Goal: Communication & Community: Answer question/provide support

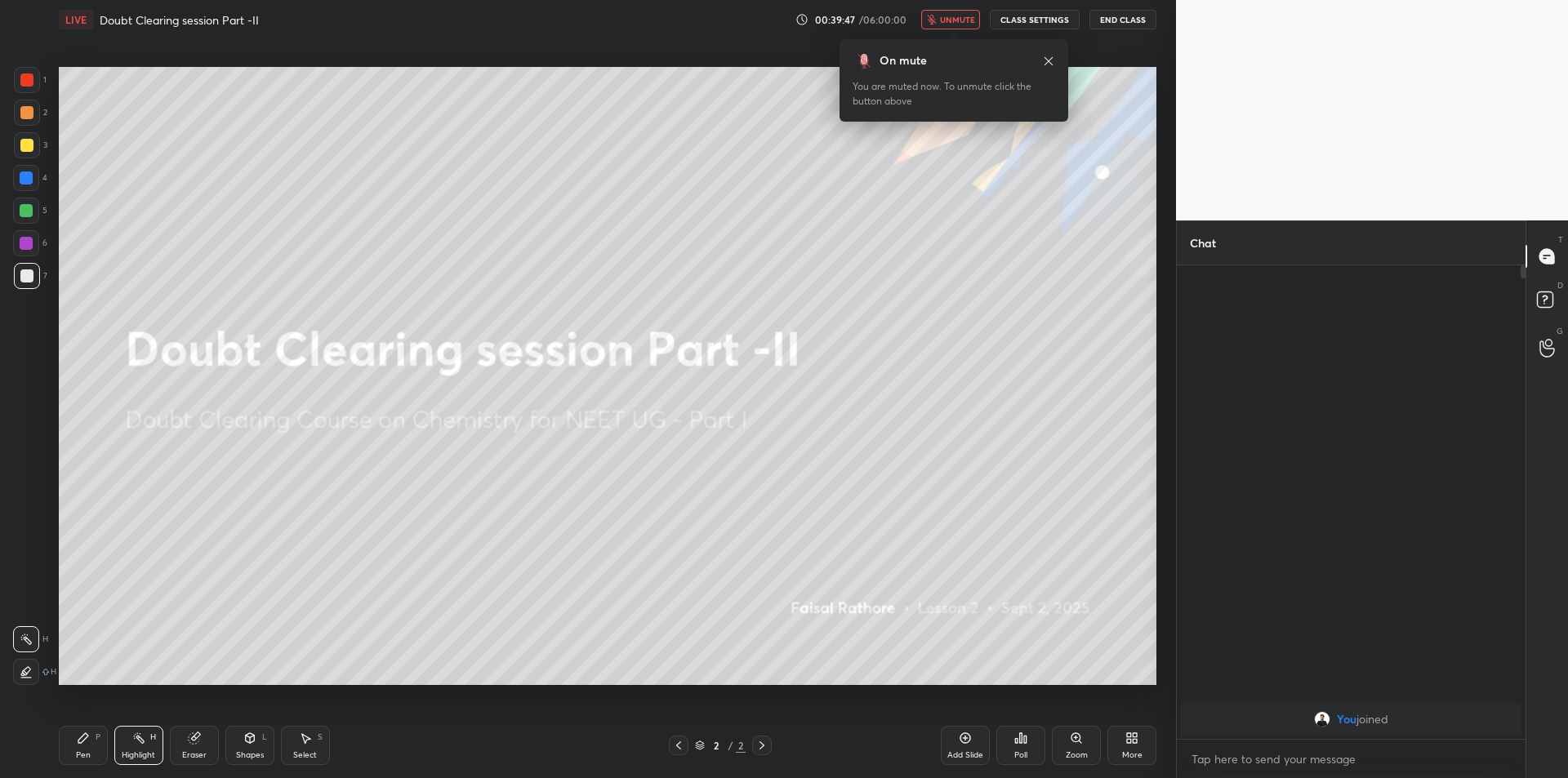
scroll to position [508, 344]
click at [1050, 60] on icon at bounding box center [1049, 61] width 8 height 8
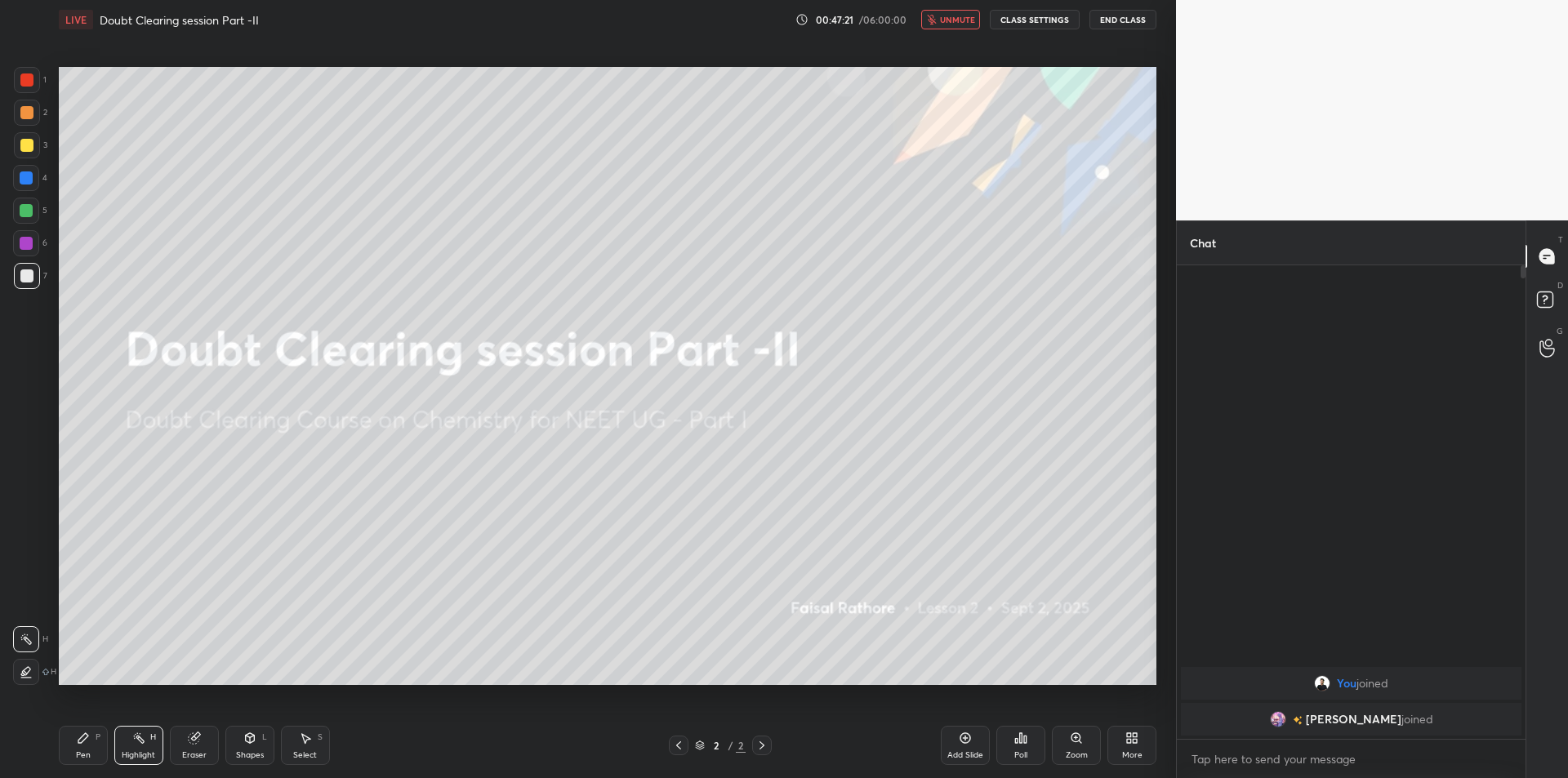
click at [1164, 502] on div "1 2 3 4 5 6 7 C X Z C X Z E E Erase all H H LIVE Doubt Clearing session Part -I…" at bounding box center [588, 389] width 1176 height 778
click at [1286, 722] on img "grid" at bounding box center [1278, 720] width 16 height 16
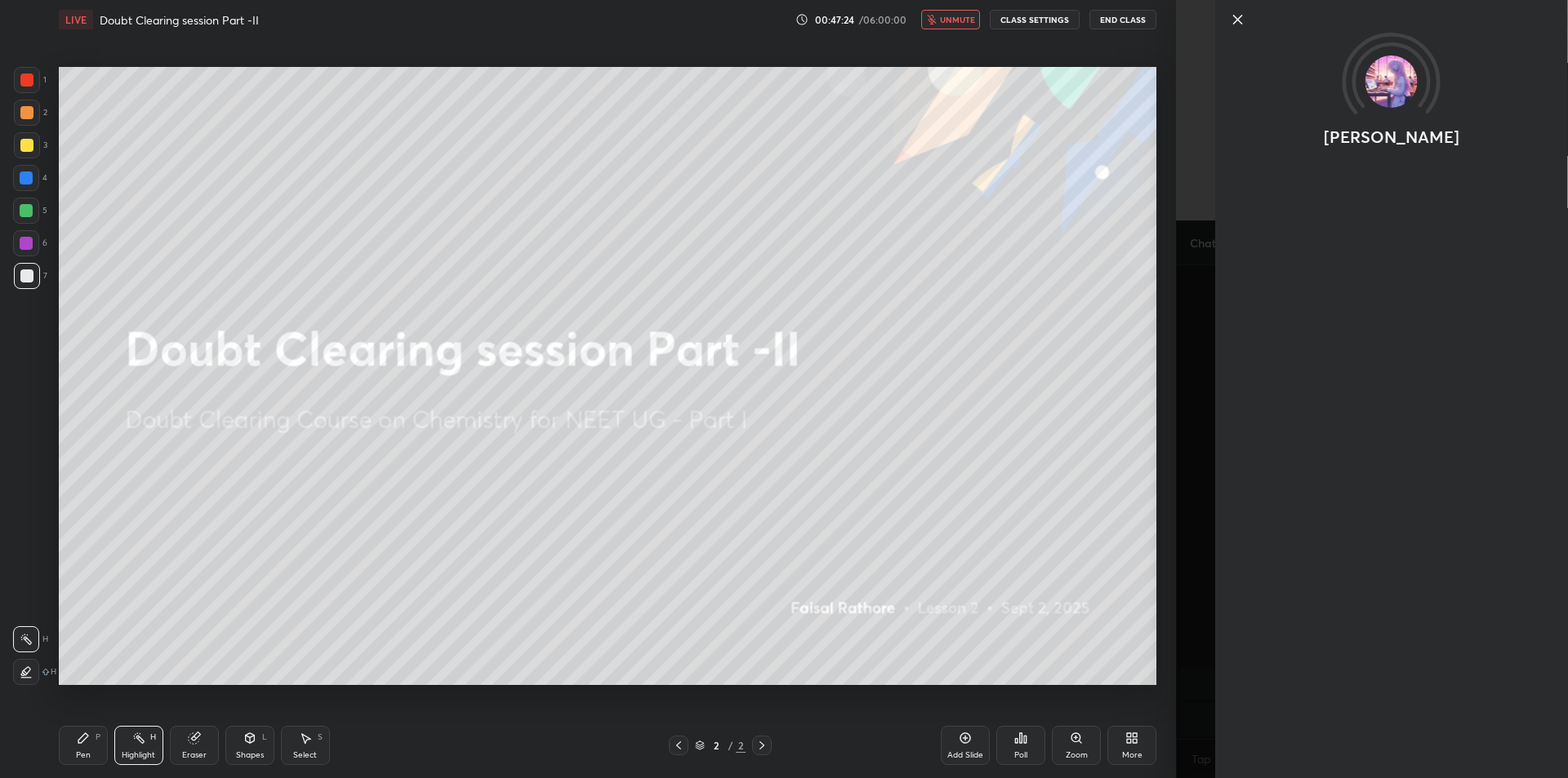
click at [1394, 60] on img at bounding box center [1391, 82] width 53 height 53
click at [1203, 282] on div "[PERSON_NAME] Activity 0 / 10 Qs attempted 0 / 10 Mins watched About Iconic sin…" at bounding box center [1372, 389] width 392 height 778
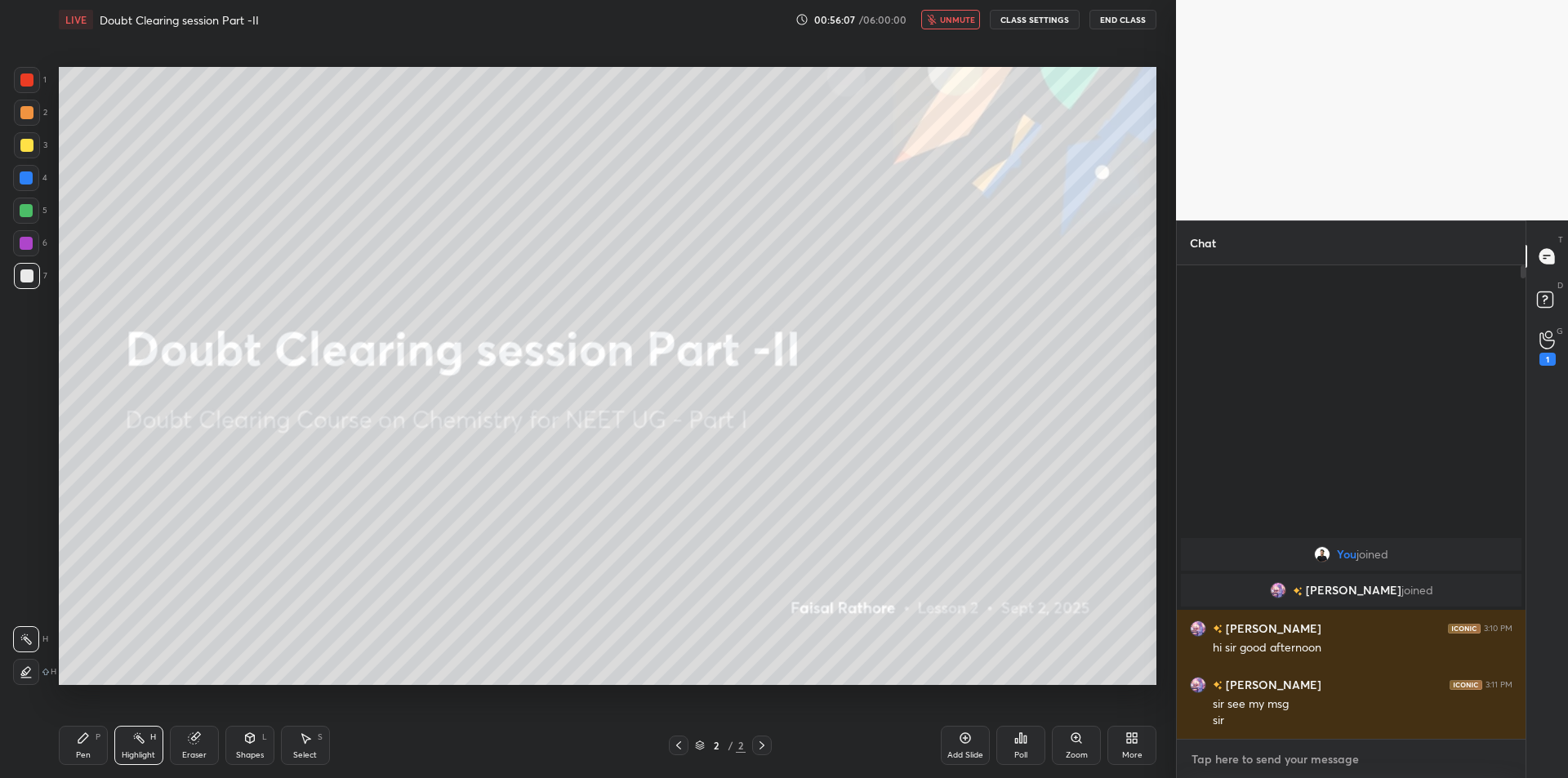
click at [1233, 758] on textarea at bounding box center [1351, 759] width 323 height 26
type textarea "good afternoon"
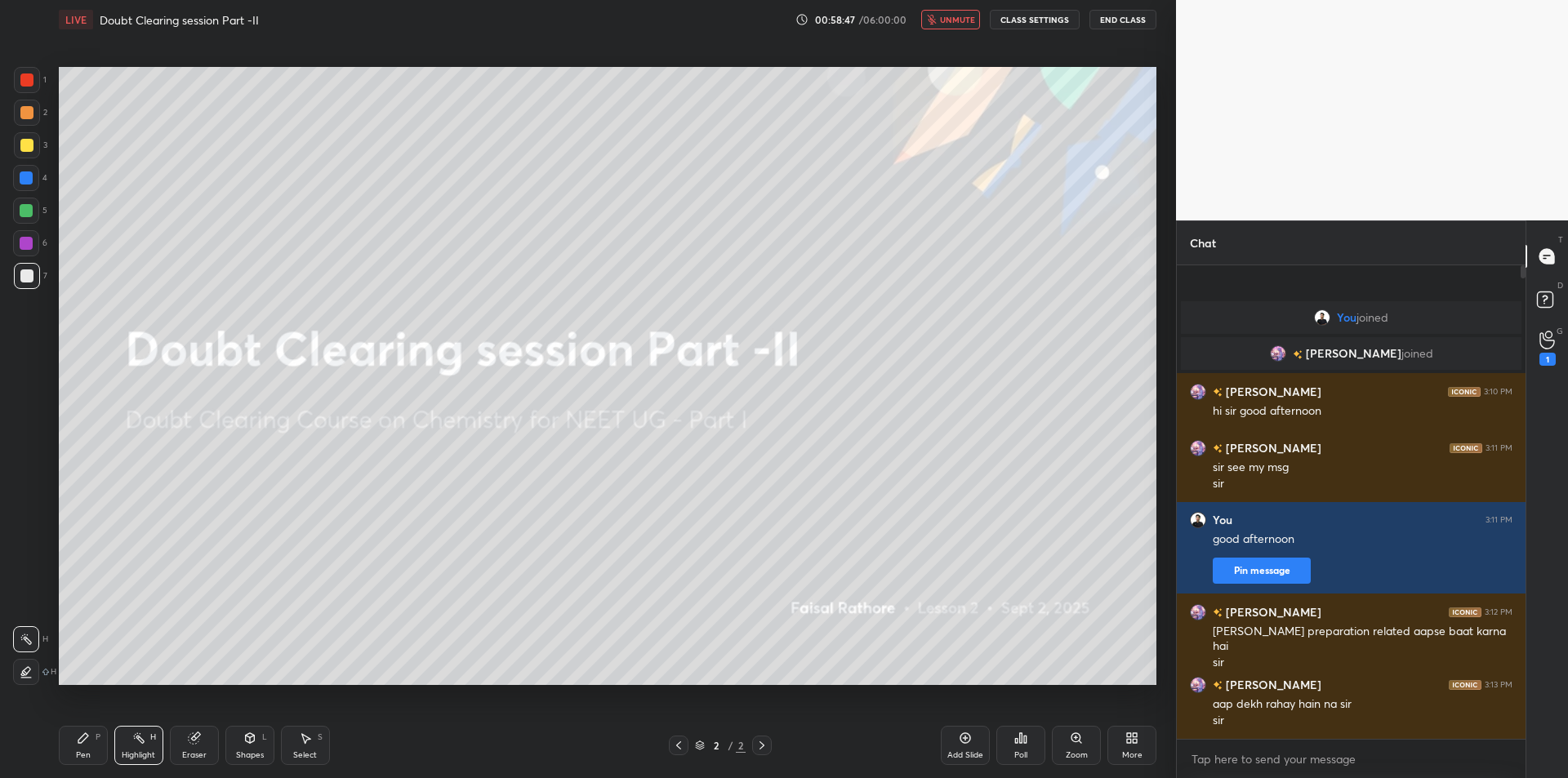
click at [1222, 771] on div "x" at bounding box center [1351, 758] width 348 height 39
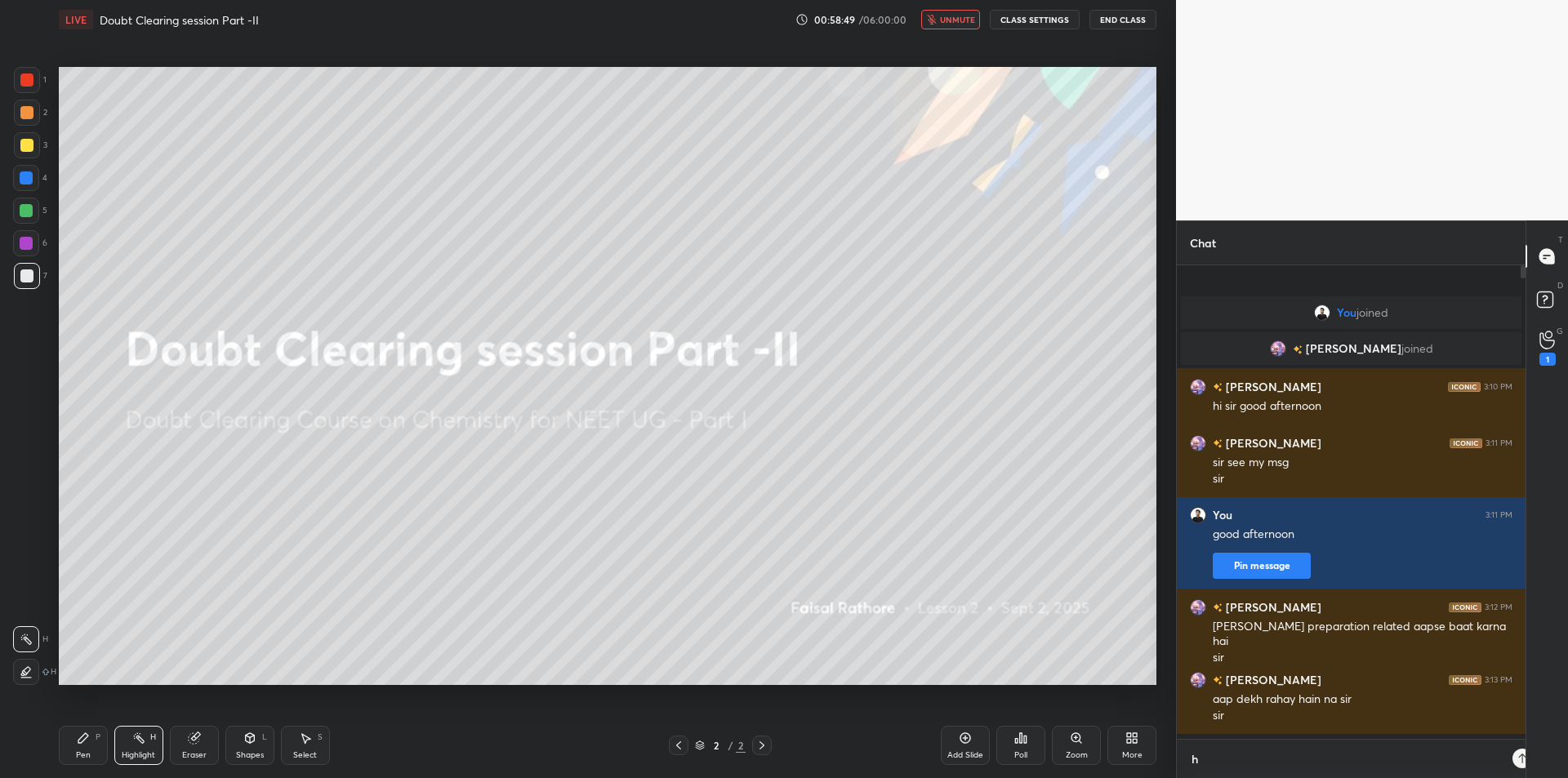
scroll to position [6, 6]
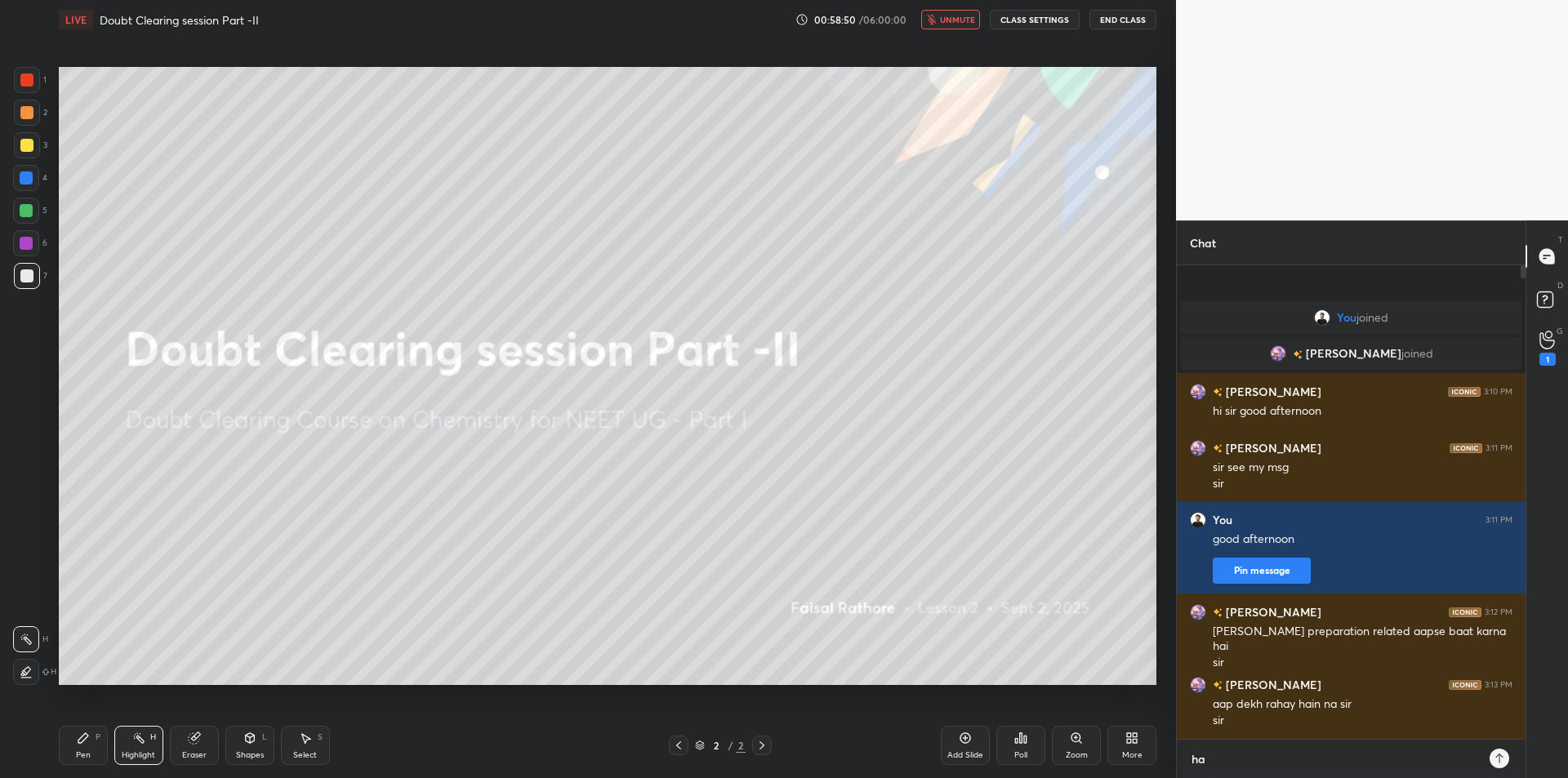
type textarea "haa"
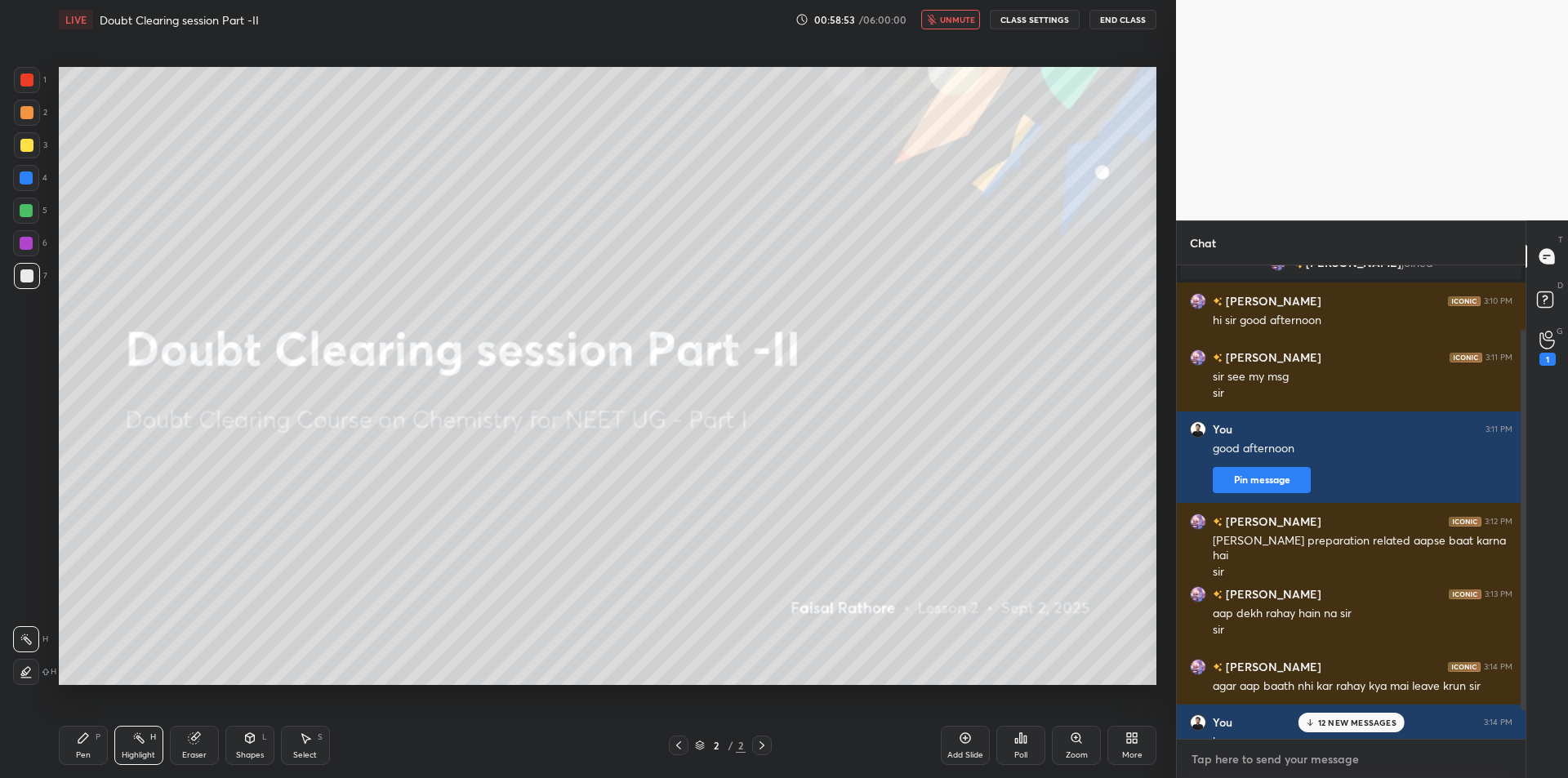
scroll to position [115, 0]
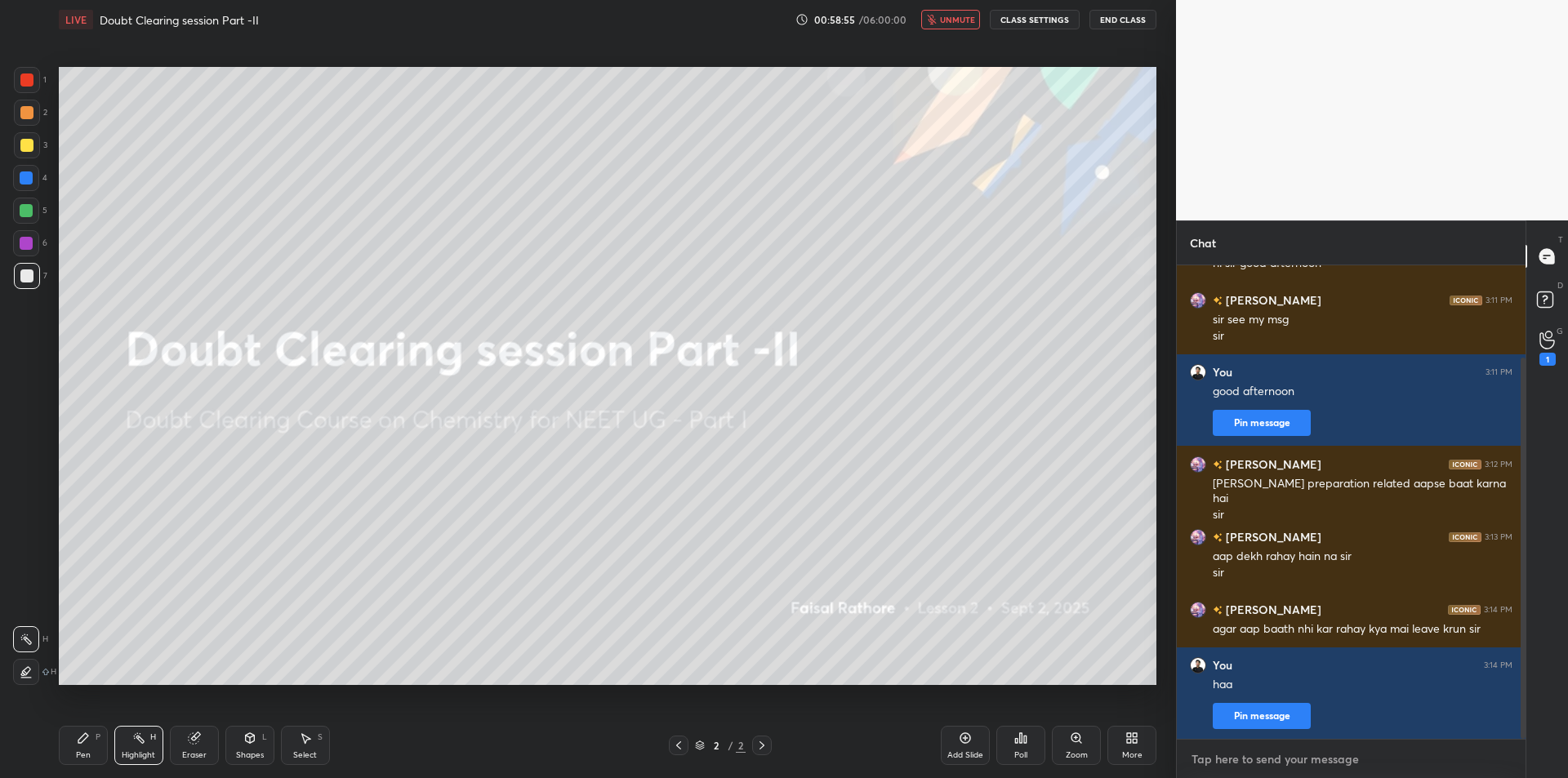
click at [1279, 755] on textarea at bounding box center [1351, 759] width 323 height 26
type textarea "btaao"
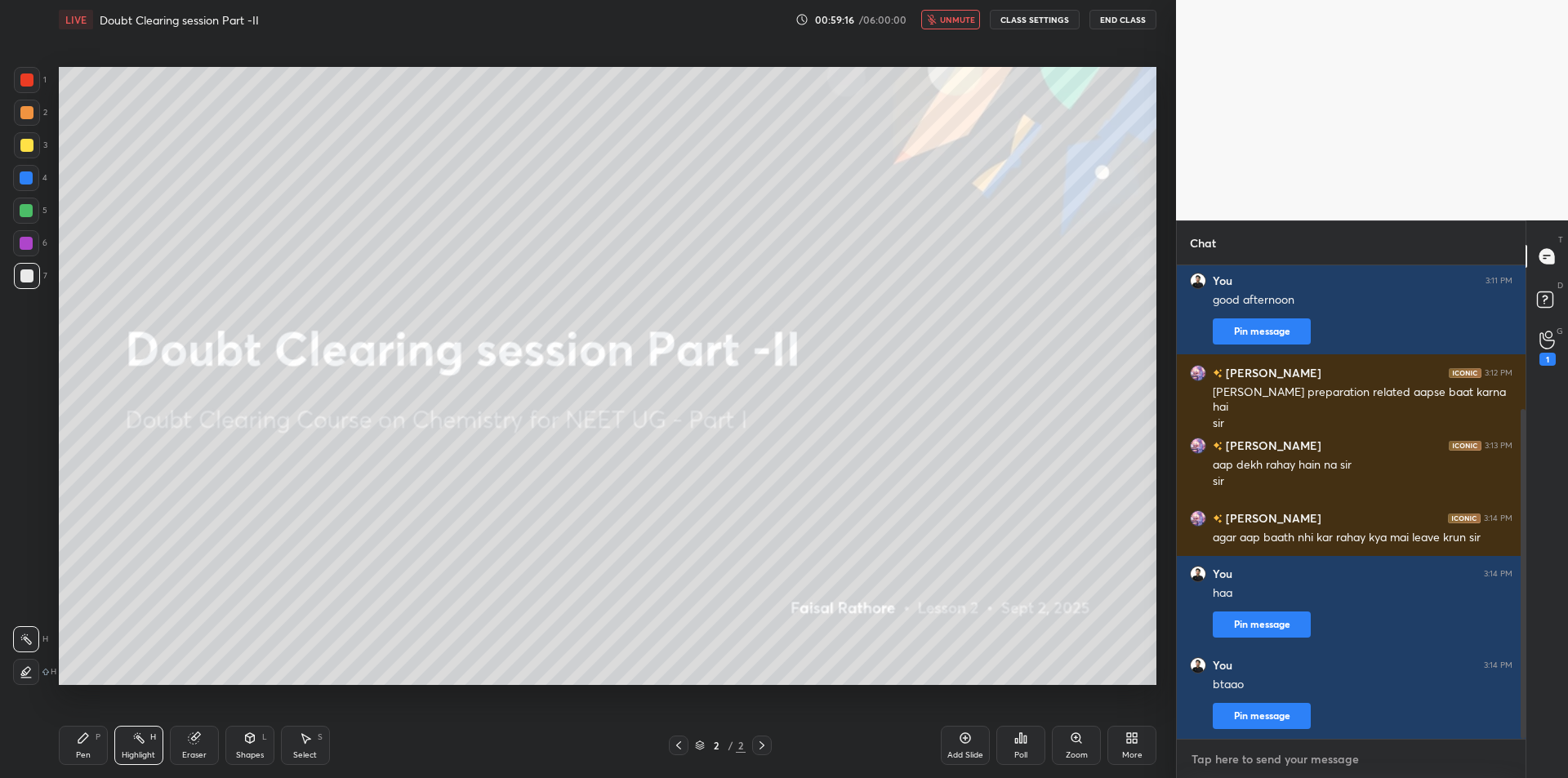
scroll to position [263, 0]
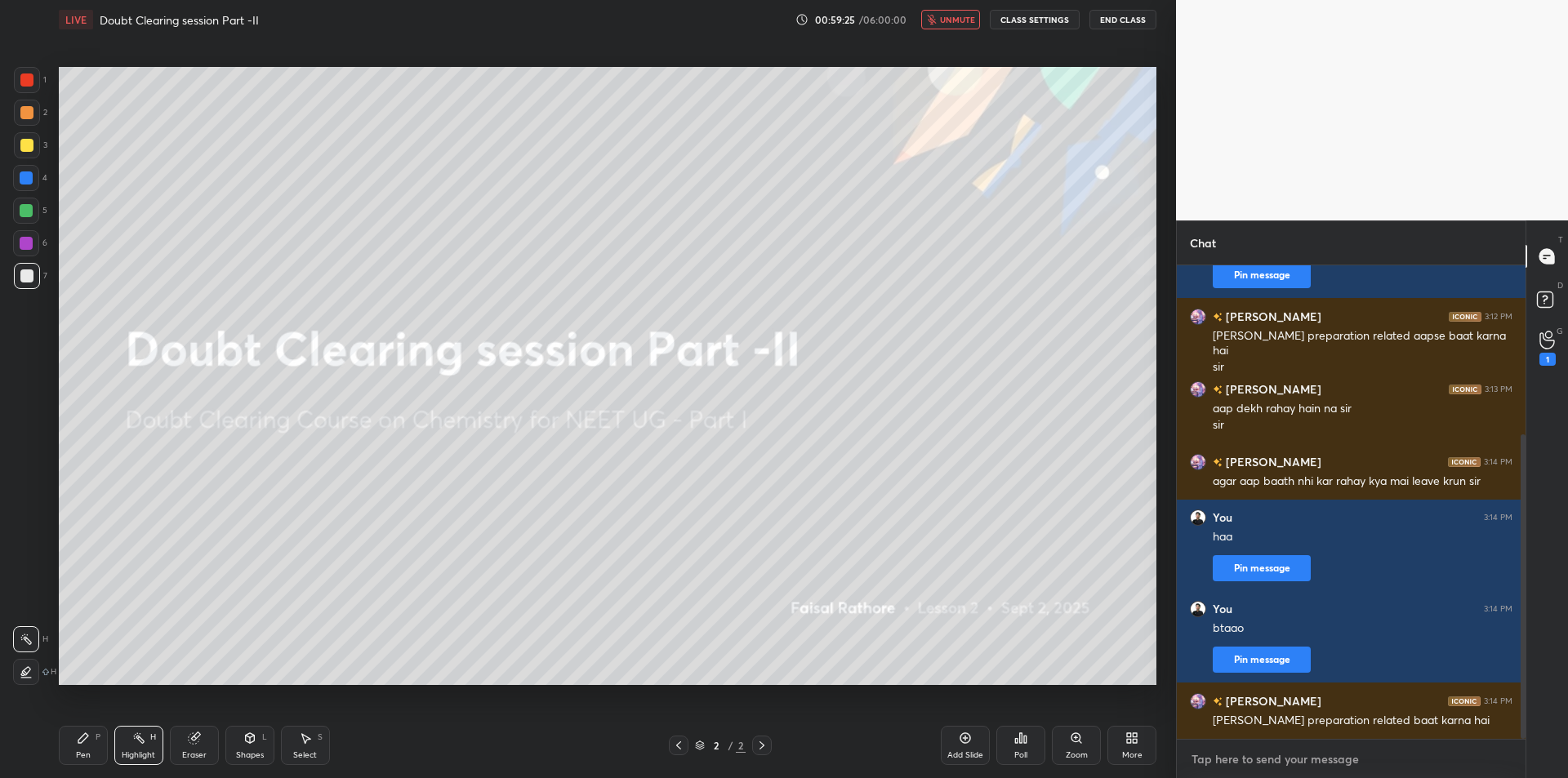
click at [1279, 755] on textarea at bounding box center [1351, 759] width 323 height 26
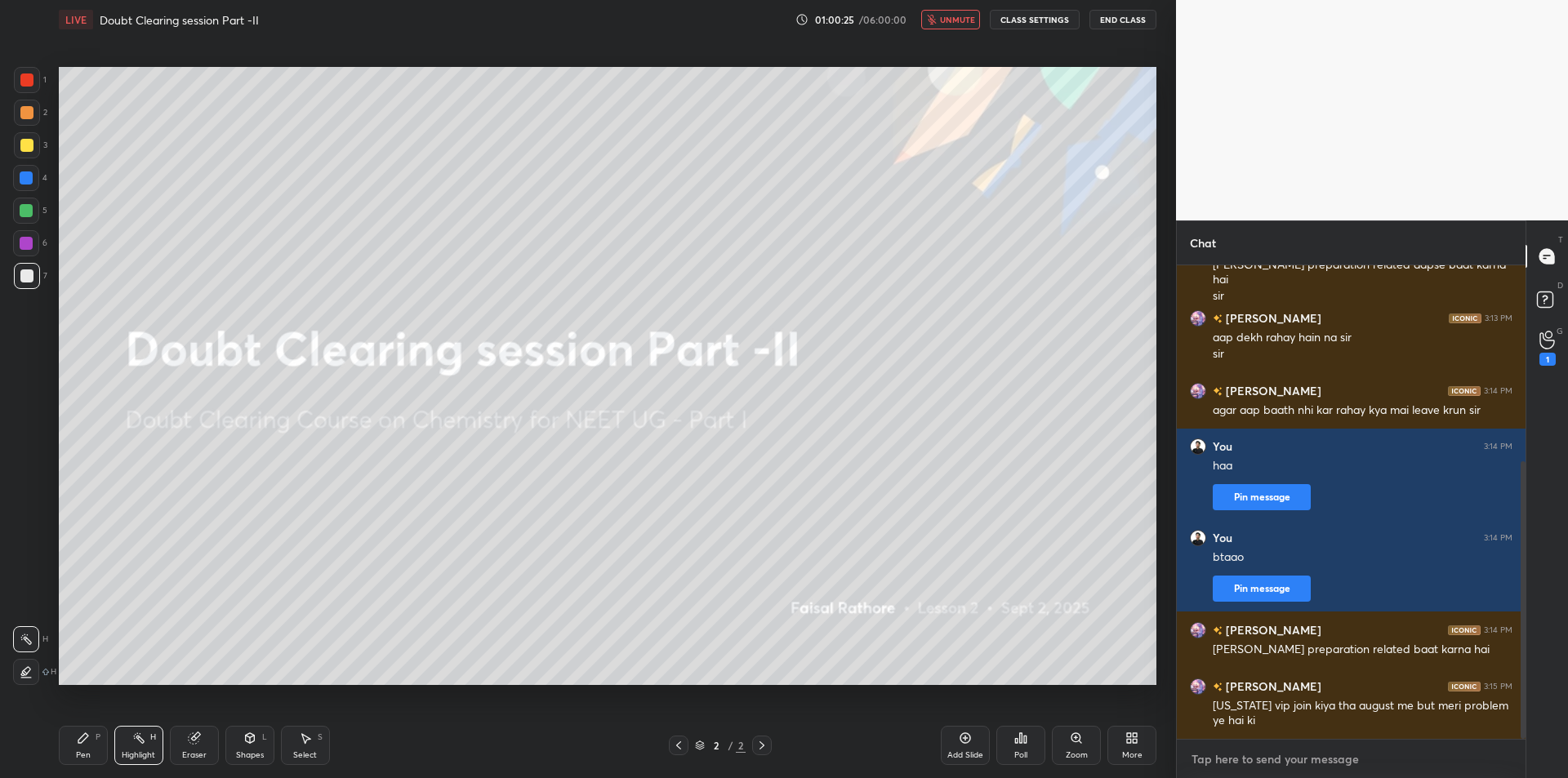
click at [1279, 755] on textarea at bounding box center [1351, 759] width 323 height 26
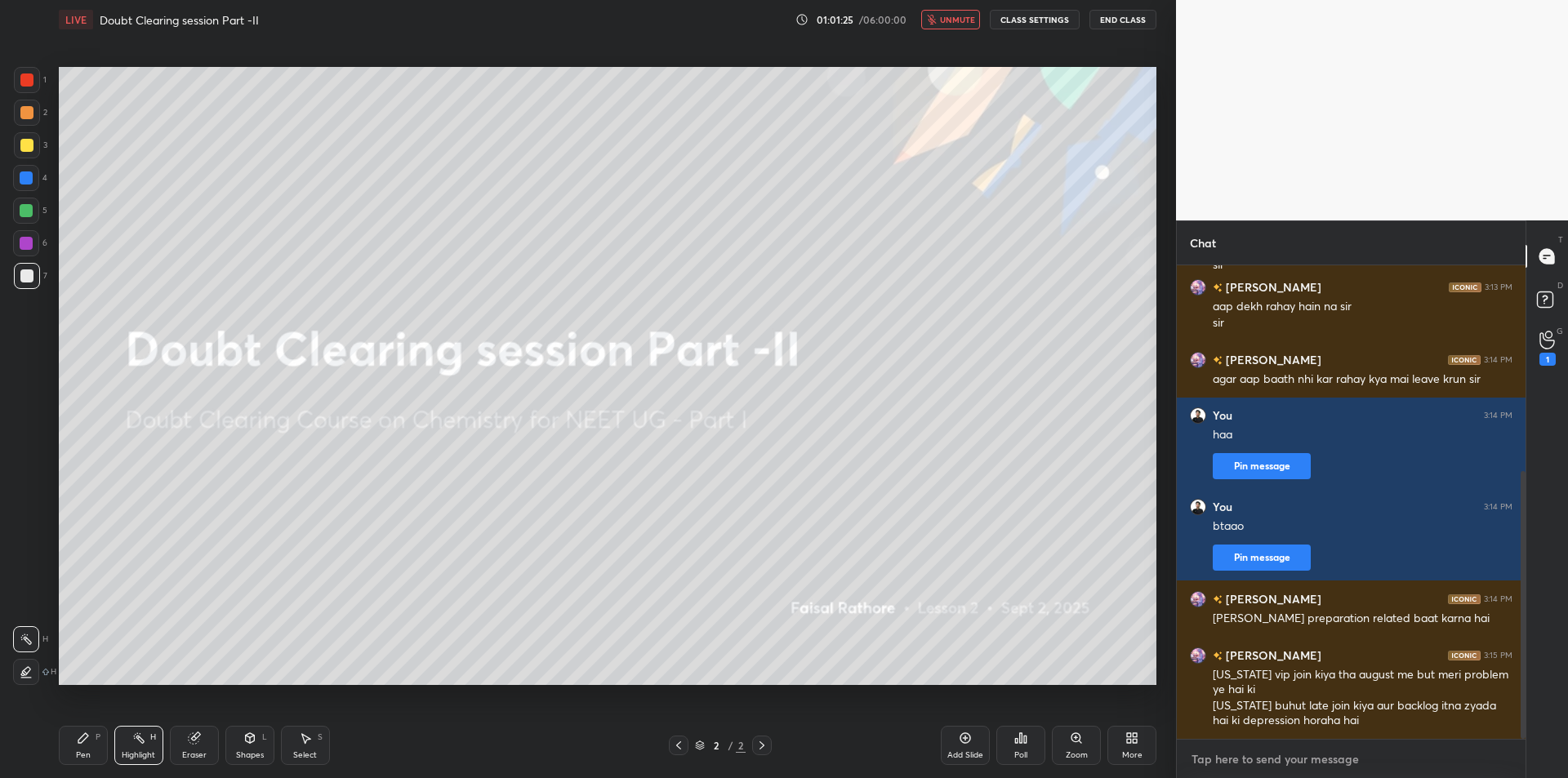
click at [1279, 755] on textarea at bounding box center [1351, 759] width 323 height 26
click at [1316, 761] on textarea at bounding box center [1351, 759] width 323 height 26
click at [1316, 761] on textarea "kit" at bounding box center [1335, 759] width 290 height 26
type textarea "kitne lecture hogye"
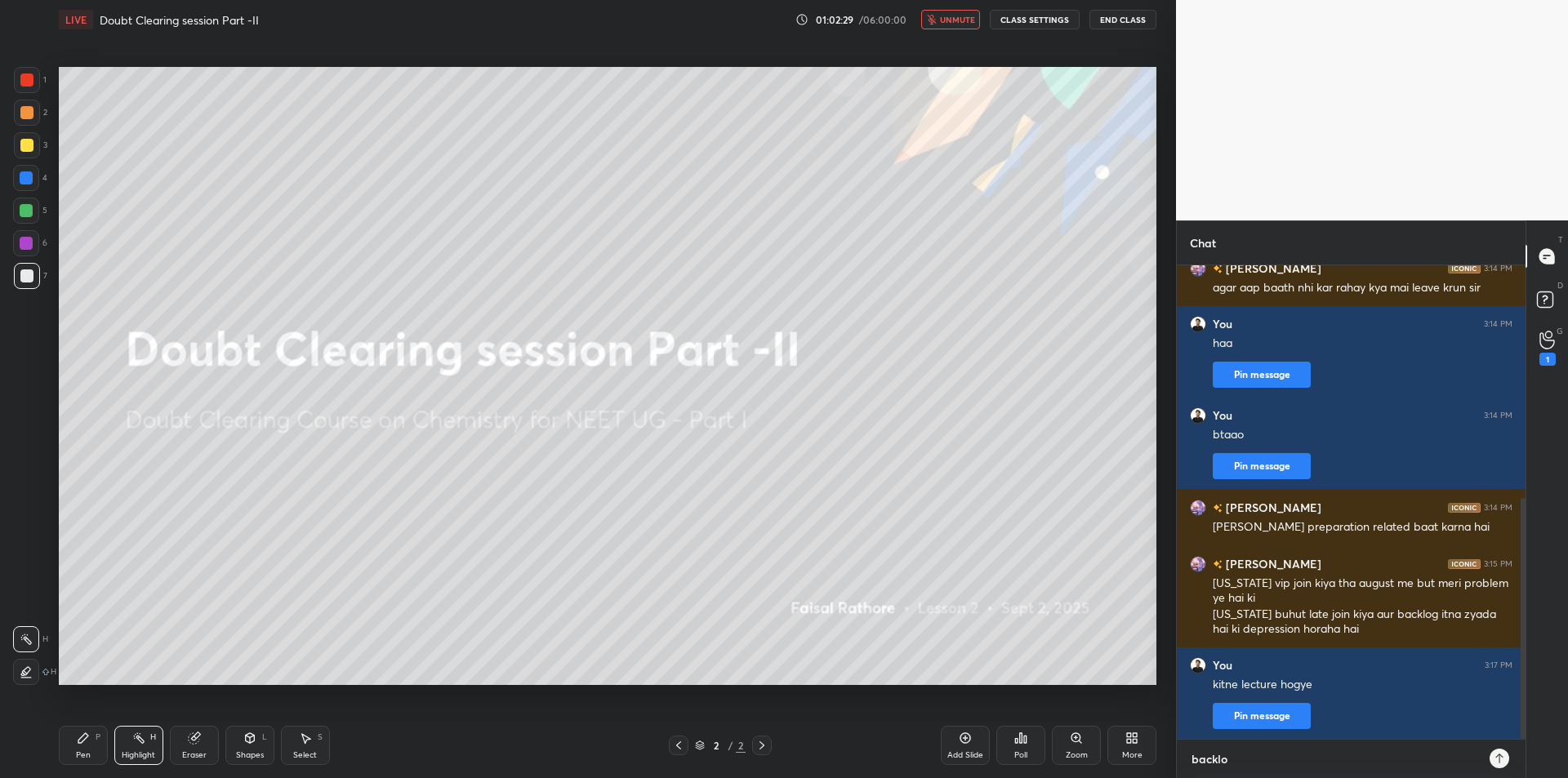
type textarea "backlog"
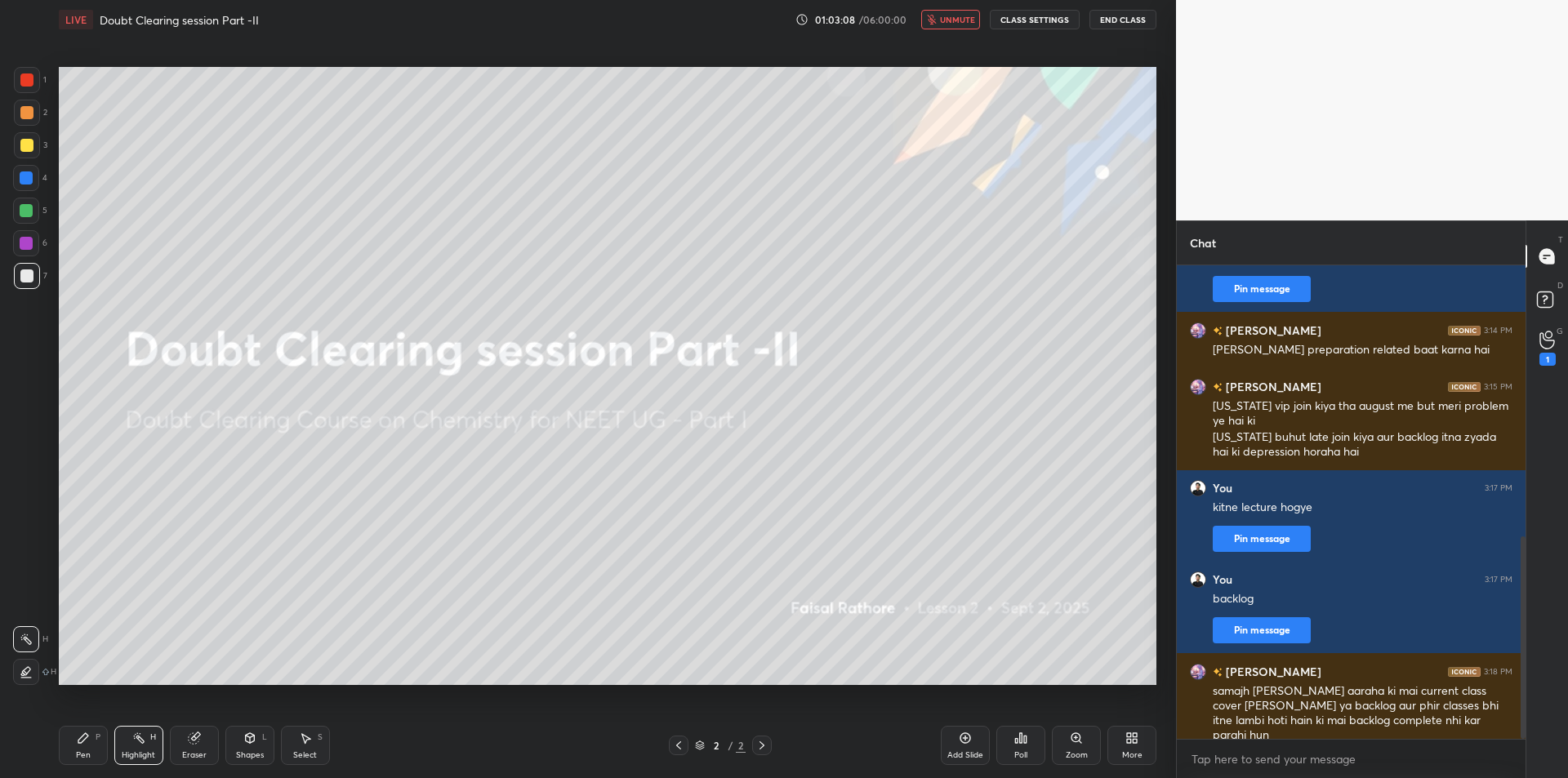
scroll to position [650, 0]
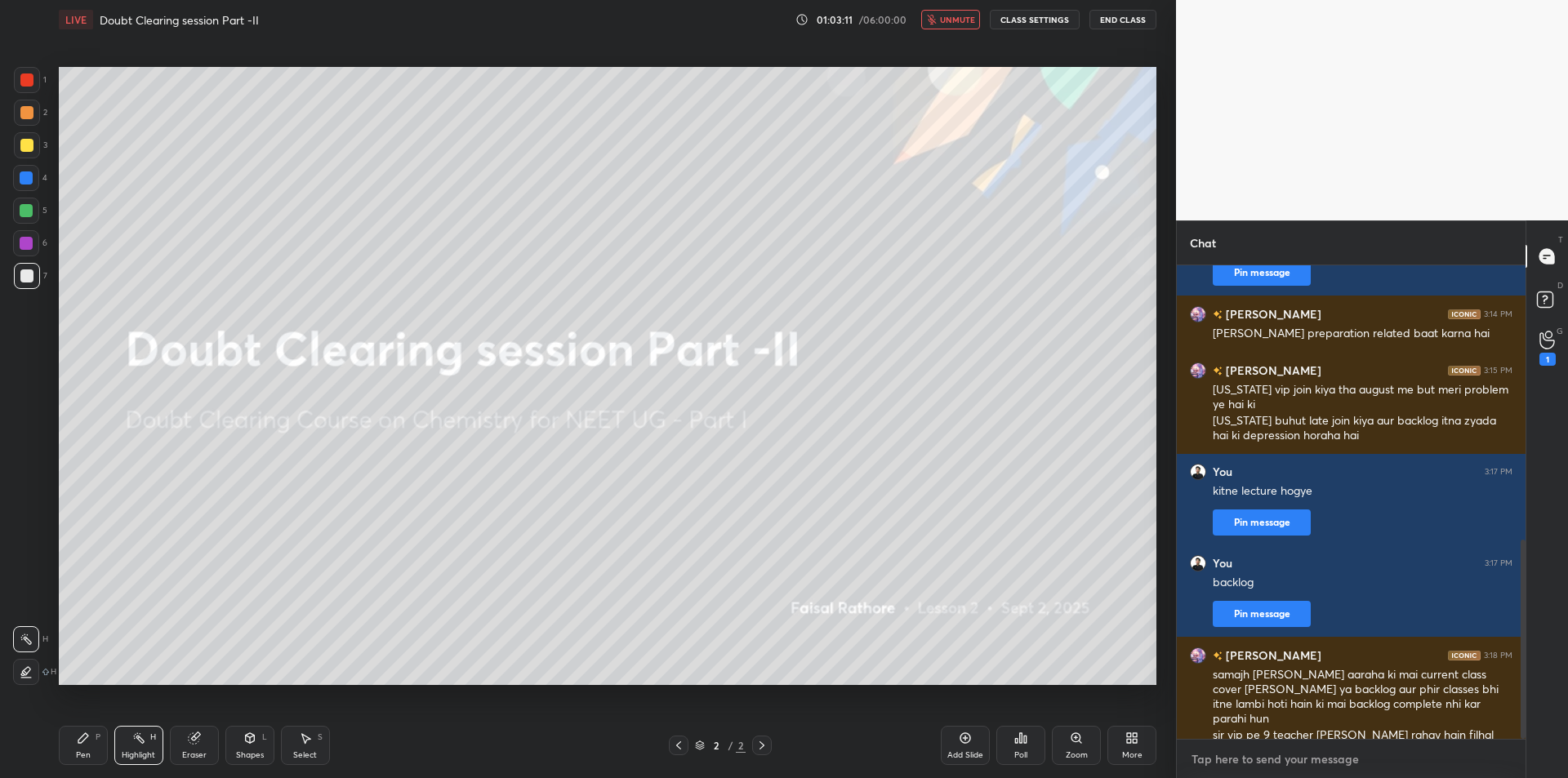
click at [1395, 767] on textarea at bounding box center [1351, 759] width 323 height 26
click at [1395, 767] on textarea "pele backlog" at bounding box center [1335, 759] width 290 height 26
type textarea "pele backlog kro"
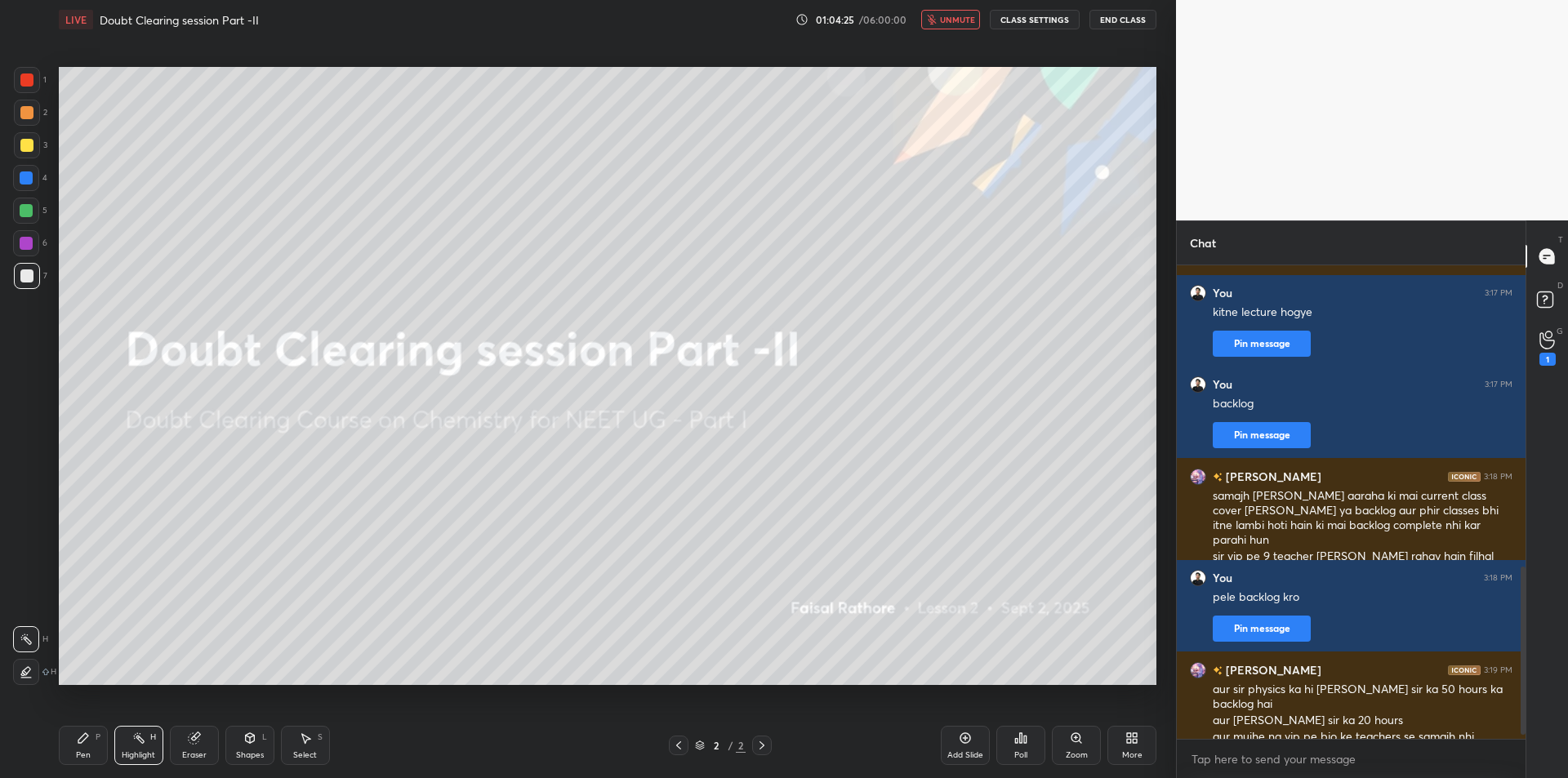
scroll to position [859, 0]
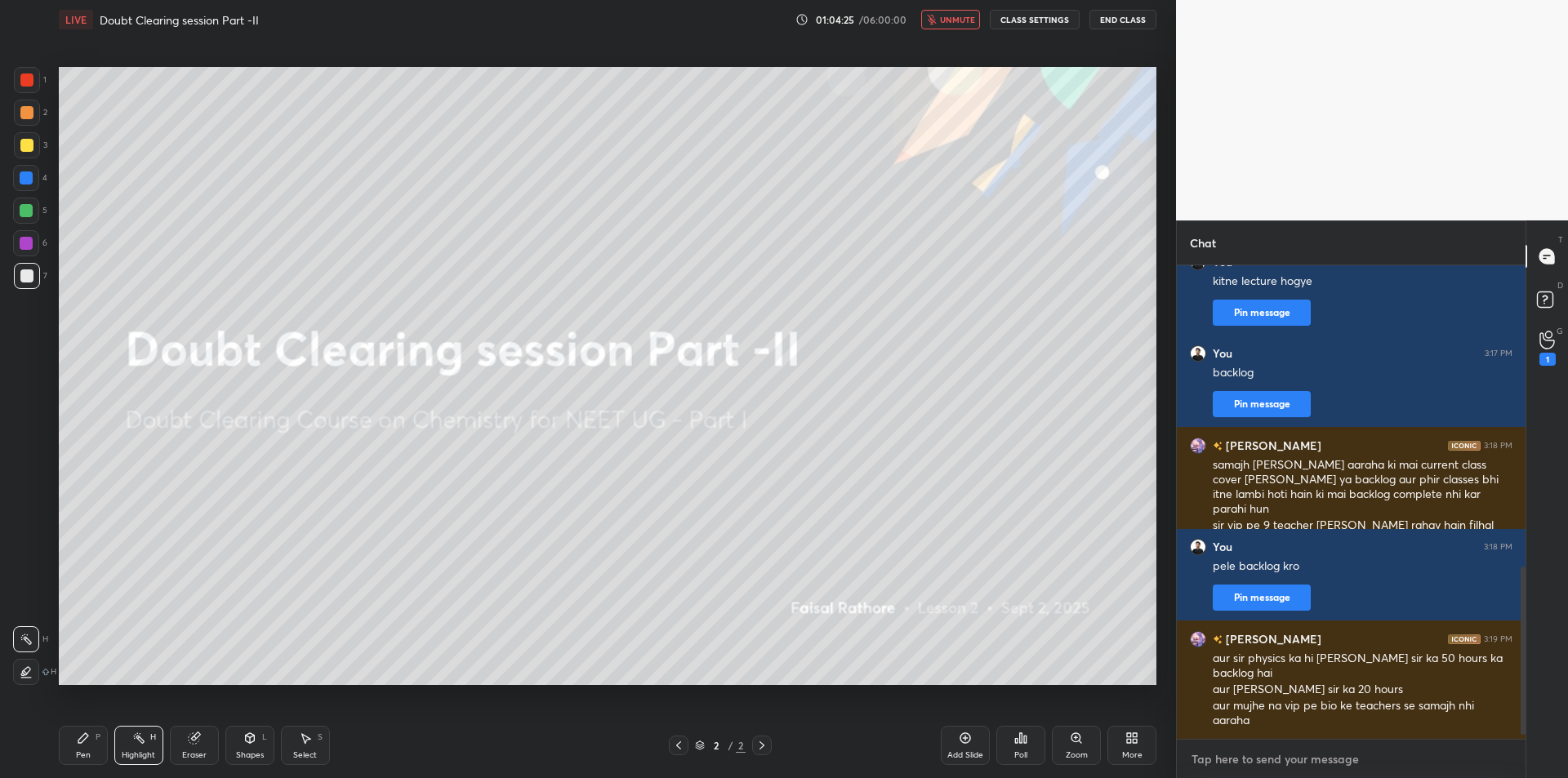
click at [1395, 767] on textarea at bounding box center [1351, 759] width 323 height 26
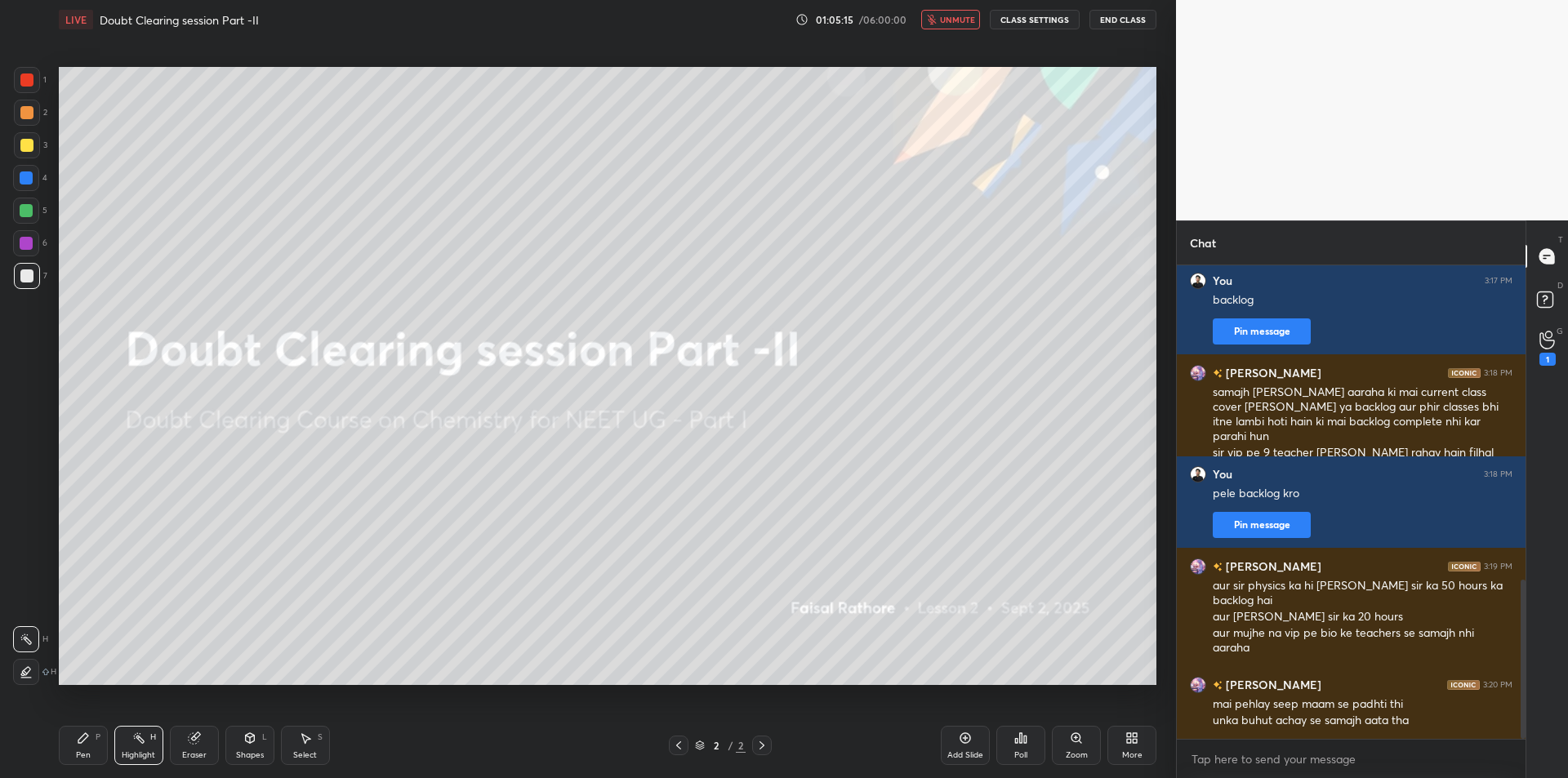
scroll to position [949, 0]
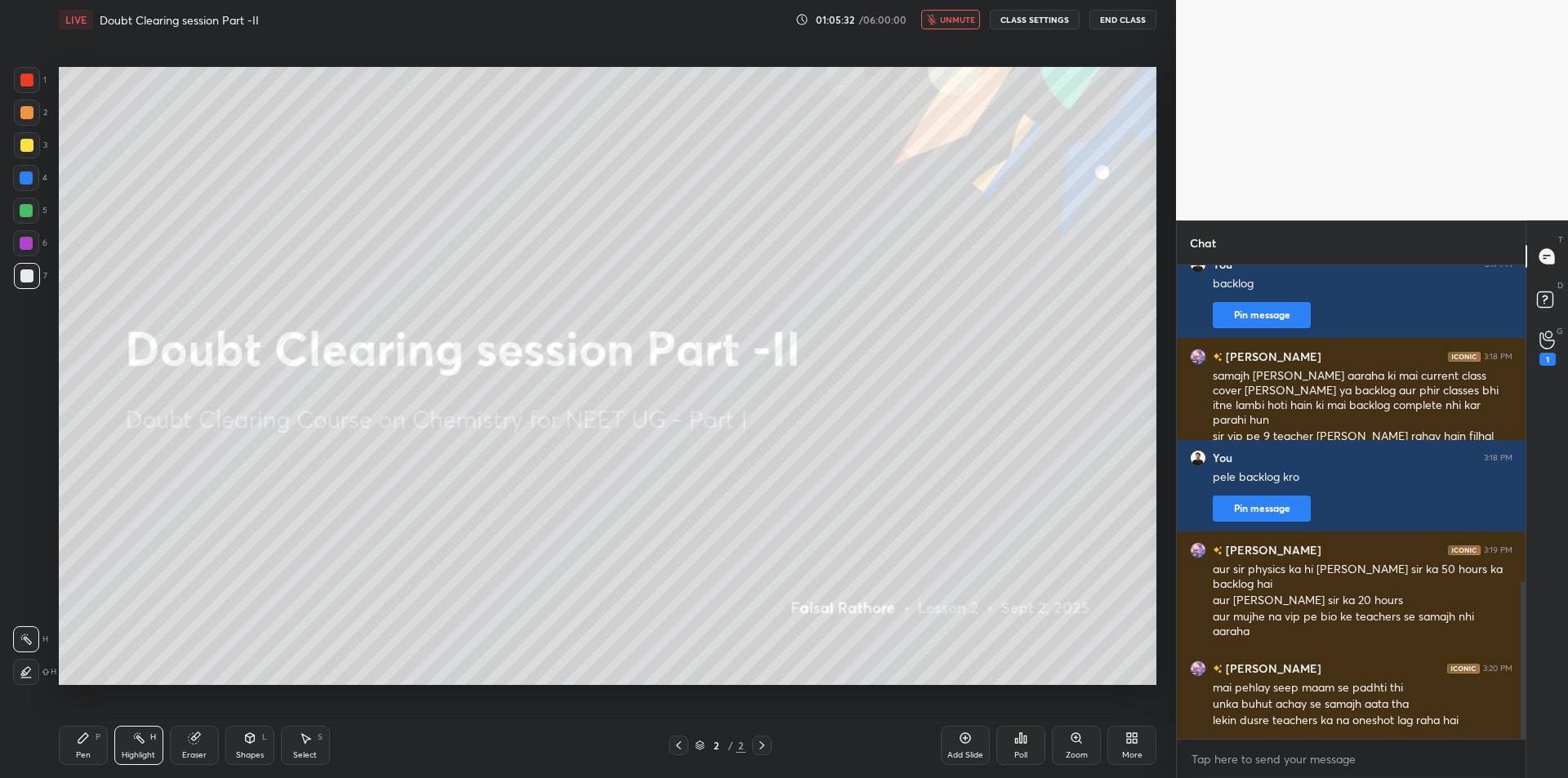
click at [1135, 14] on button "End Class" at bounding box center [1123, 20] width 67 height 20
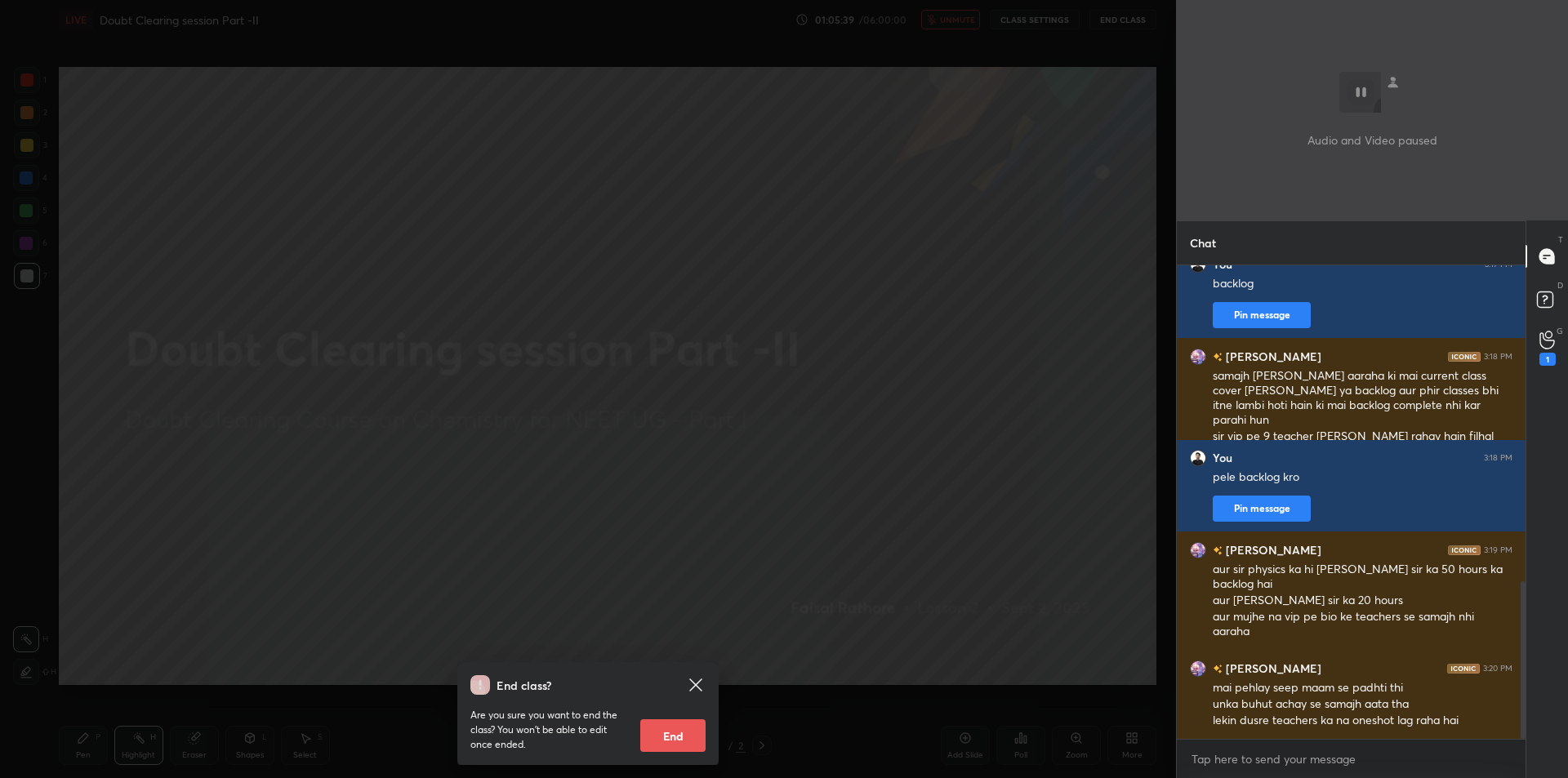
click at [227, 408] on div "End class? Are you sure you want to end the class? You won’t be able to edit on…" at bounding box center [588, 389] width 1176 height 778
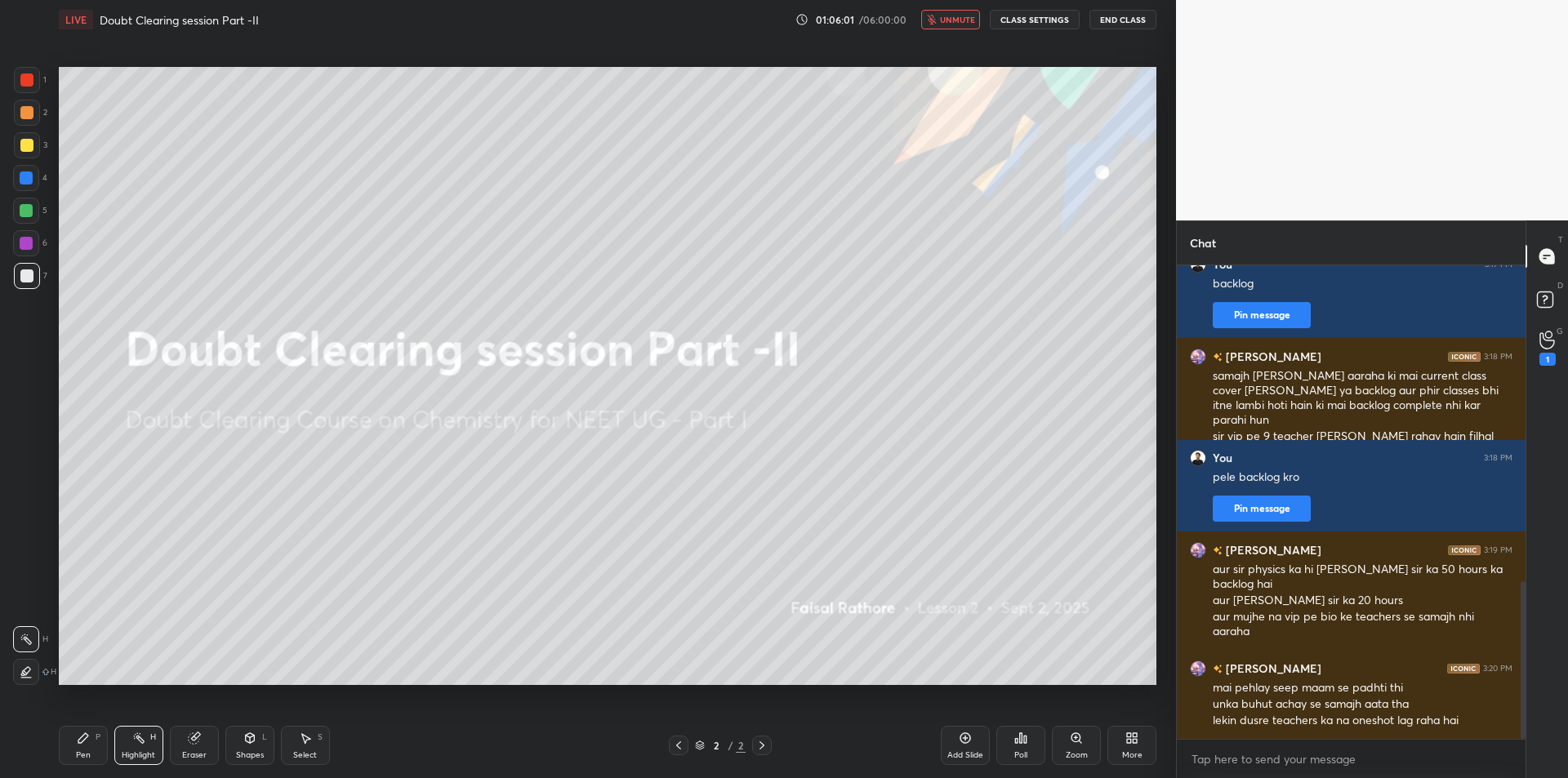
click at [1134, 24] on button "End Class" at bounding box center [1123, 20] width 67 height 20
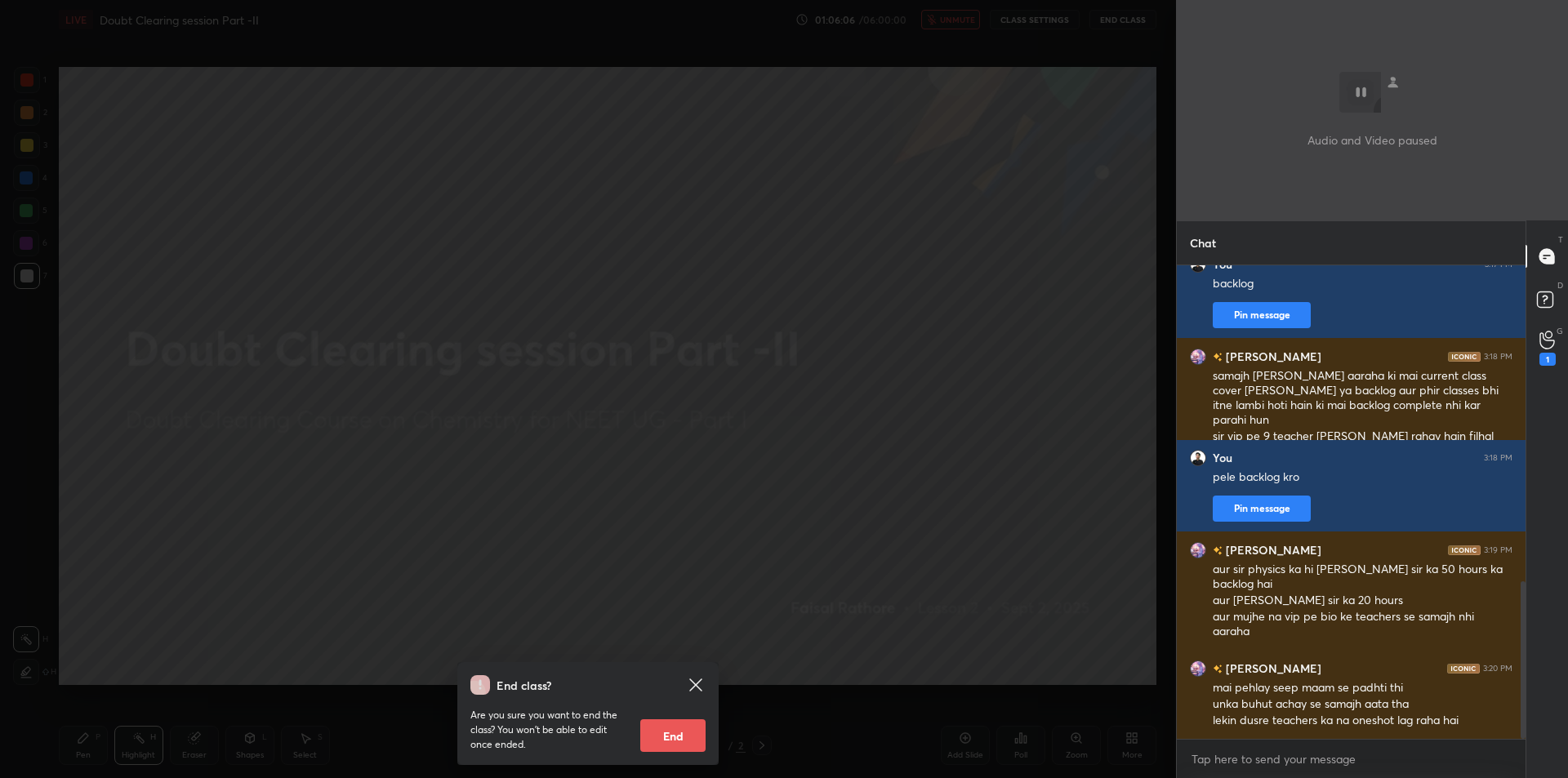
click at [903, 354] on div "End class? Are you sure you want to end the class? You won’t be able to edit on…" at bounding box center [588, 389] width 1176 height 778
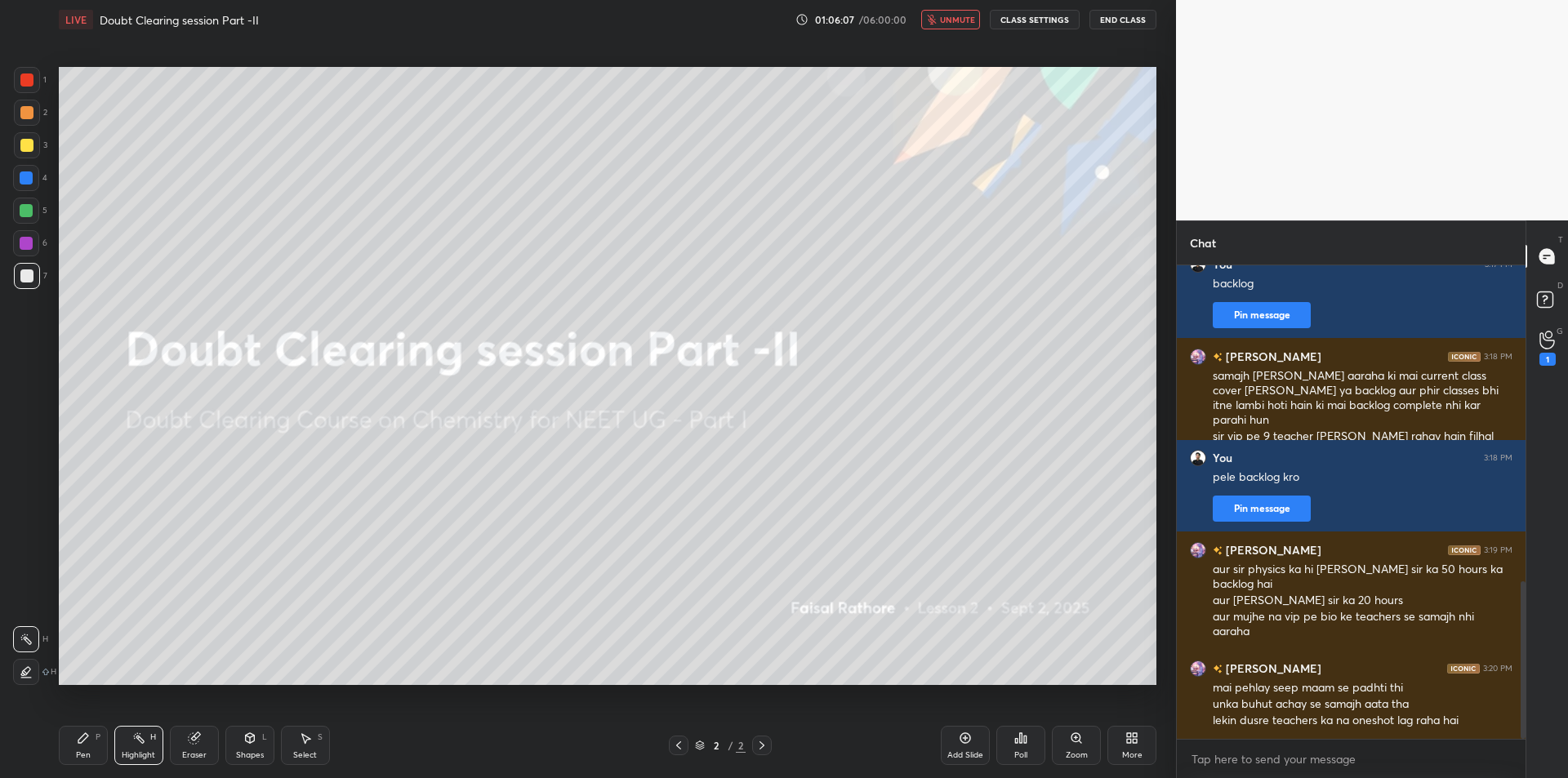
click at [969, 8] on div "LIVE Doubt Clearing session Part -II 01:06:07 / 06:00:00 unmute CLASS SETTINGS …" at bounding box center [608, 20] width 1099 height 39
click at [962, 23] on span "unmute" at bounding box center [957, 20] width 35 height 12
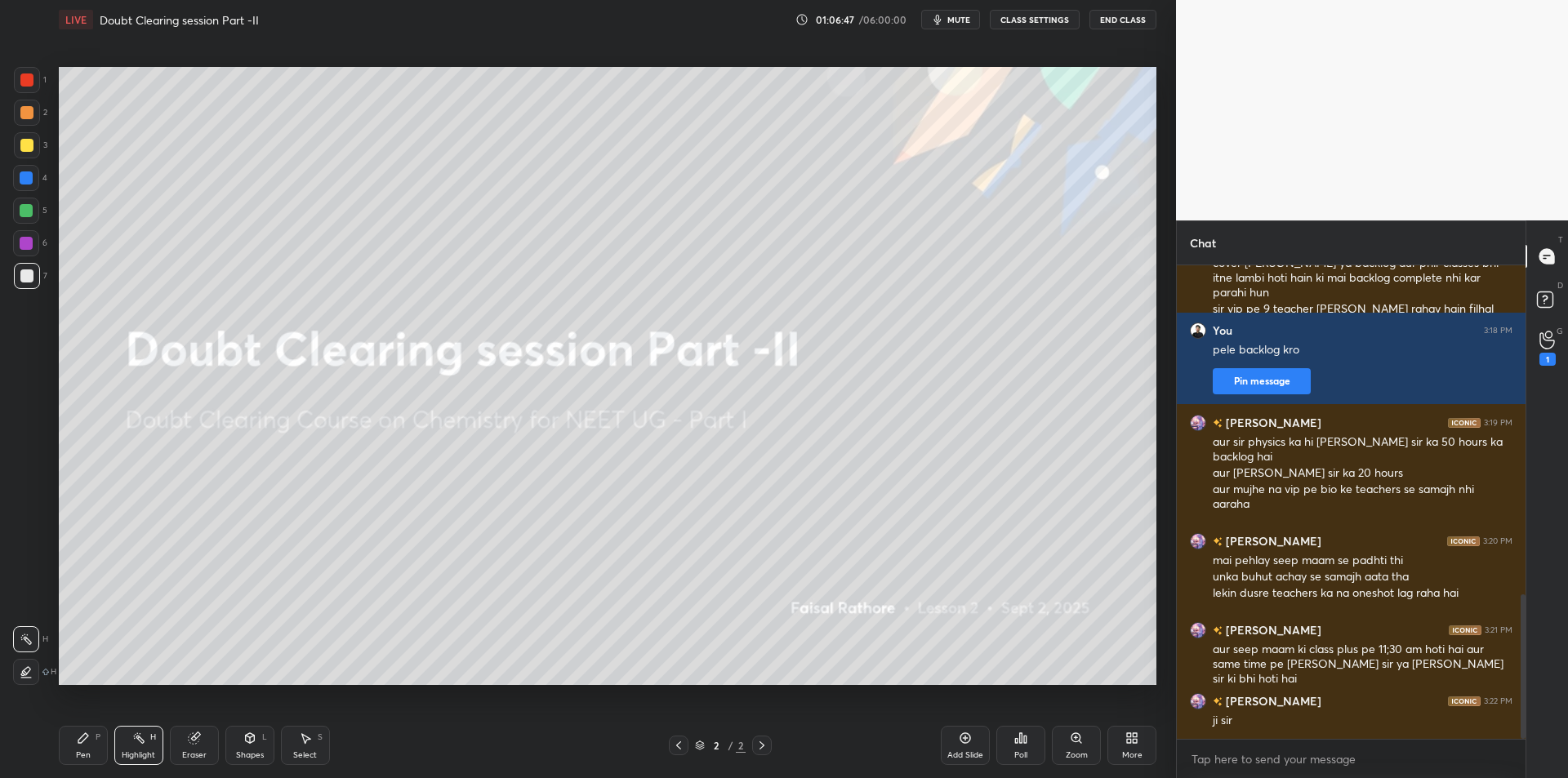
scroll to position [1093, 0]
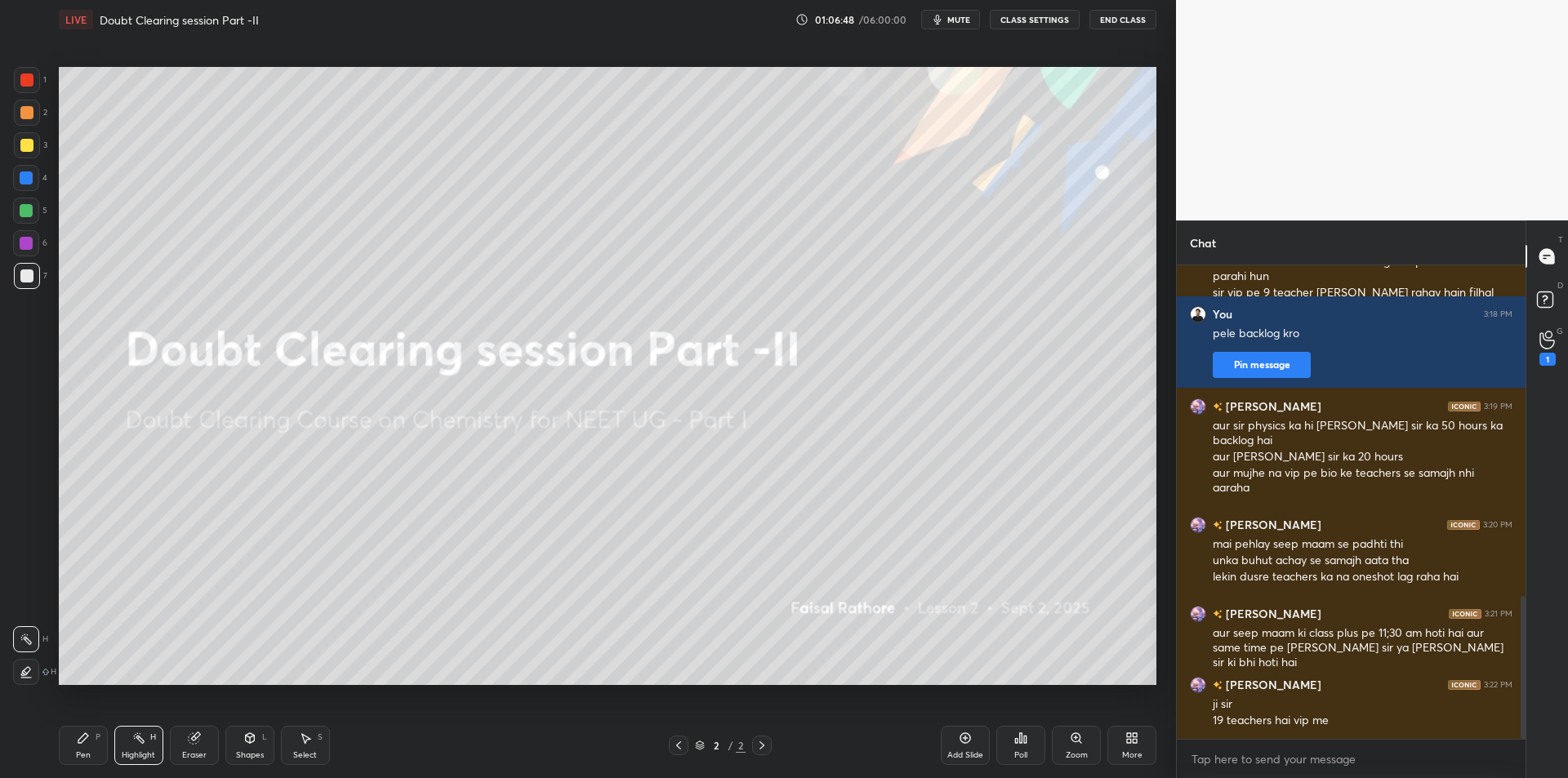
click at [1040, 21] on button "CLASS SETTINGS" at bounding box center [1034, 20] width 90 height 20
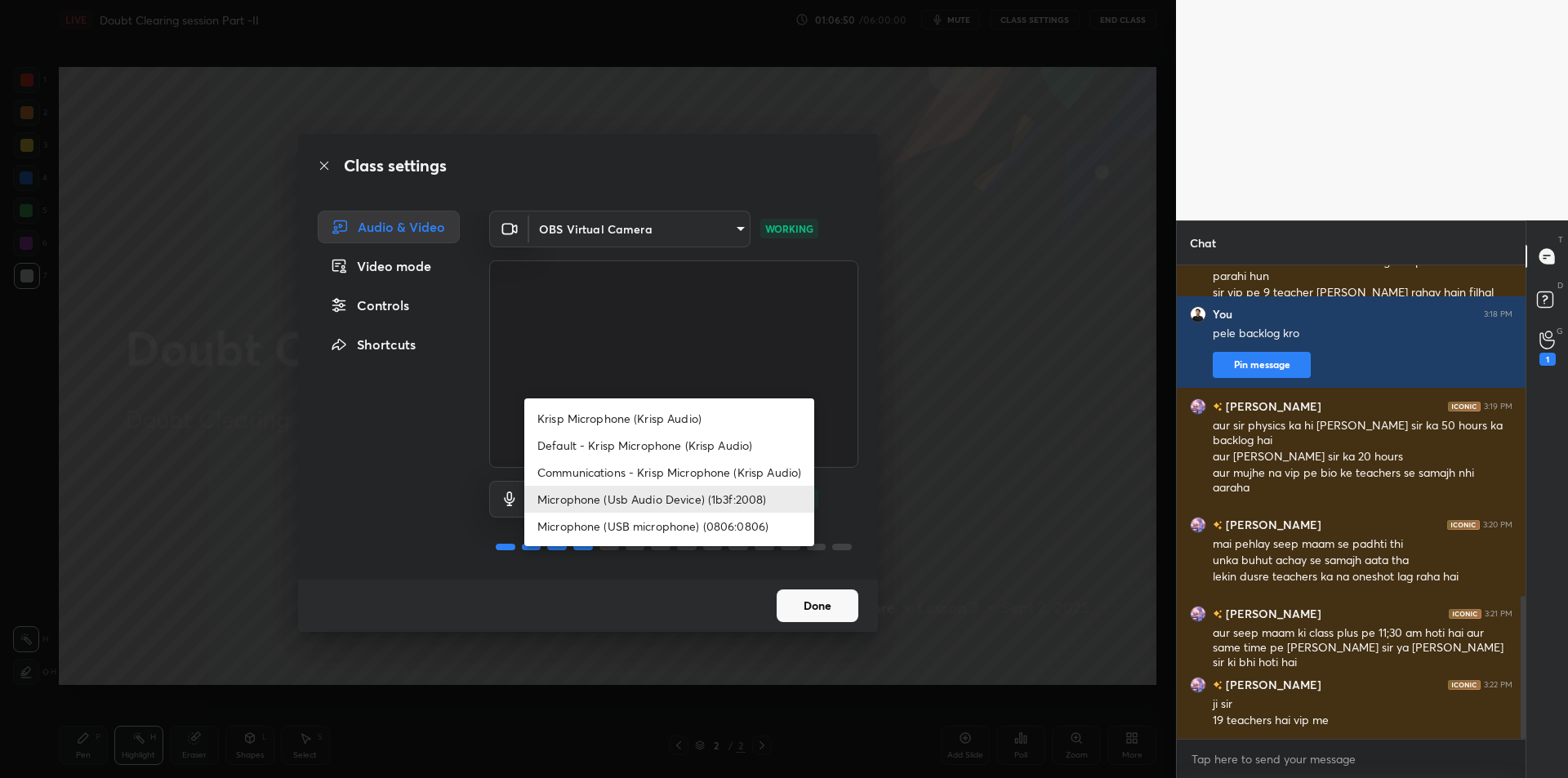
click at [664, 509] on body "1 2 3 4 5 6 7 C X Z C X Z E E Erase all H H LIVE Doubt Clearing session Part -I…" at bounding box center [784, 389] width 1568 height 778
click at [681, 428] on li "Krisp Microphone (Krisp Audio)" at bounding box center [669, 418] width 290 height 27
type input "f179950b7ff94e844b1949510bbb9c4ee613793b831427a85f81c517fe718277"
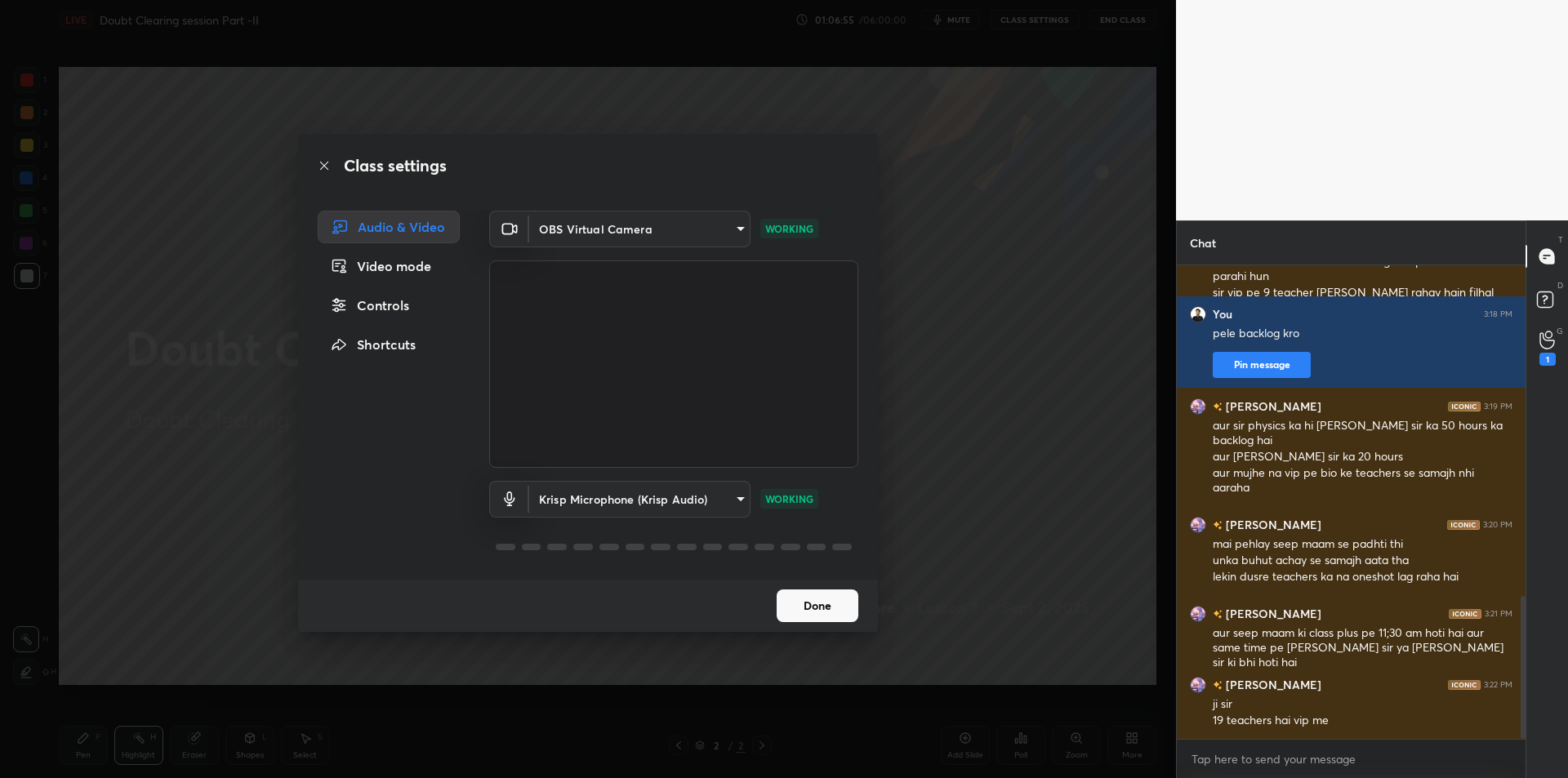
click at [1072, 427] on div "Class settings Audio & Video Video mode Controls Shortcuts OBS Virtual Camera 6…" at bounding box center [588, 389] width 1176 height 778
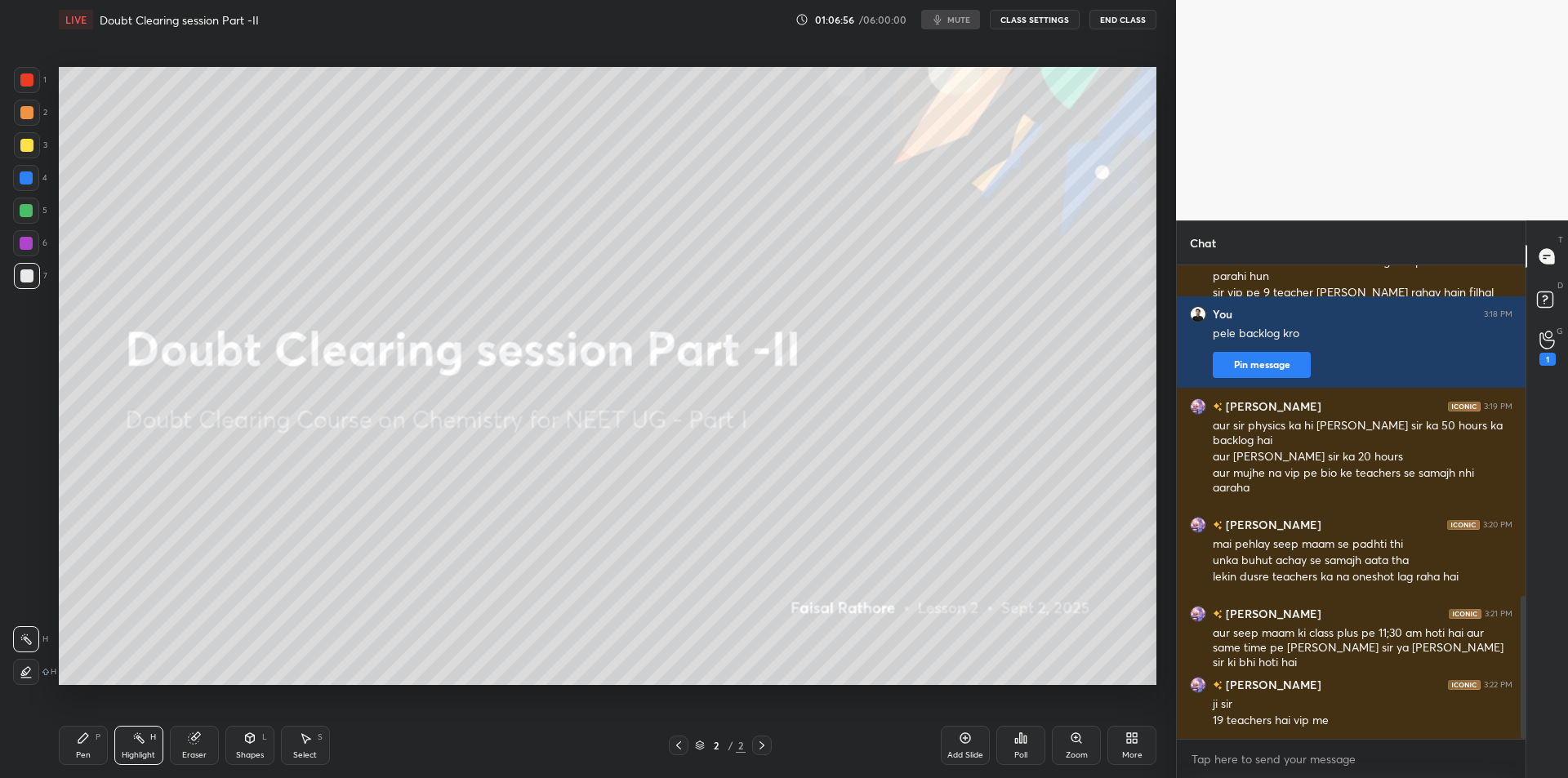
scroll to position [1108, 0]
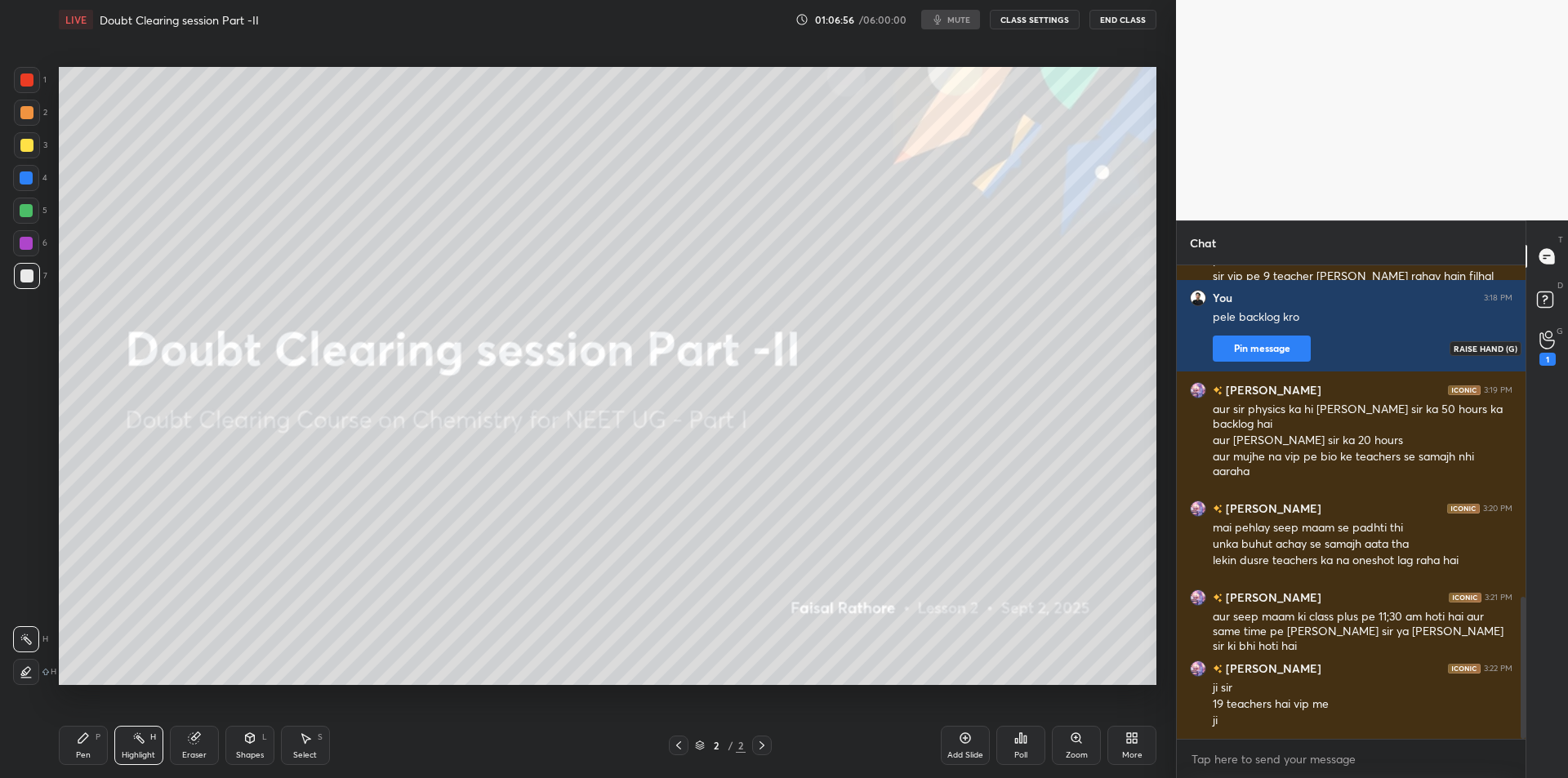
click at [1535, 341] on div "1" at bounding box center [1547, 348] width 33 height 30
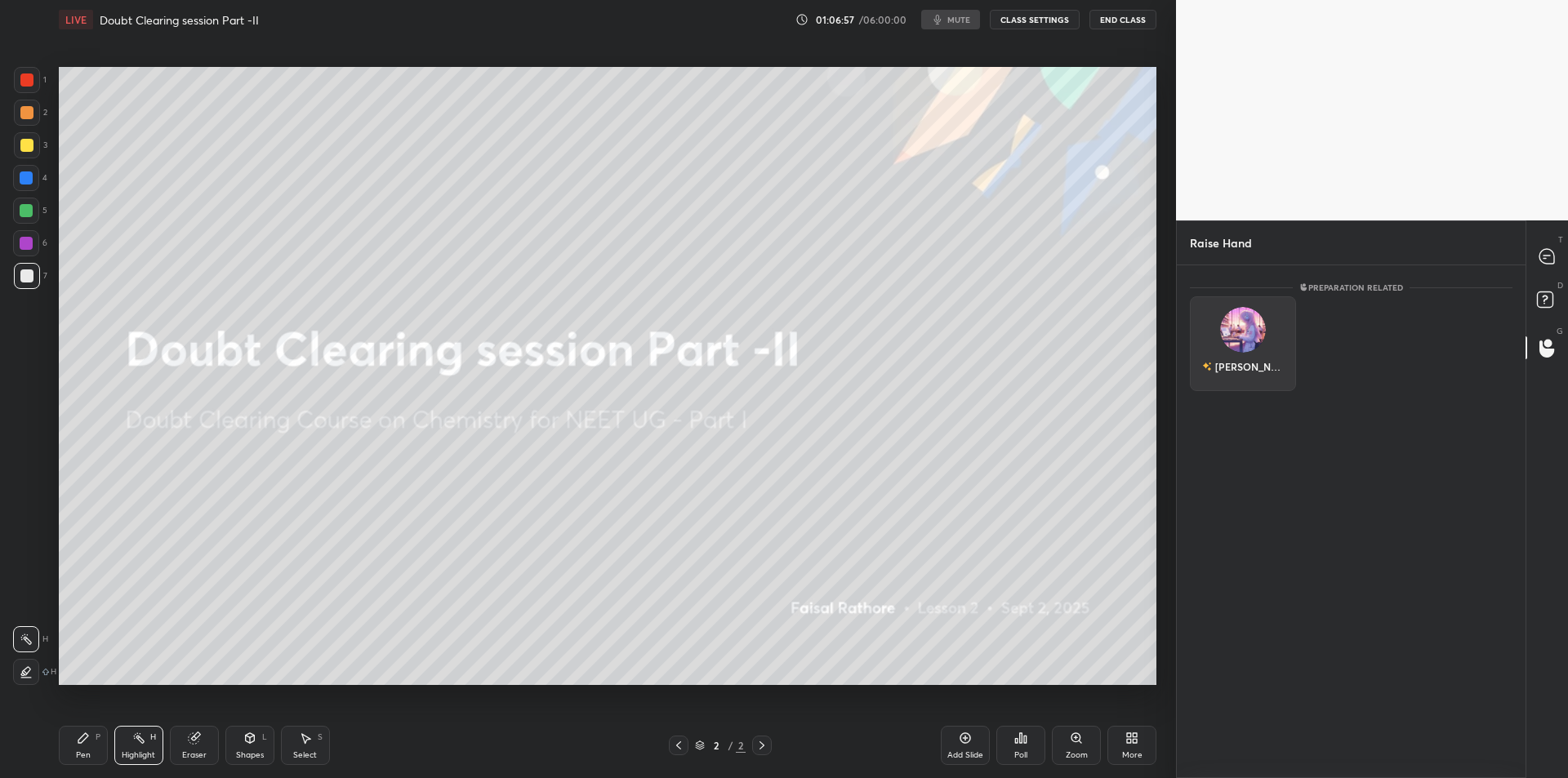
click at [1250, 356] on div "[PERSON_NAME]" at bounding box center [1243, 366] width 81 height 28
click at [1249, 362] on div "[PERSON_NAME]" at bounding box center [1243, 353] width 81 height 28
click at [1250, 377] on div "1 2 3 4 5 6 7 C X Z C X Z E E Erase all H H LIVE Doubt Clearing session Part -I…" at bounding box center [784, 389] width 1568 height 778
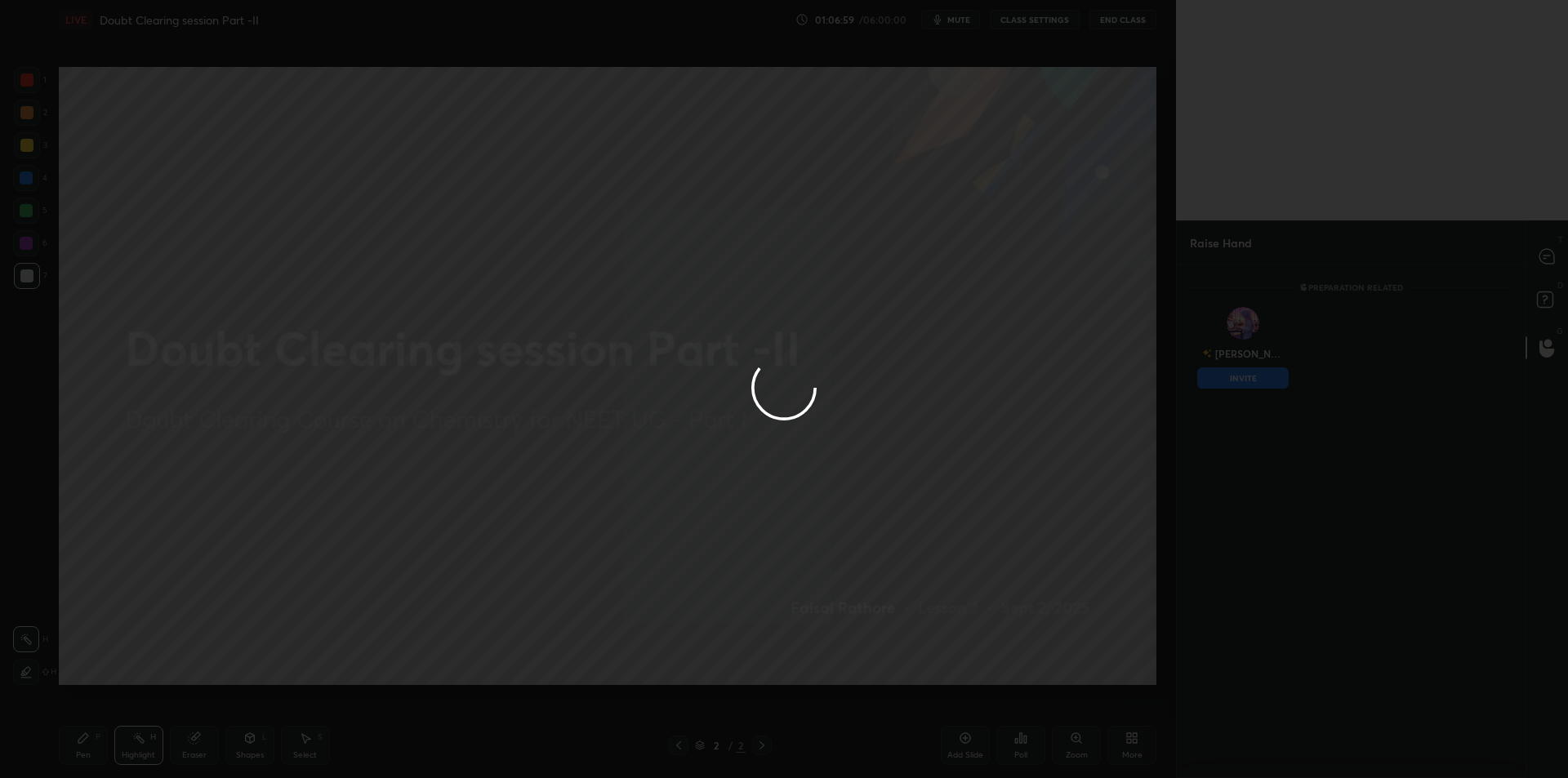
click at [1236, 371] on div at bounding box center [784, 389] width 1568 height 778
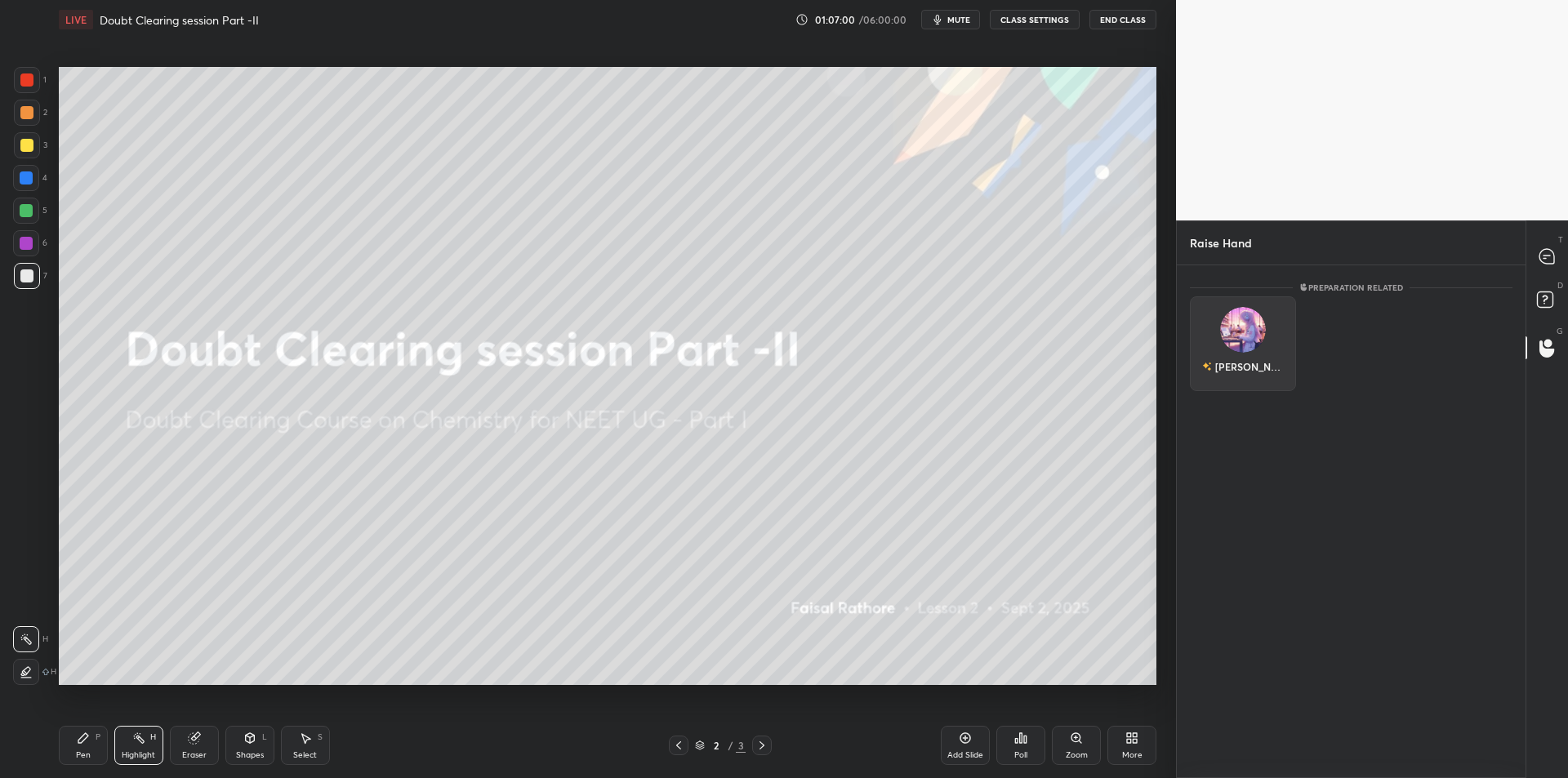
click at [1243, 366] on div "[PERSON_NAME]" at bounding box center [1243, 366] width 81 height 28
click at [1242, 389] on div "[DEMOGRAPHIC_DATA] INVITE" at bounding box center [1243, 348] width 106 height 103
click at [1279, 377] on button "INVITE" at bounding box center [1243, 378] width 91 height 21
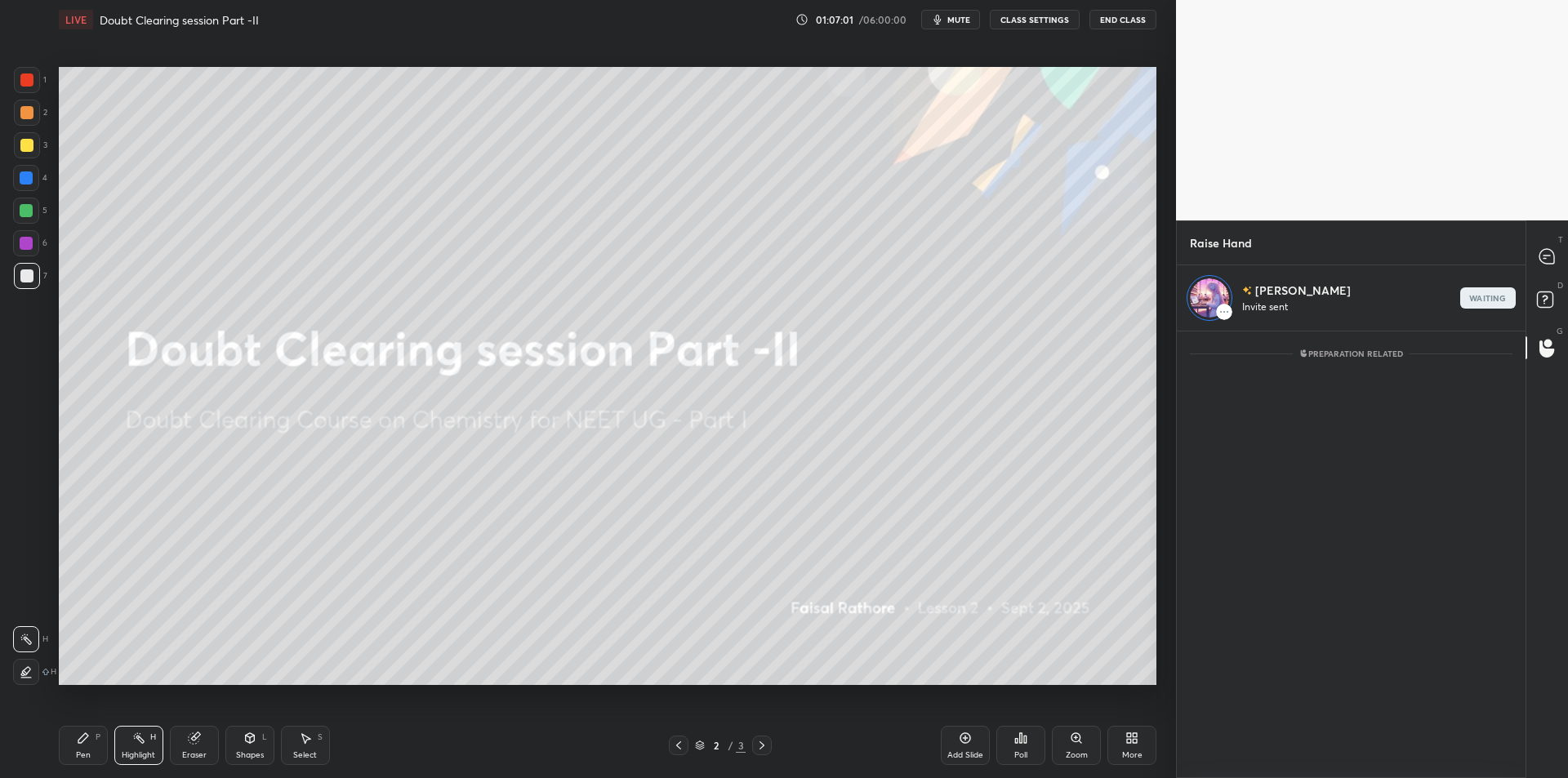
scroll to position [442, 344]
click at [1536, 270] on div at bounding box center [1547, 256] width 33 height 30
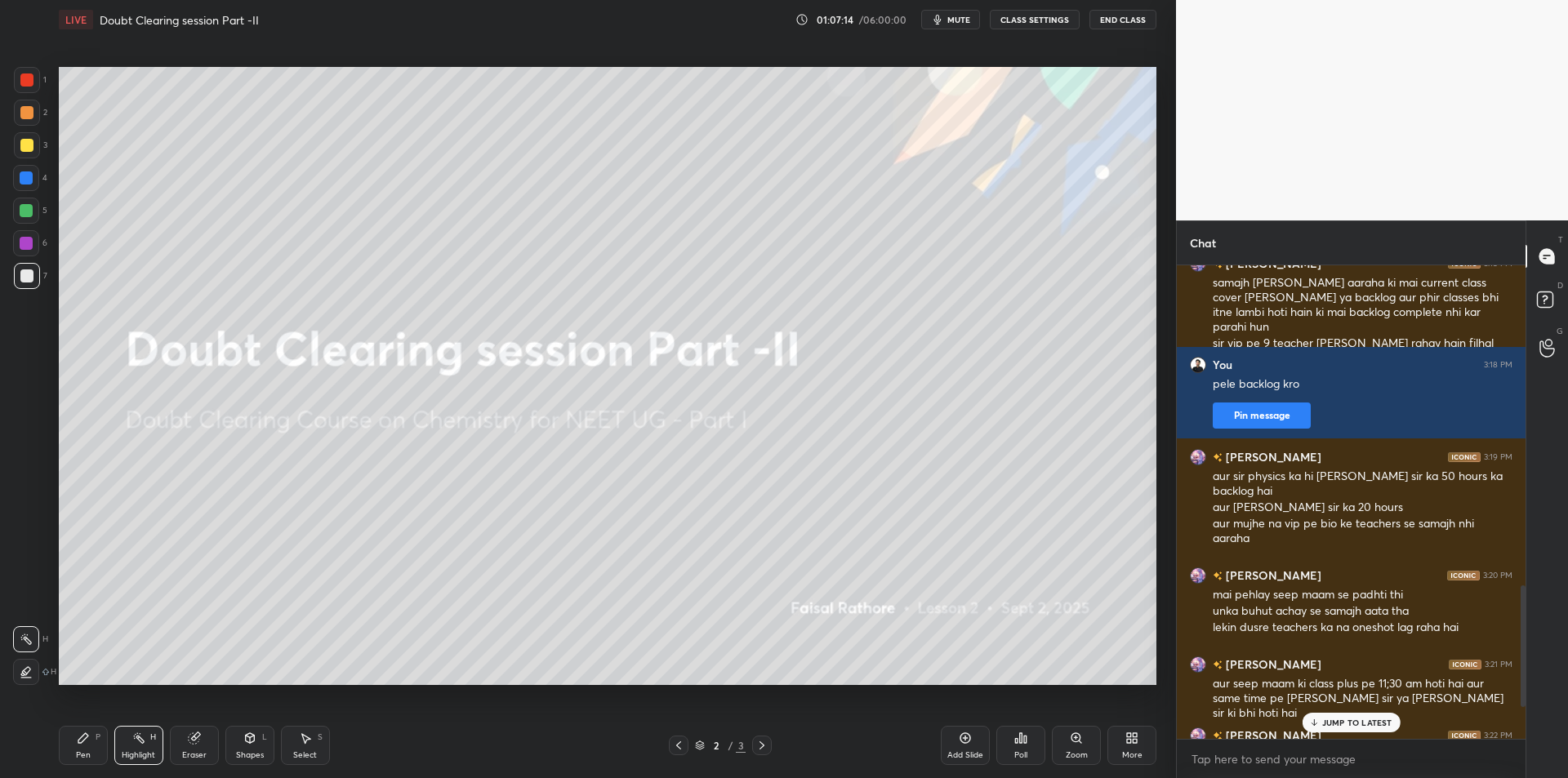
scroll to position [1108, 0]
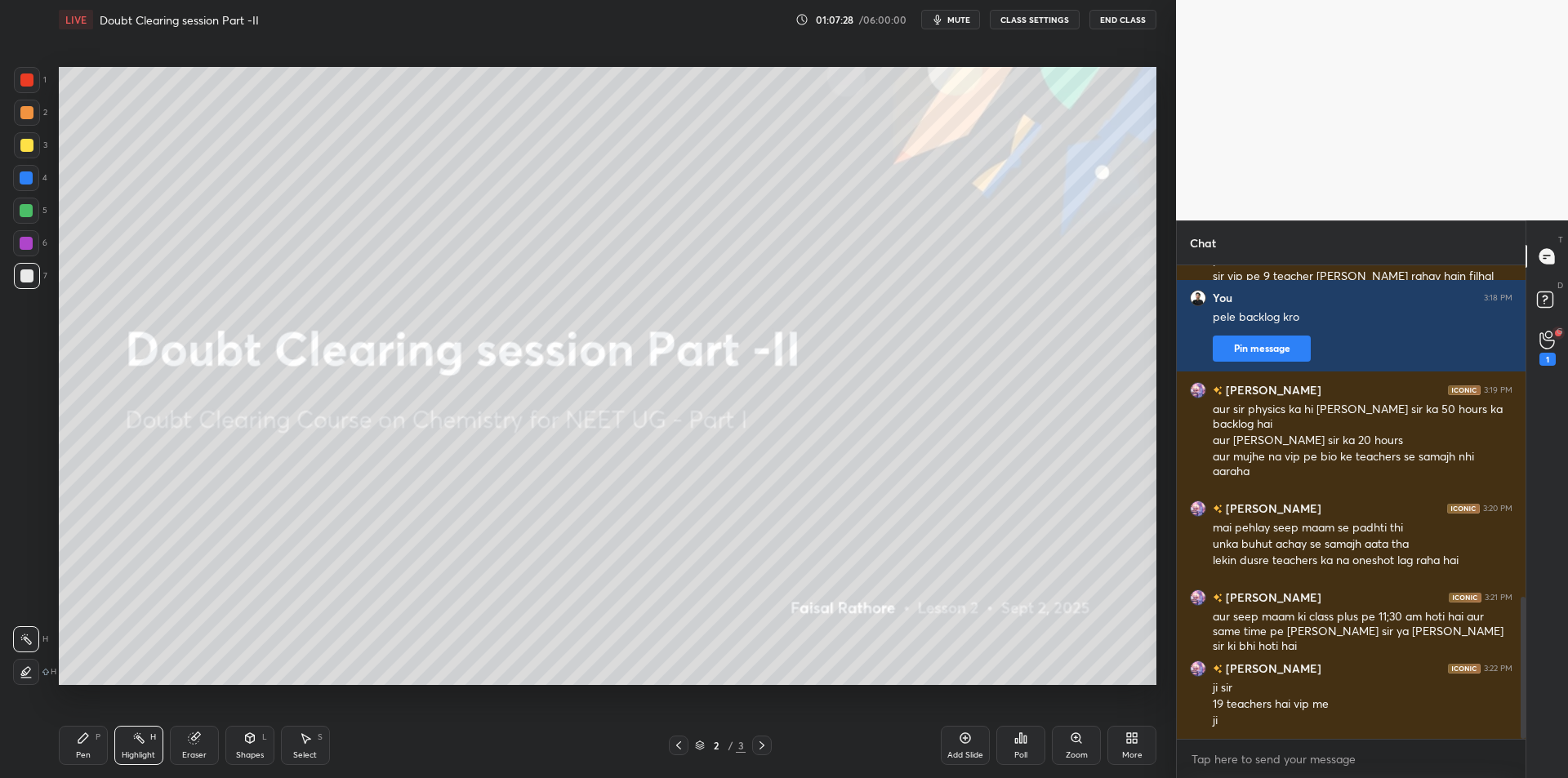
click at [1536, 361] on div "G Raise Hand (G) 1" at bounding box center [1547, 348] width 42 height 46
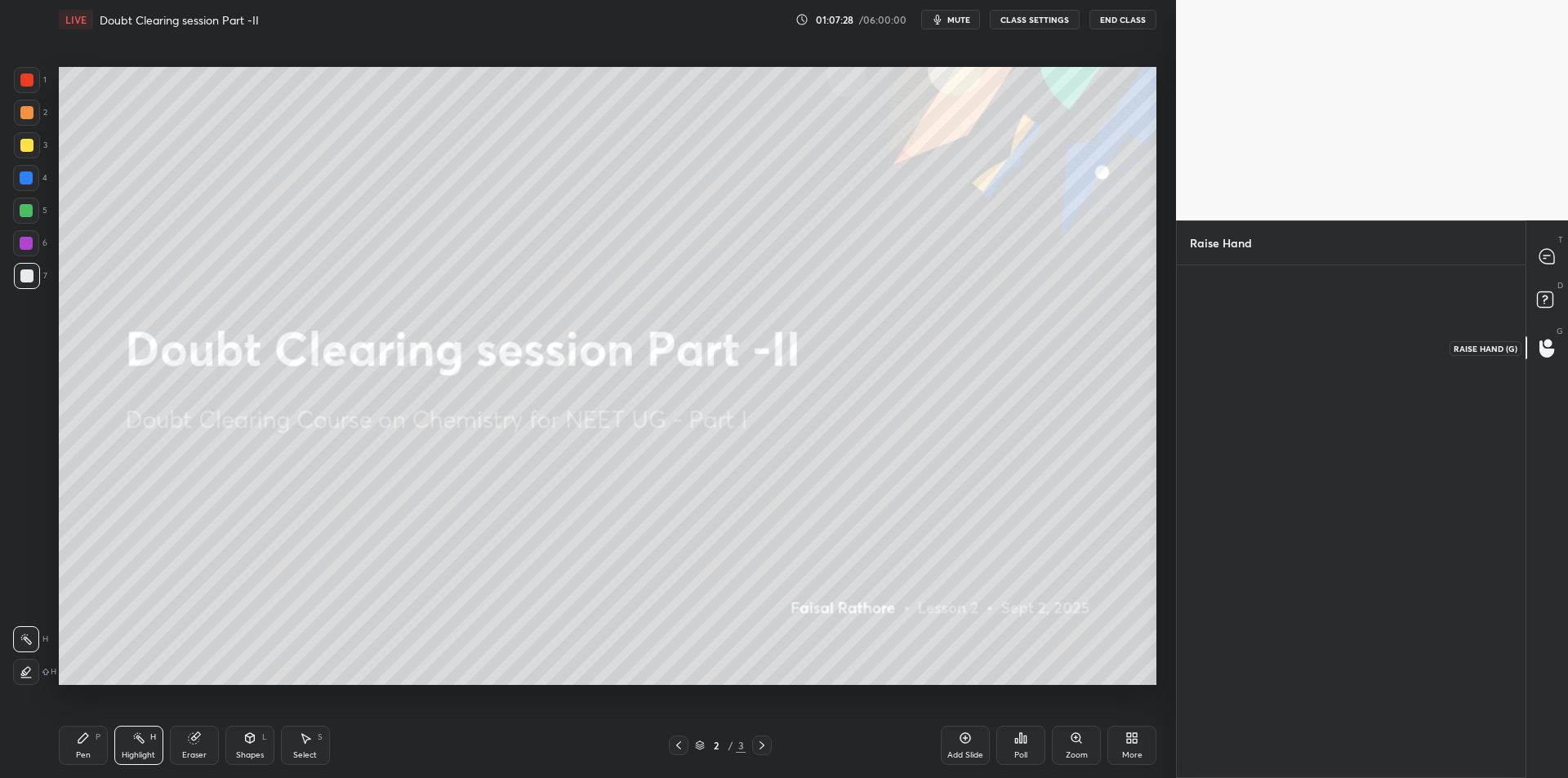
scroll to position [6, 6]
click at [1238, 357] on div "[PERSON_NAME]" at bounding box center [1243, 366] width 81 height 28
click at [1233, 369] on button "INVITE" at bounding box center [1243, 378] width 91 height 21
click at [1555, 252] on icon at bounding box center [1547, 256] width 17 height 17
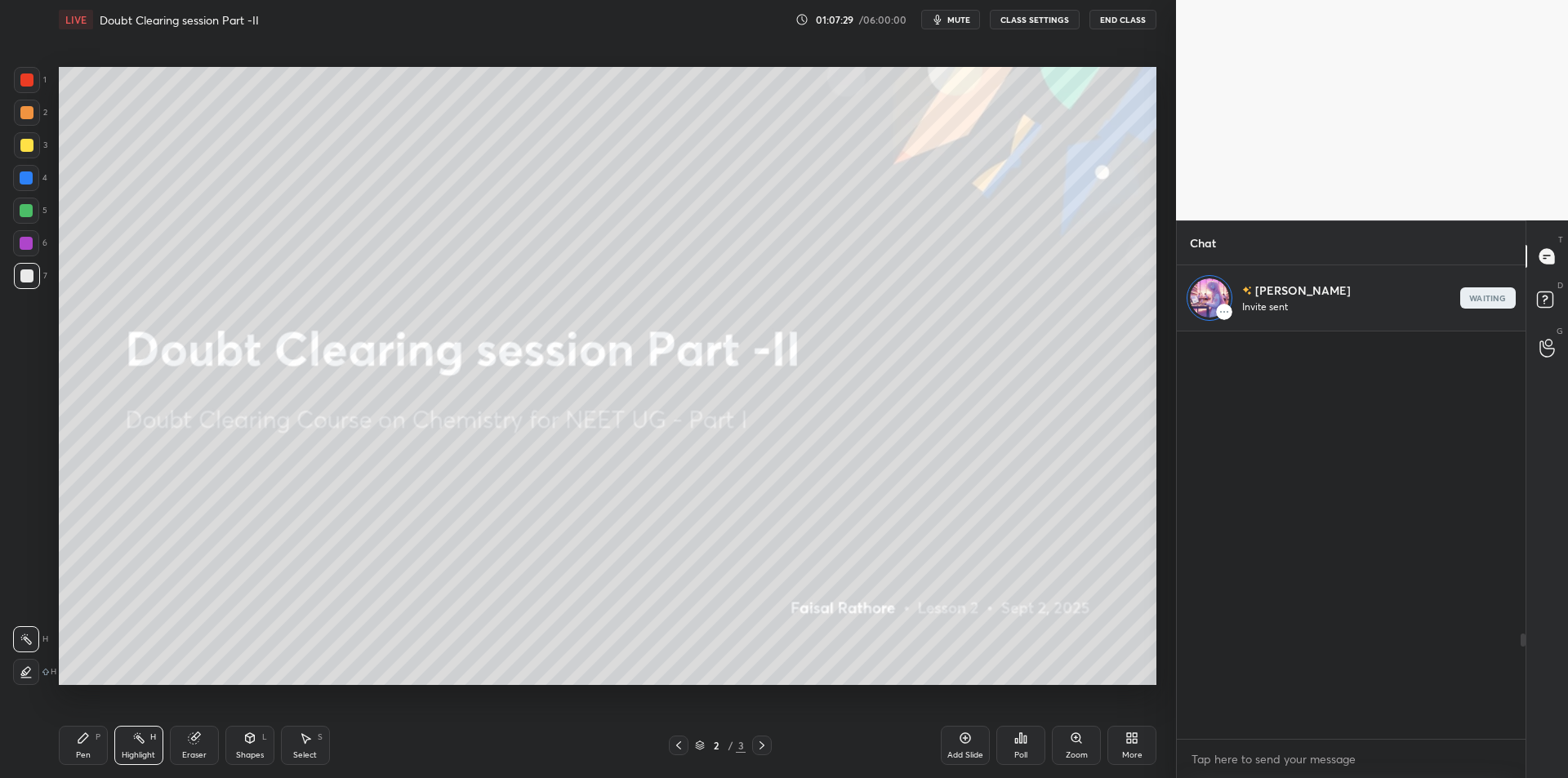
scroll to position [403, 344]
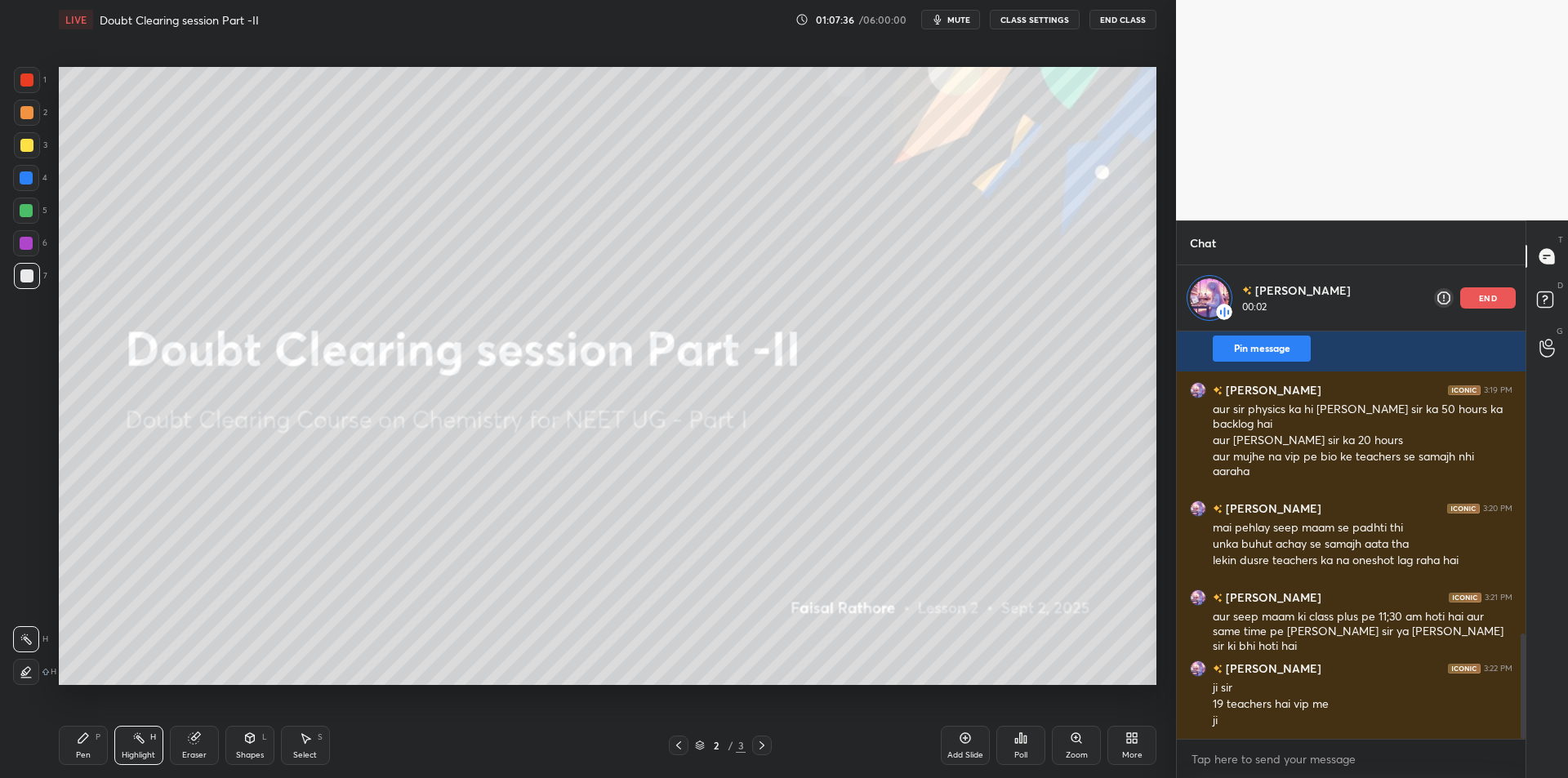
click at [1141, 752] on div "More" at bounding box center [1132, 755] width 21 height 8
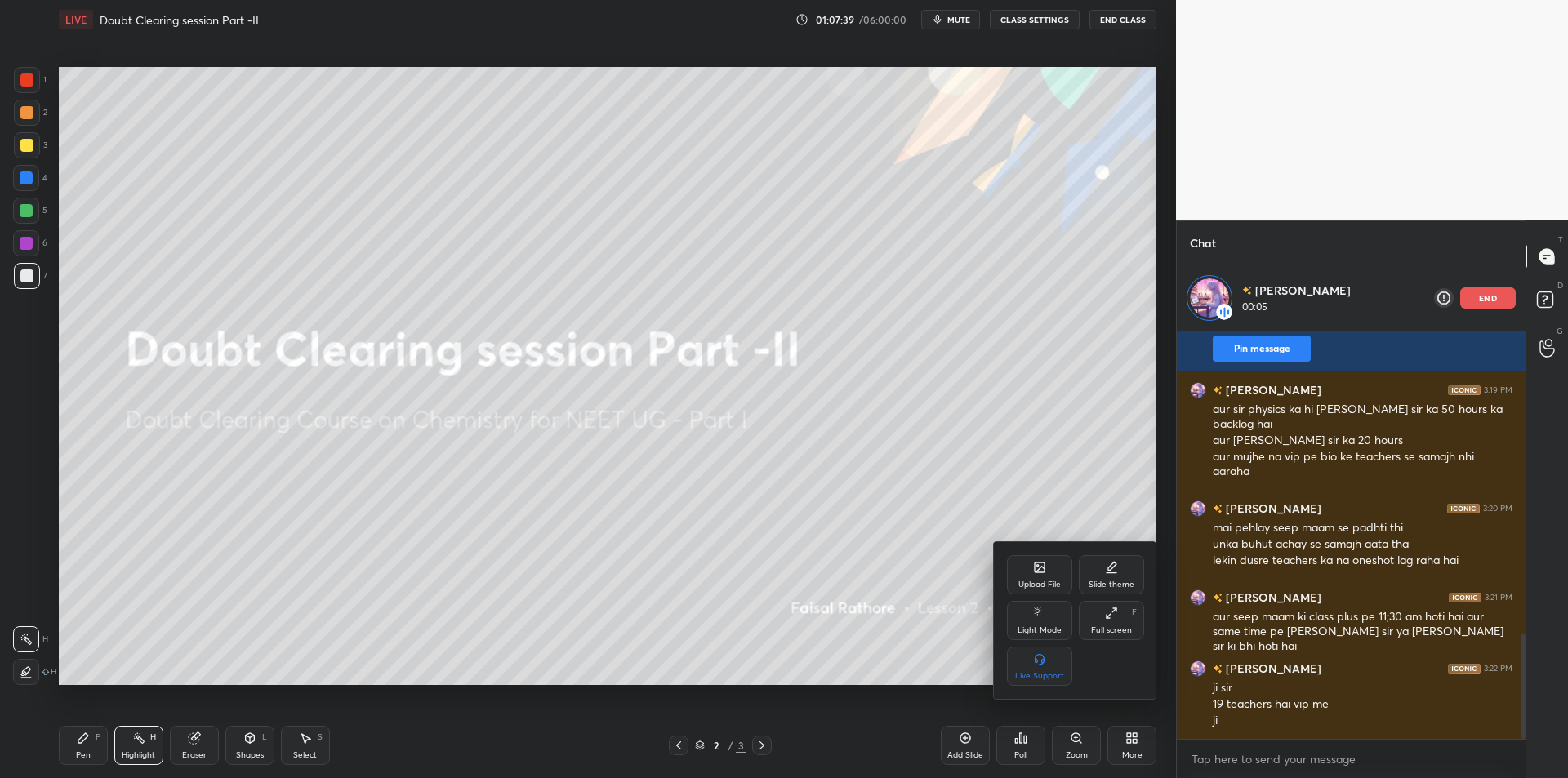
click at [676, 439] on div at bounding box center [784, 389] width 1568 height 778
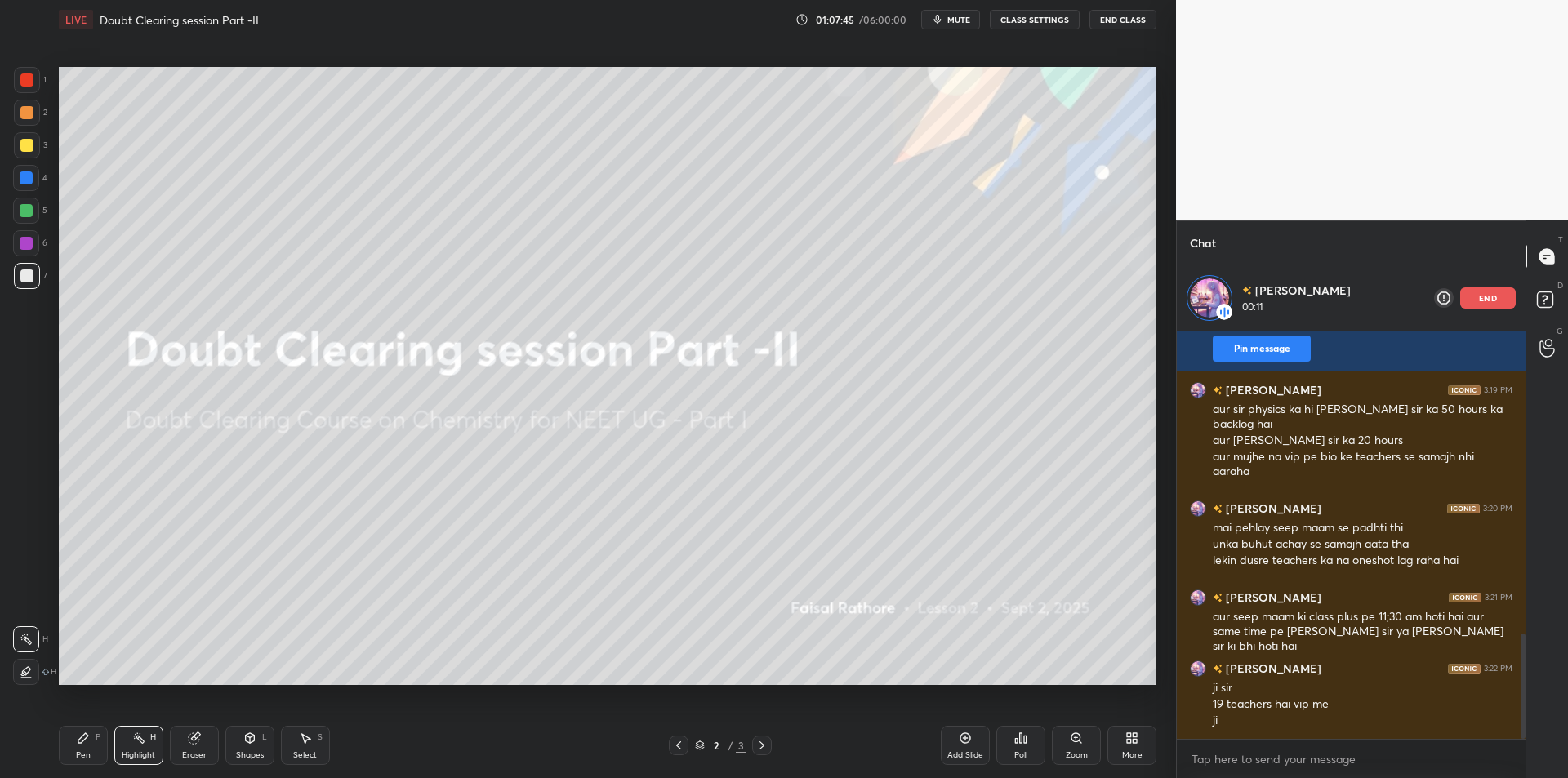
click at [94, 737] on div "Pen P" at bounding box center [84, 745] width 49 height 39
click at [249, 730] on div "Shapes L" at bounding box center [250, 745] width 49 height 39
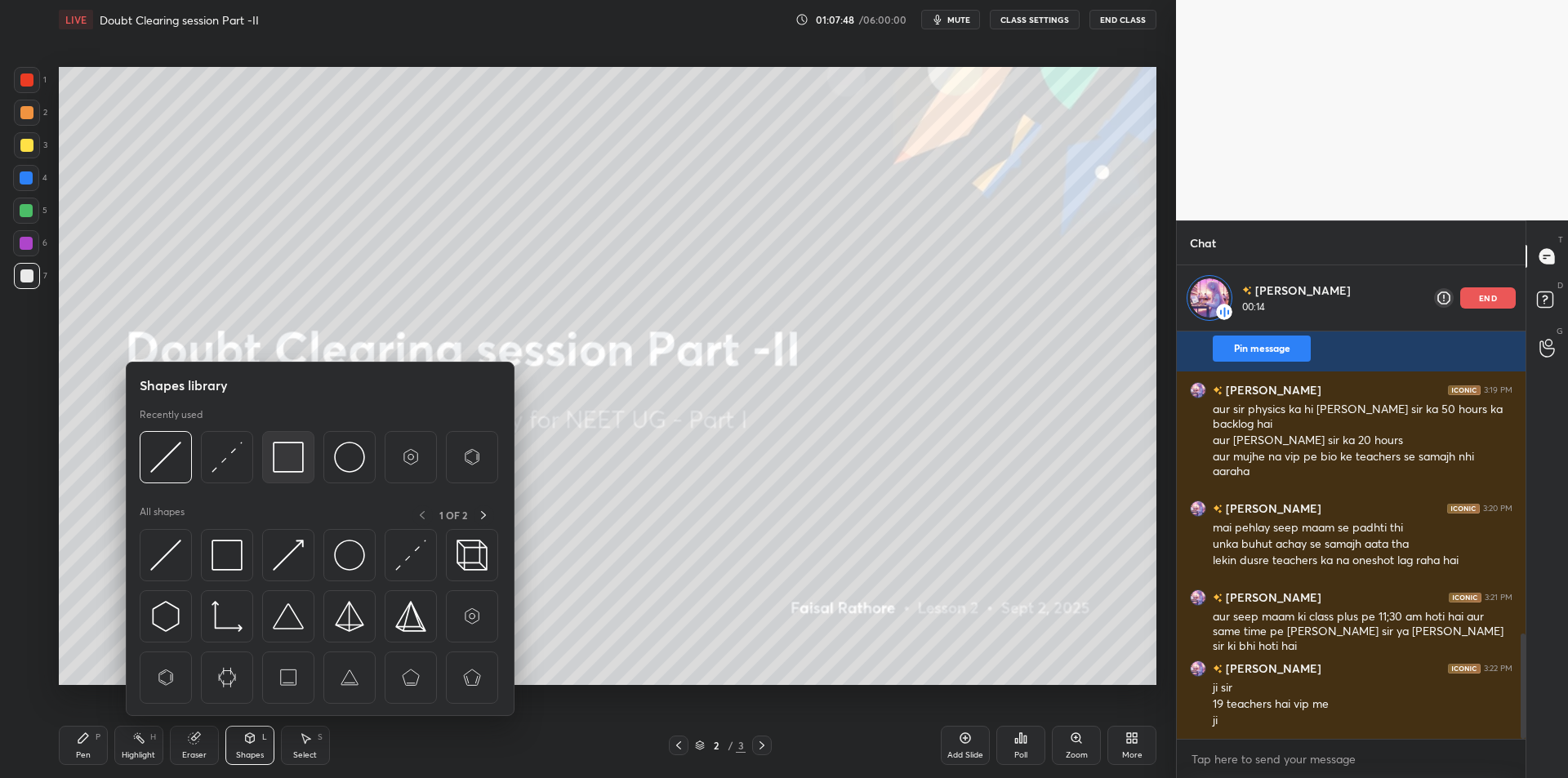
click at [310, 473] on div at bounding box center [288, 458] width 53 height 53
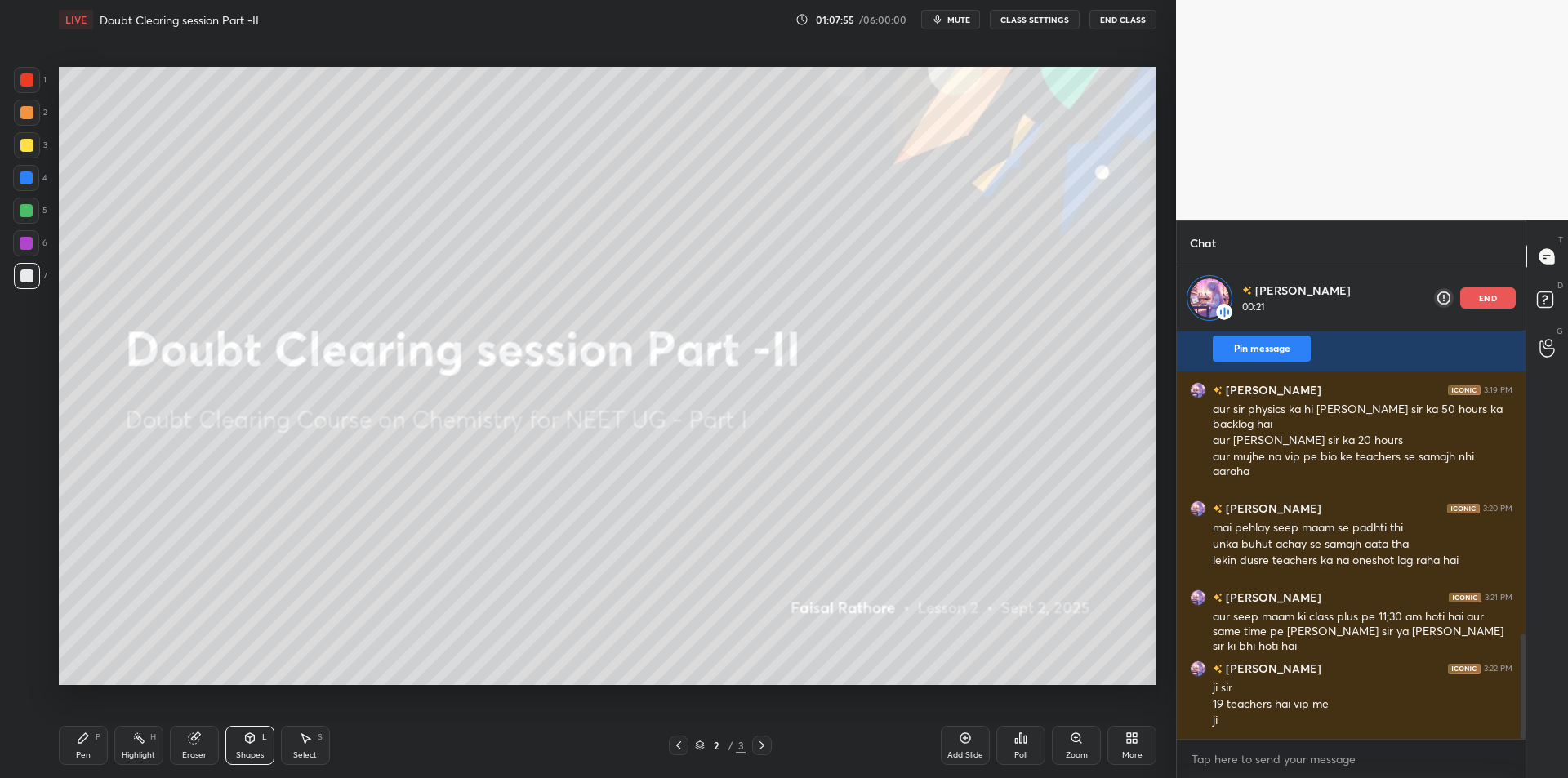
drag, startPoint x: 21, startPoint y: 108, endPoint x: 30, endPoint y: 154, distance: 46.9
click at [21, 108] on div at bounding box center [27, 113] width 13 height 13
click at [316, 755] on div "Select" at bounding box center [305, 755] width 24 height 8
click at [638, 426] on div "0 ° Undo Copy Duplicate Duplicate to new slide Delete" at bounding box center [608, 375] width 1099 height 617
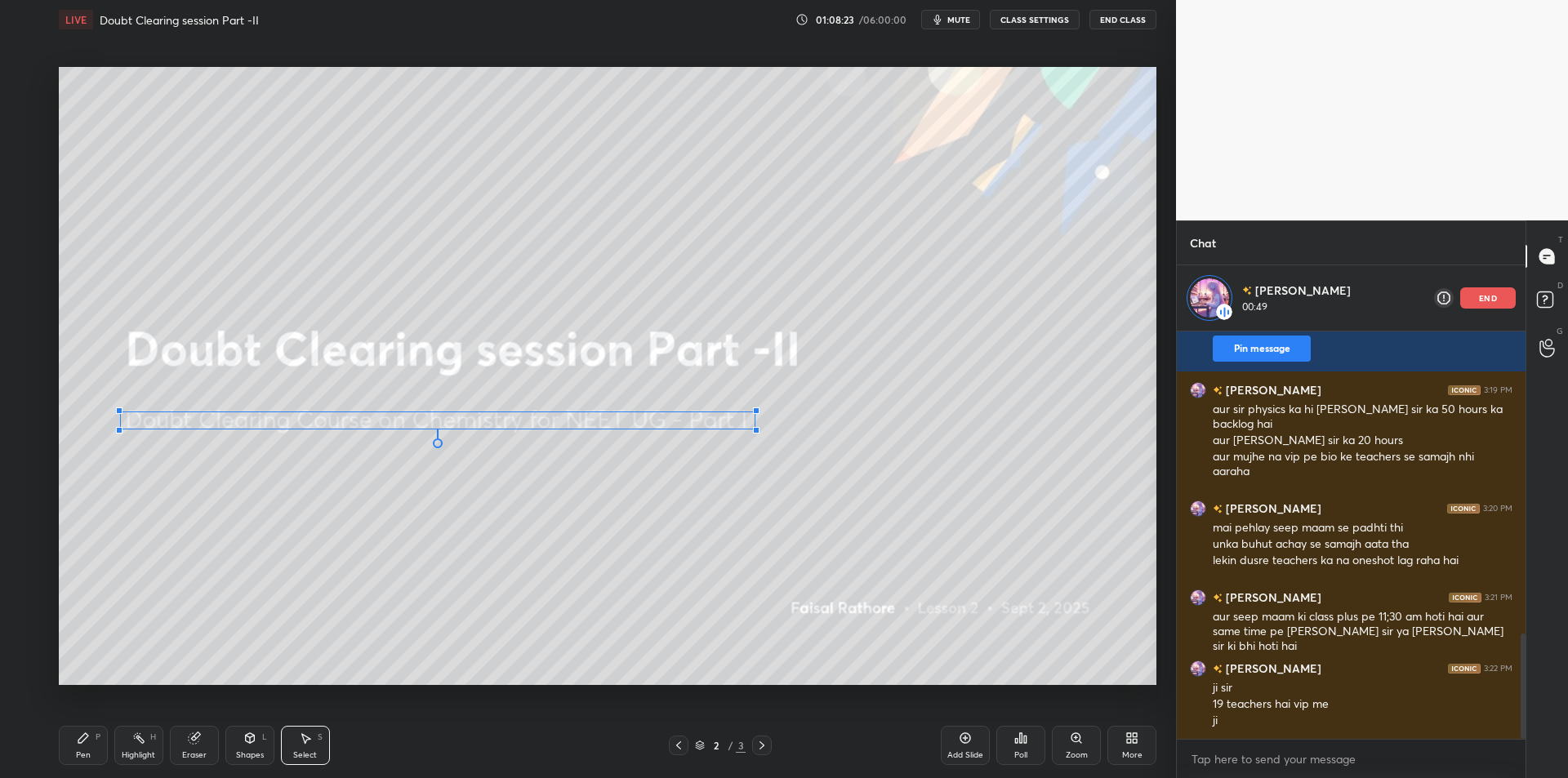
click at [754, 429] on div at bounding box center [756, 430] width 7 height 7
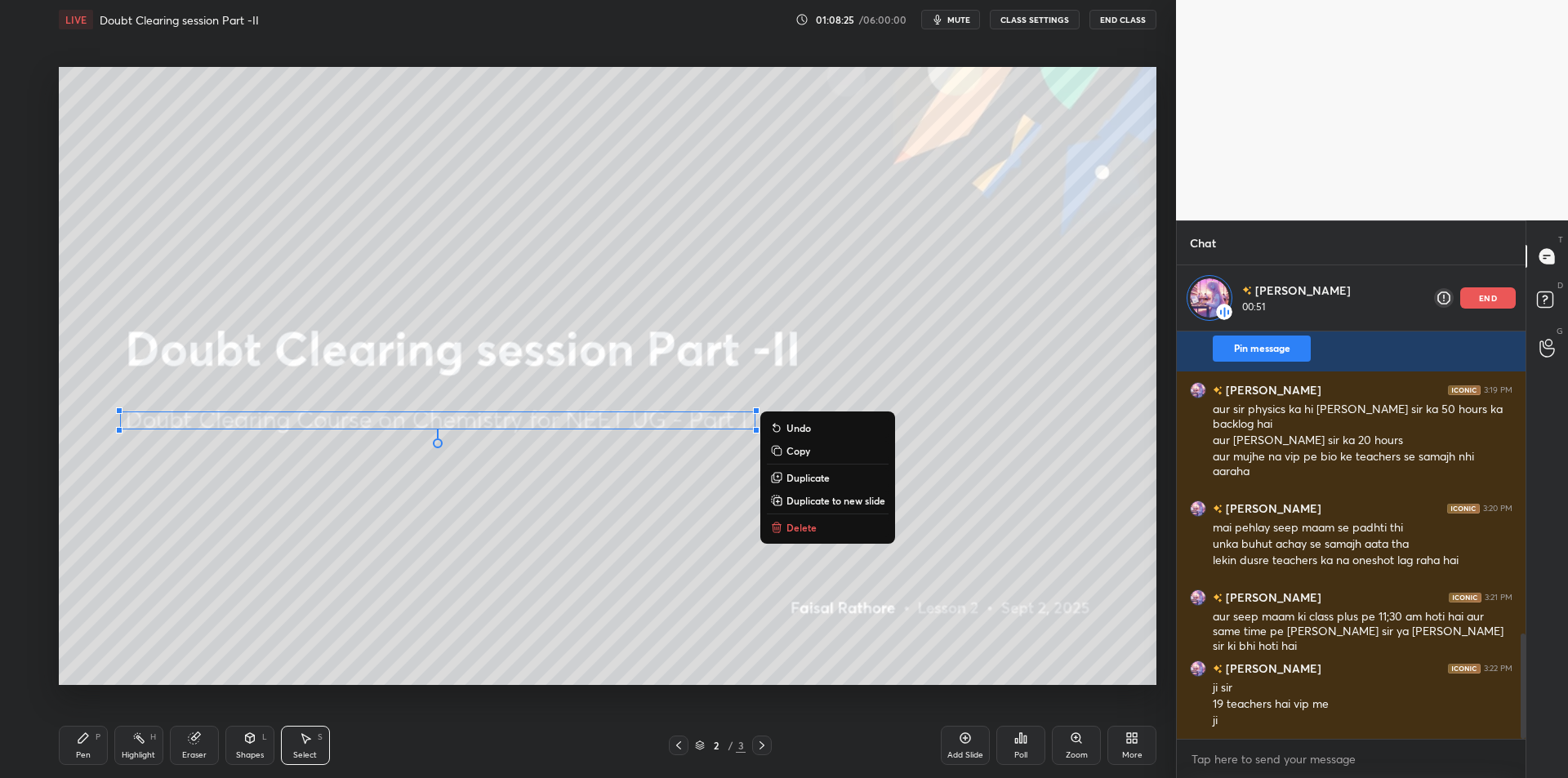
click at [1021, 286] on div "0 ° Undo Copy Duplicate Duplicate to new slide Delete" at bounding box center [608, 375] width 1099 height 617
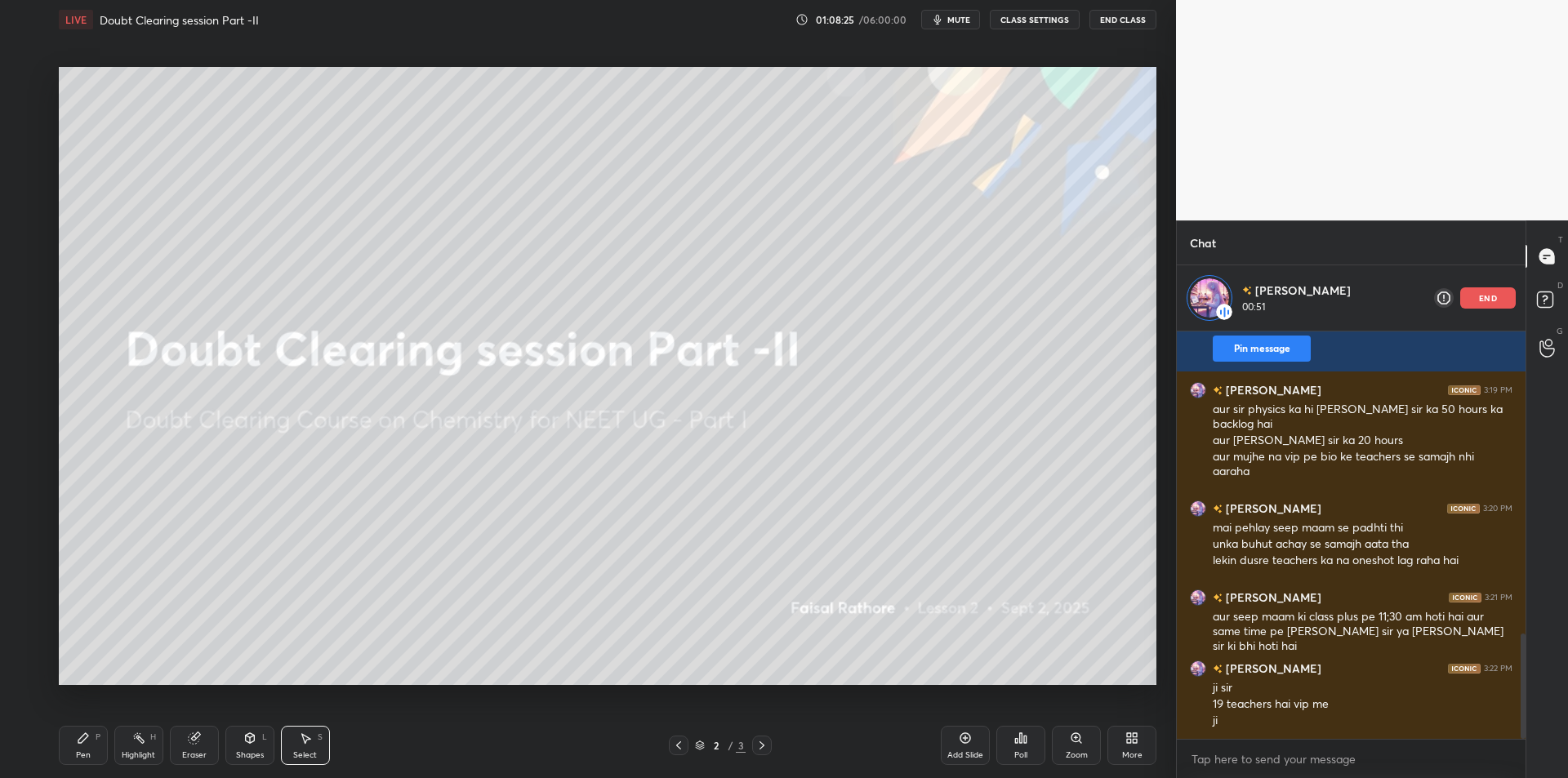
click at [695, 482] on div "0 ° Undo Copy Duplicate Duplicate to new slide Delete" at bounding box center [608, 375] width 1099 height 617
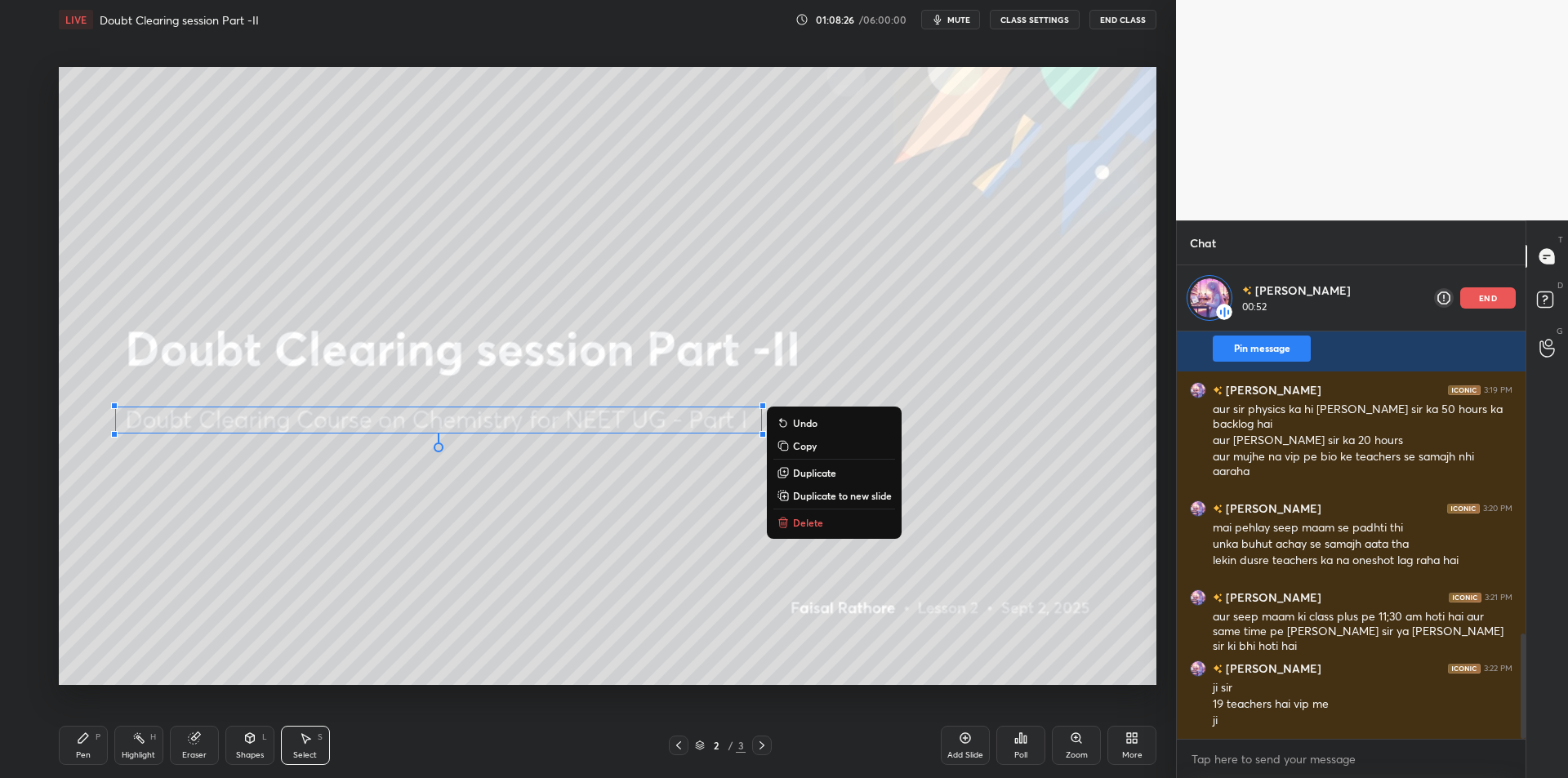
drag, startPoint x: 651, startPoint y: 504, endPoint x: 35, endPoint y: 407, distance: 623.6
click at [35, 407] on div "1 2 3 4 5 6 7 C X Z C X Z E E Erase all H H LIVE Doubt Clearing session Part -I…" at bounding box center [581, 389] width 1163 height 778
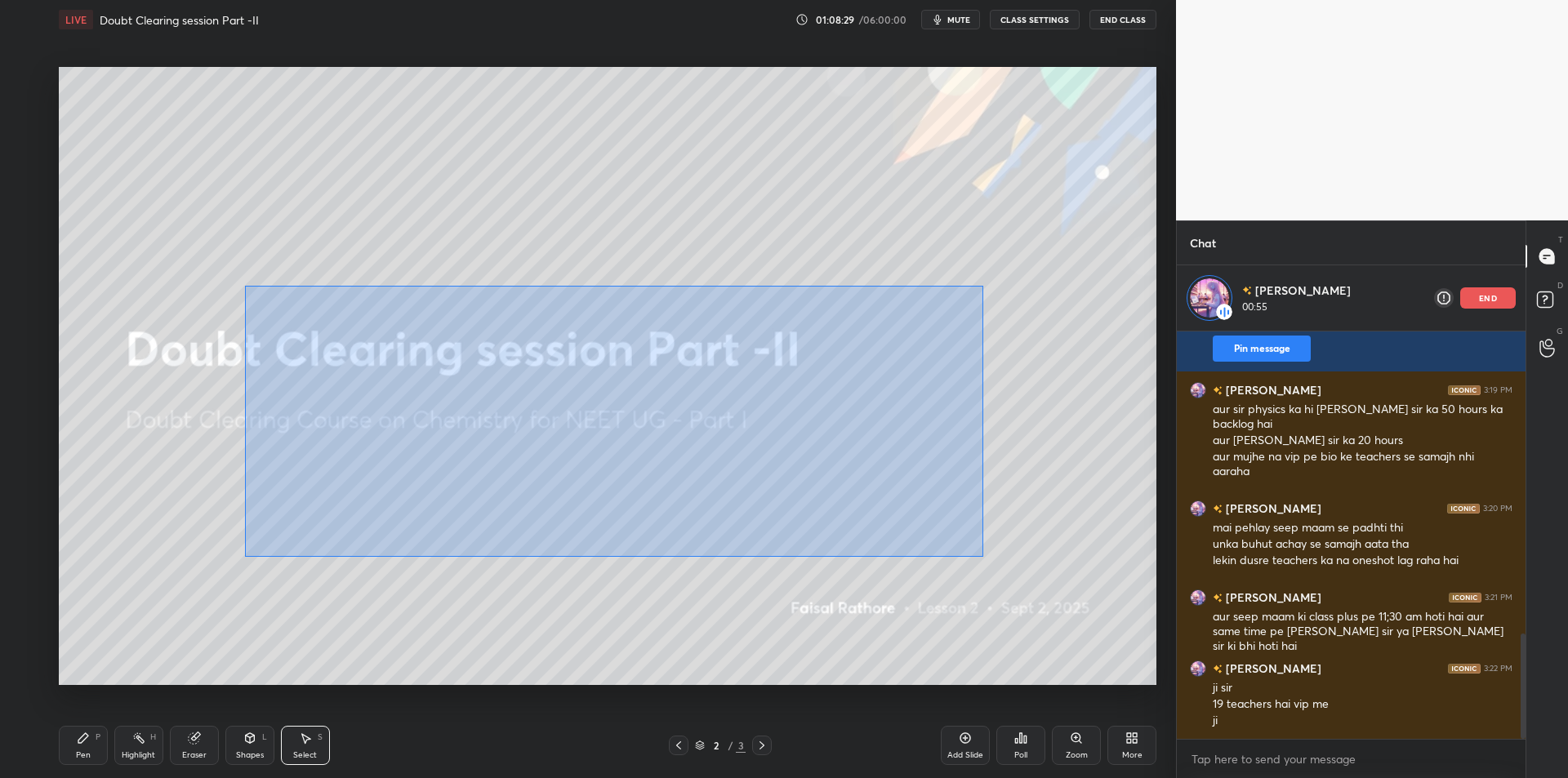
drag, startPoint x: 246, startPoint y: 556, endPoint x: 982, endPoint y: 287, distance: 783.6
click at [982, 287] on div "0 ° Undo Copy Duplicate Duplicate to new slide Delete" at bounding box center [608, 375] width 1099 height 617
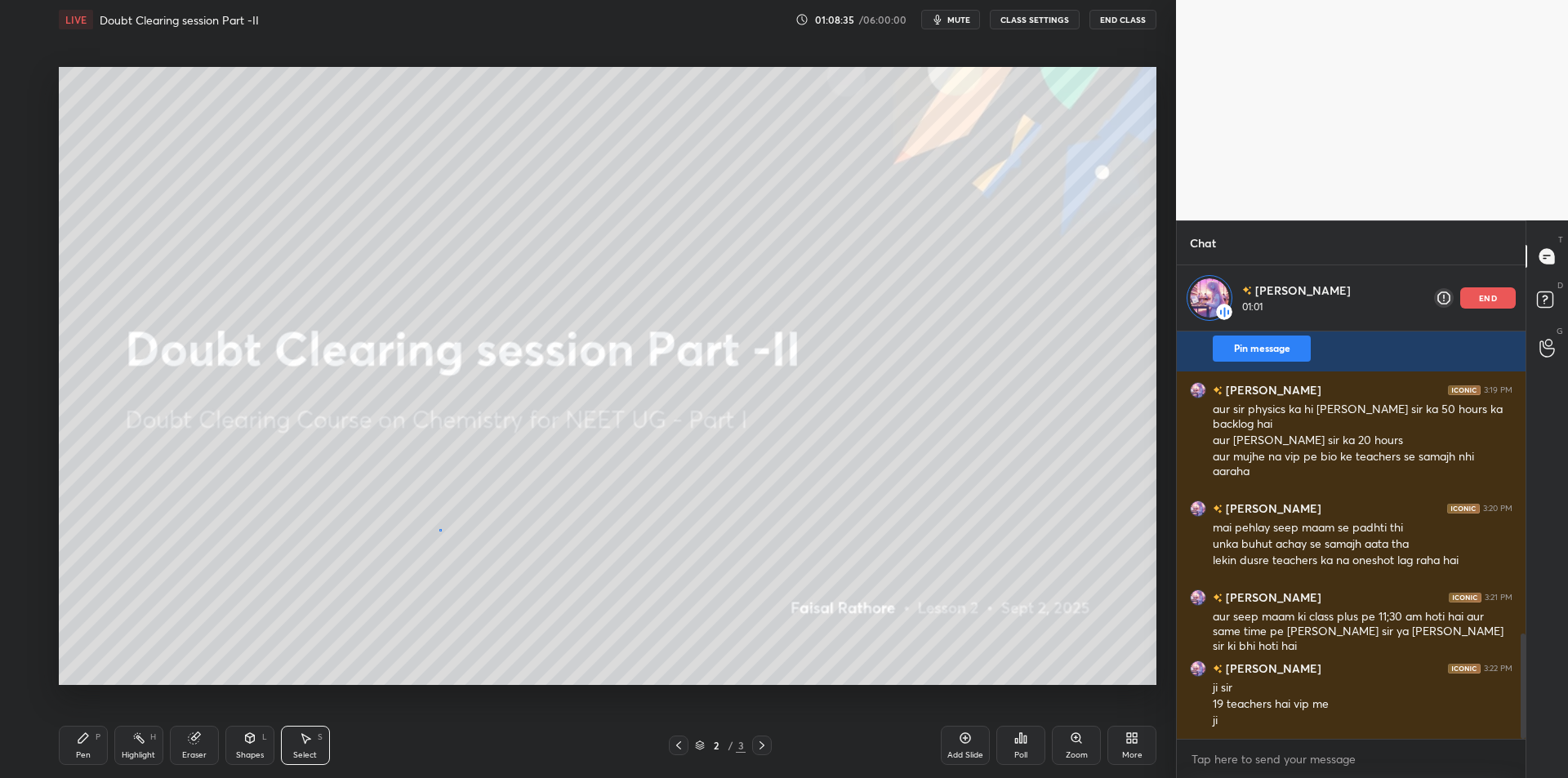
click at [440, 530] on div "0 ° Undo Copy Duplicate Duplicate to new slide Delete" at bounding box center [608, 375] width 1099 height 617
drag, startPoint x: 755, startPoint y: 472, endPoint x: 717, endPoint y: 420, distance: 64.4
click at [717, 420] on div "0 ° Undo Copy Duplicate Duplicate to new slide Delete" at bounding box center [608, 375] width 1099 height 617
drag, startPoint x: 763, startPoint y: 435, endPoint x: 755, endPoint y: 431, distance: 8.9
click at [755, 431] on div at bounding box center [757, 433] width 7 height 7
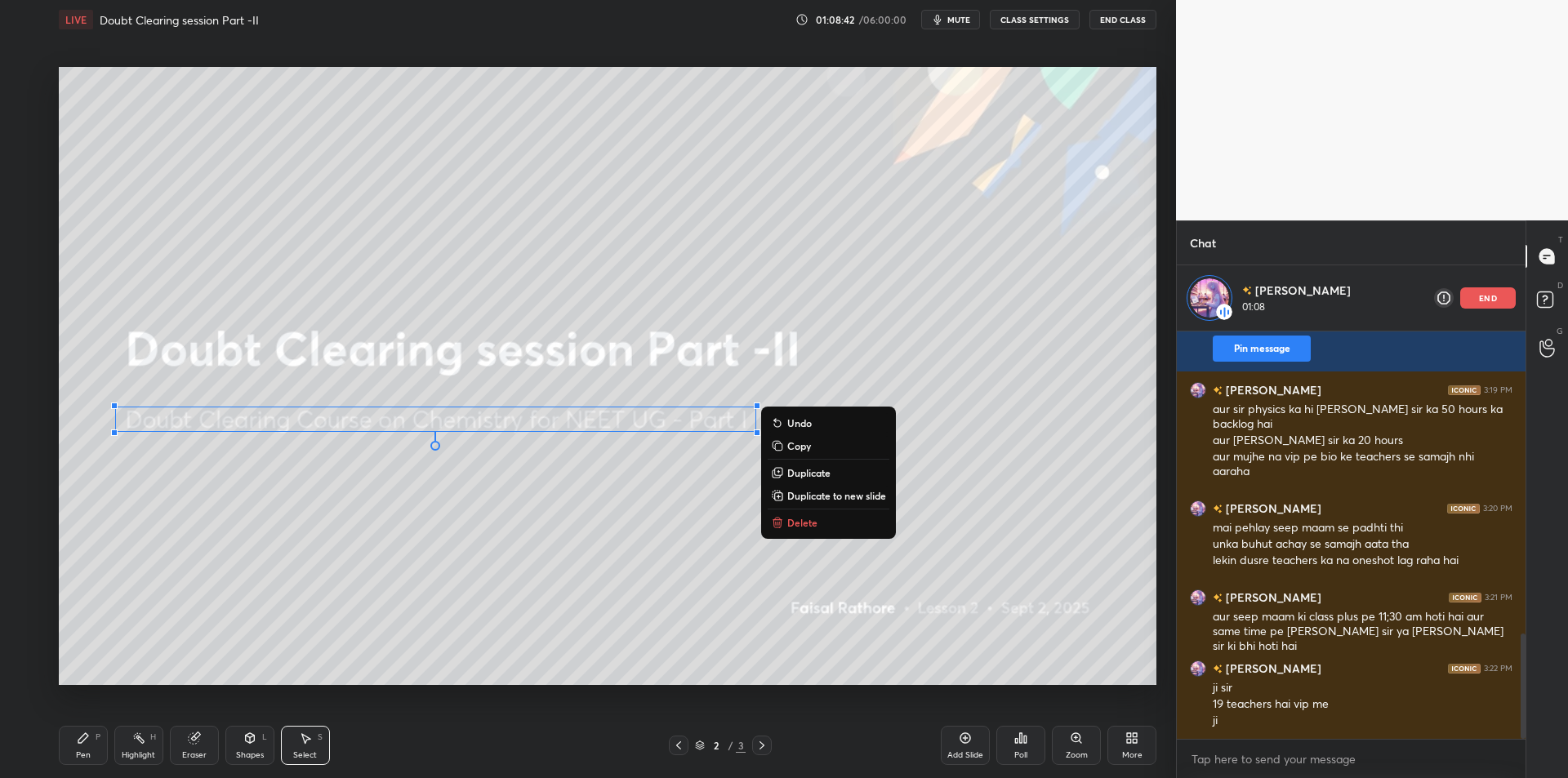
click at [348, 603] on div "0 ° Undo Copy Duplicate Duplicate to new slide Delete" at bounding box center [608, 375] width 1099 height 617
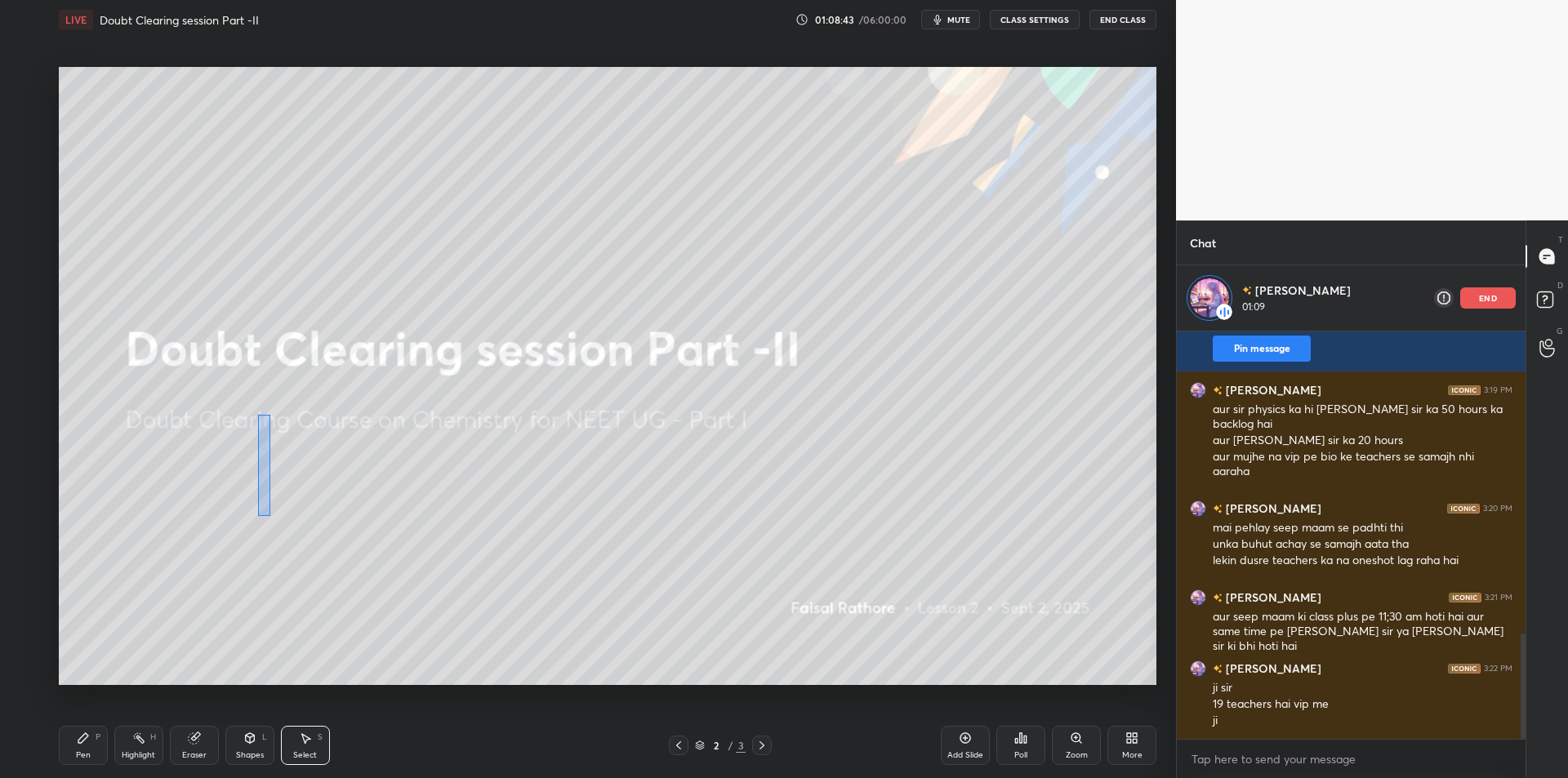
drag, startPoint x: 258, startPoint y: 504, endPoint x: 274, endPoint y: 400, distance: 105.2
click at [274, 403] on div "0 ° Undo Copy Duplicate Duplicate to new slide Delete" at bounding box center [608, 375] width 1099 height 617
drag, startPoint x: 113, startPoint y: 406, endPoint x: 126, endPoint y: 409, distance: 13.3
click at [126, 409] on div at bounding box center [122, 407] width 7 height 7
click at [127, 409] on div at bounding box center [125, 407] width 7 height 7
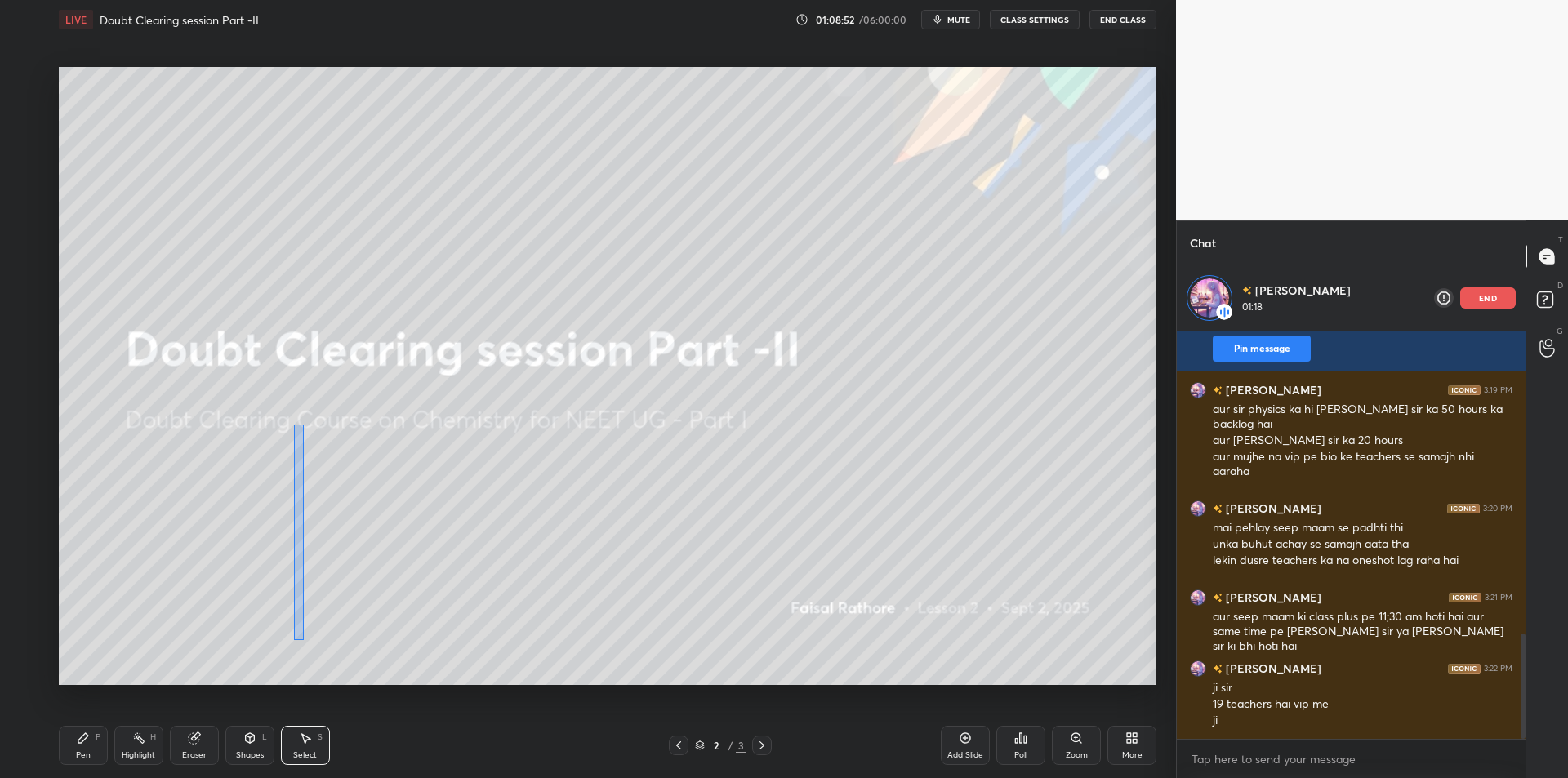
drag, startPoint x: 303, startPoint y: 639, endPoint x: 295, endPoint y: 426, distance: 213.2
click at [295, 426] on div "0 ° Undo Copy Duplicate Duplicate to new slide Delete" at bounding box center [608, 375] width 1099 height 617
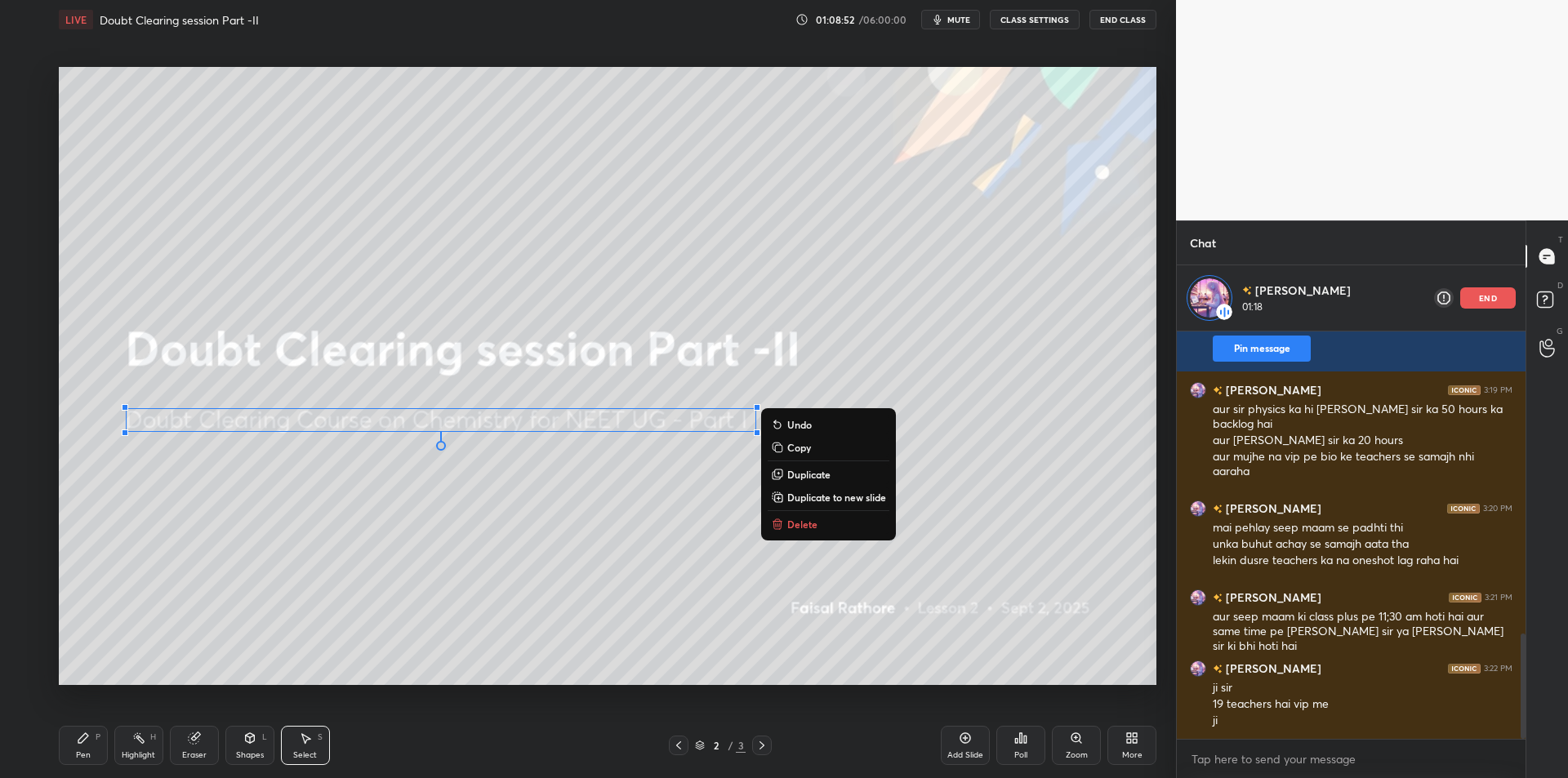
click at [256, 652] on div "0 ° Undo Copy Duplicate Duplicate to new slide Delete" at bounding box center [608, 375] width 1099 height 617
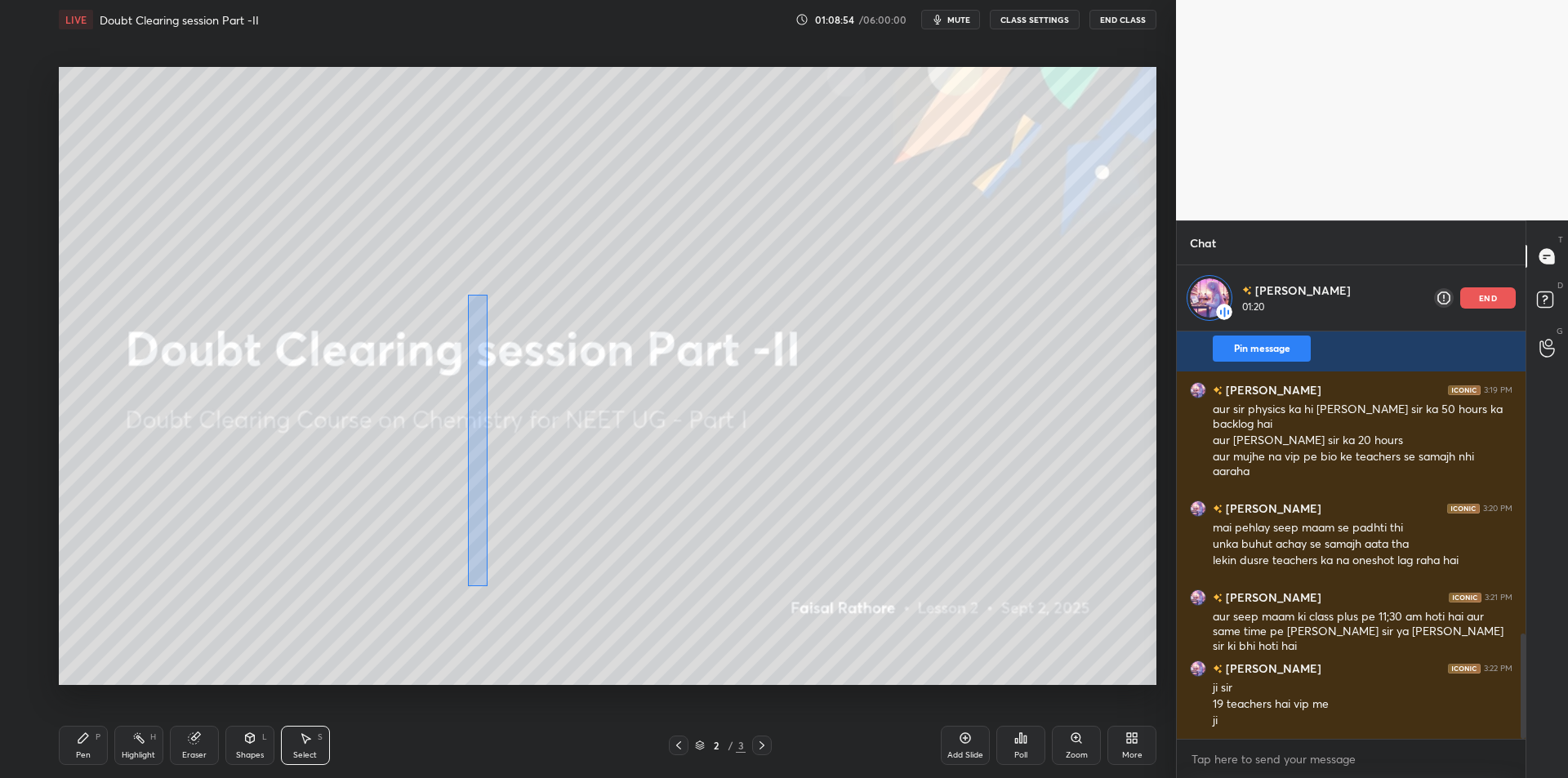
drag, startPoint x: 476, startPoint y: 581, endPoint x: 487, endPoint y: 295, distance: 286.2
click at [487, 295] on div "0 ° Undo Copy Duplicate Duplicate to new slide Delete" at bounding box center [608, 375] width 1099 height 617
click at [299, 564] on div "0 ° Undo Copy Duplicate Duplicate to new slide Delete" at bounding box center [608, 375] width 1099 height 617
click at [147, 757] on div "Highlight" at bounding box center [138, 755] width 34 height 8
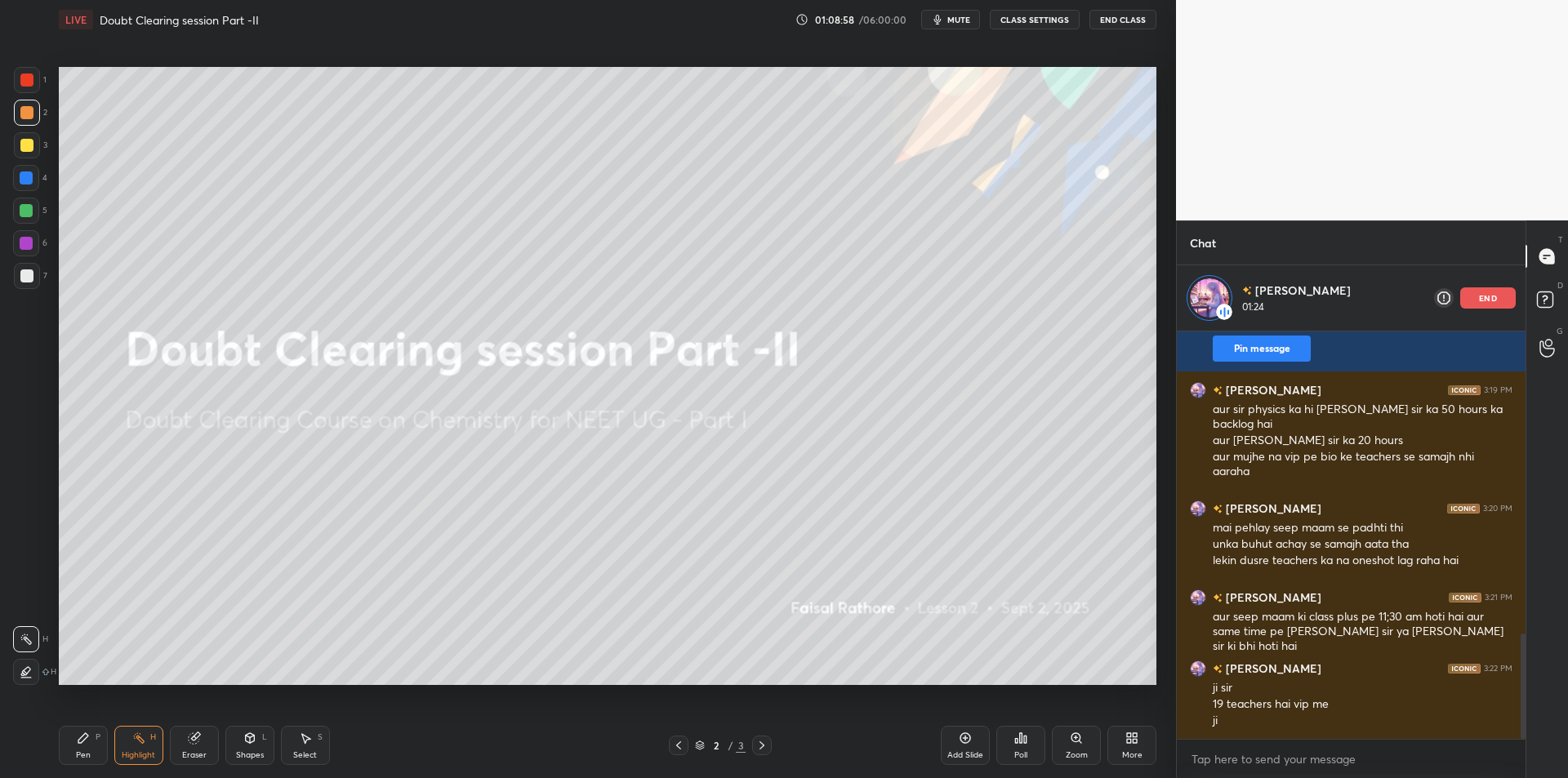
click at [204, 751] on div "Eraser" at bounding box center [195, 755] width 25 height 8
click at [36, 644] on div at bounding box center [26, 639] width 26 height 26
click at [141, 751] on div "Highlight" at bounding box center [138, 755] width 34 height 8
click at [159, 748] on div "Highlight H" at bounding box center [139, 745] width 49 height 39
click at [180, 741] on div "Eraser" at bounding box center [195, 745] width 49 height 39
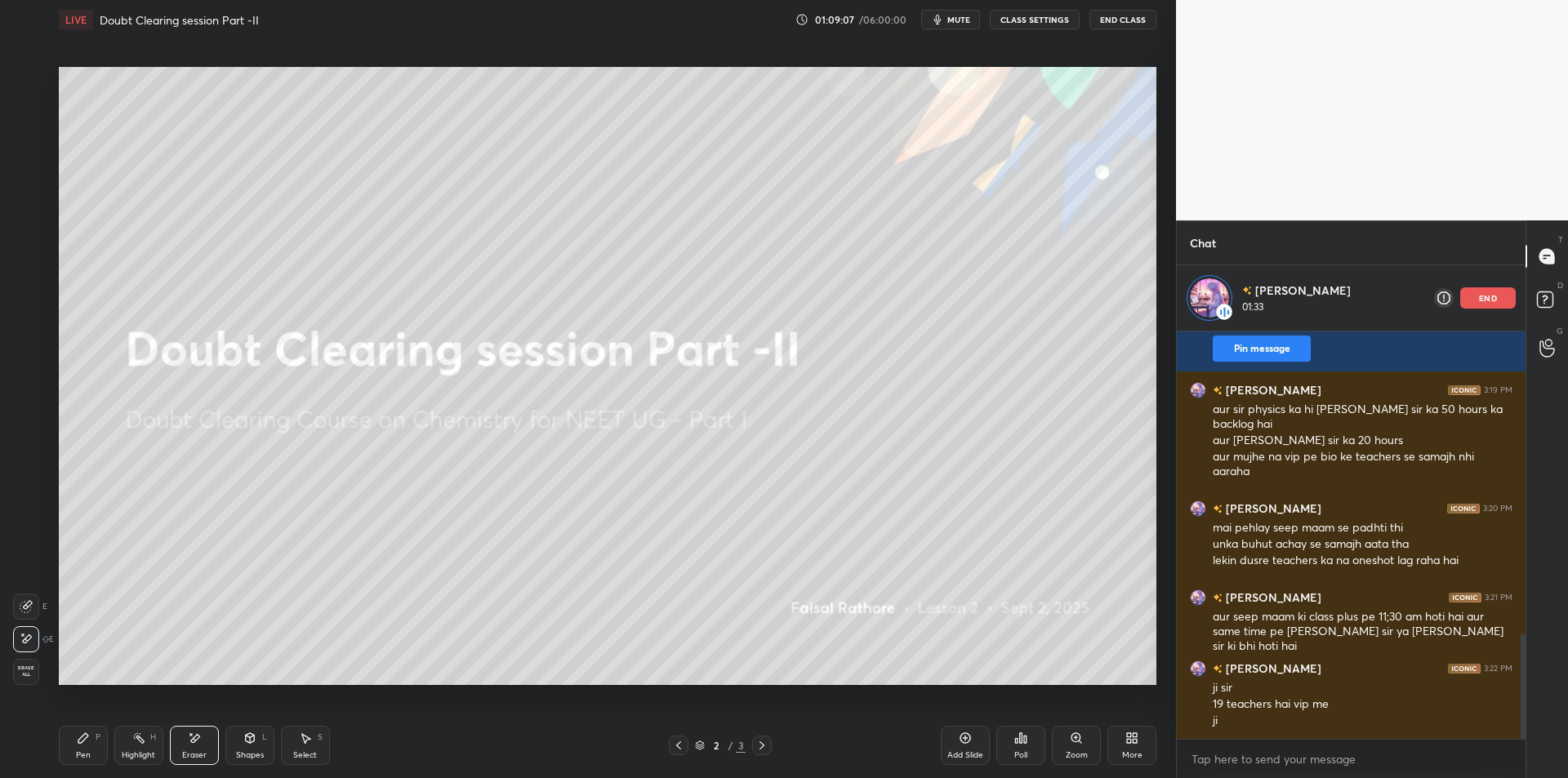
click at [153, 748] on div "Highlight H" at bounding box center [139, 745] width 49 height 39
click at [183, 739] on div "Eraser" at bounding box center [195, 745] width 49 height 39
click at [142, 751] on div "Highlight" at bounding box center [138, 755] width 34 height 8
click at [230, 743] on div "Shapes L" at bounding box center [250, 745] width 49 height 39
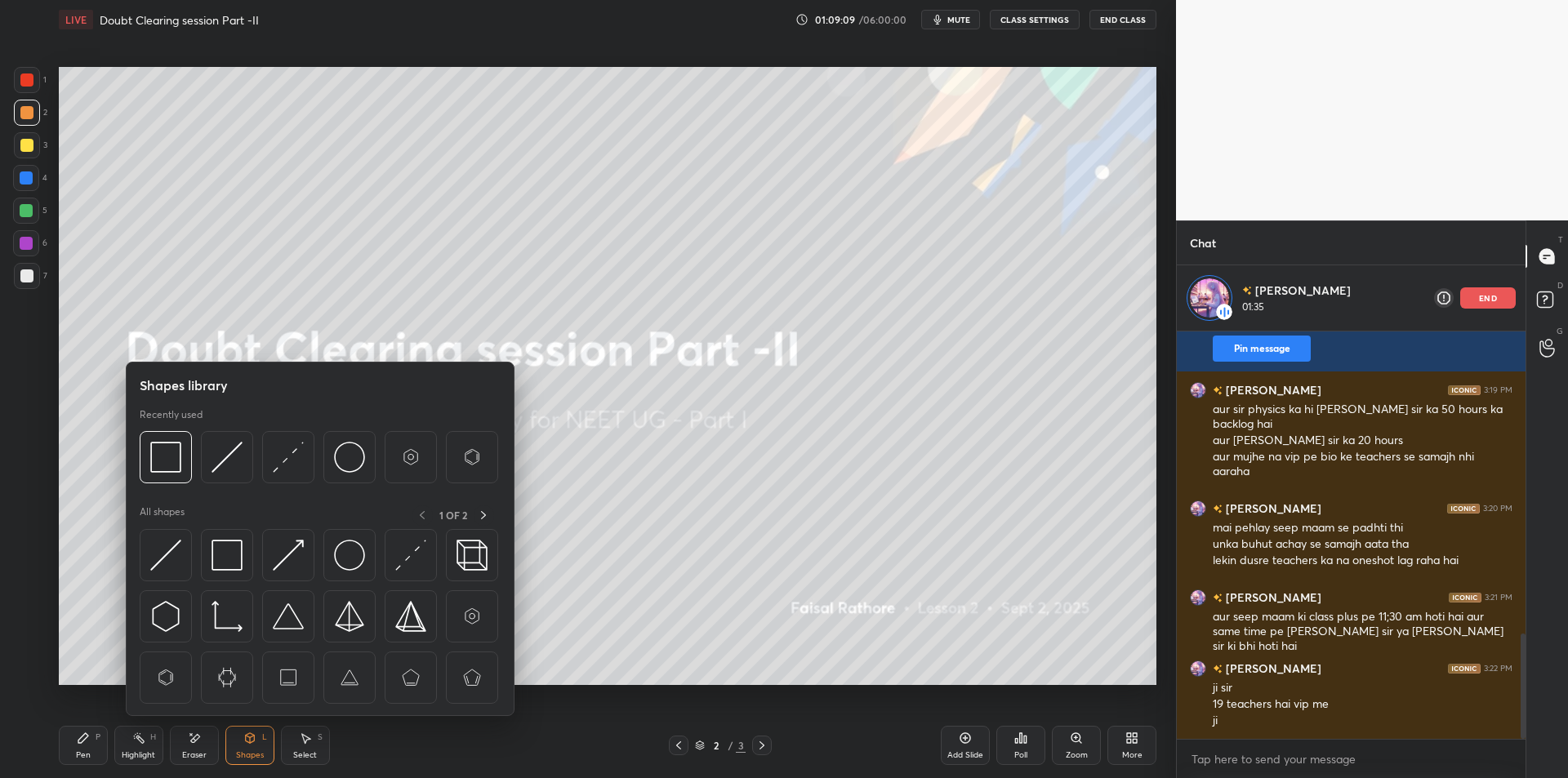
click at [186, 745] on div "Eraser" at bounding box center [195, 745] width 49 height 39
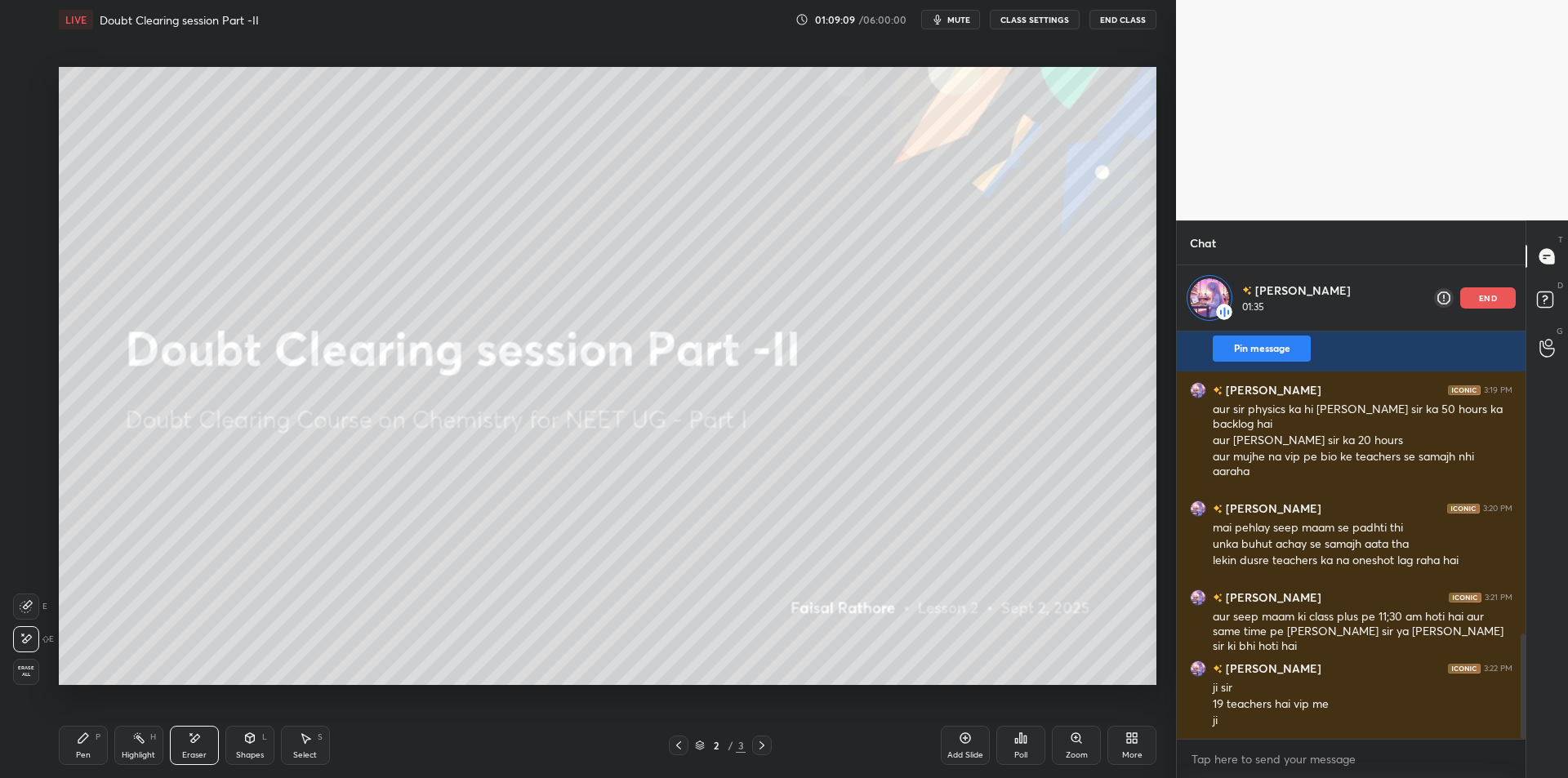
click at [234, 738] on div "Shapes L" at bounding box center [250, 745] width 49 height 39
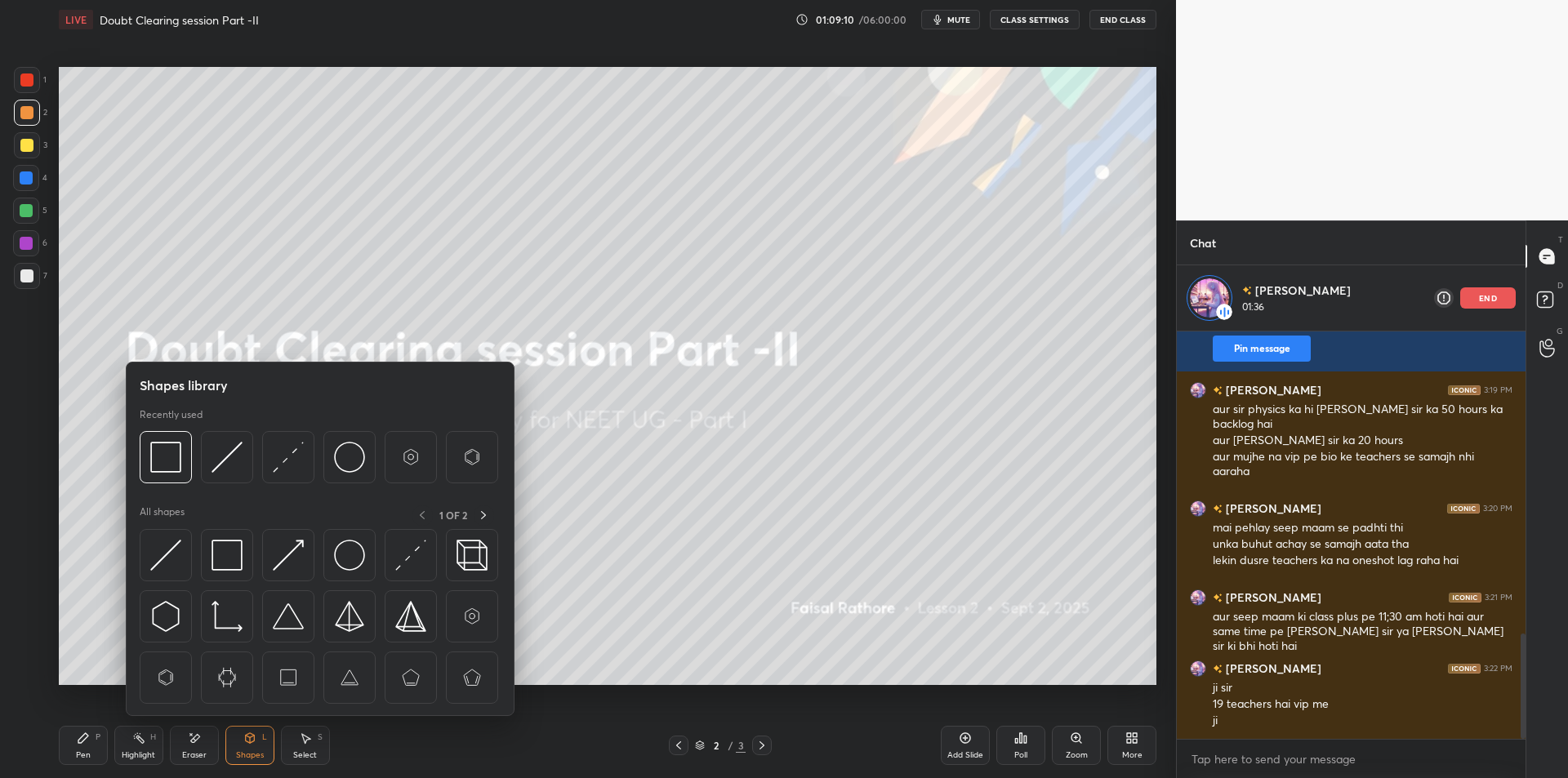
click at [200, 751] on div "Eraser" at bounding box center [195, 755] width 25 height 8
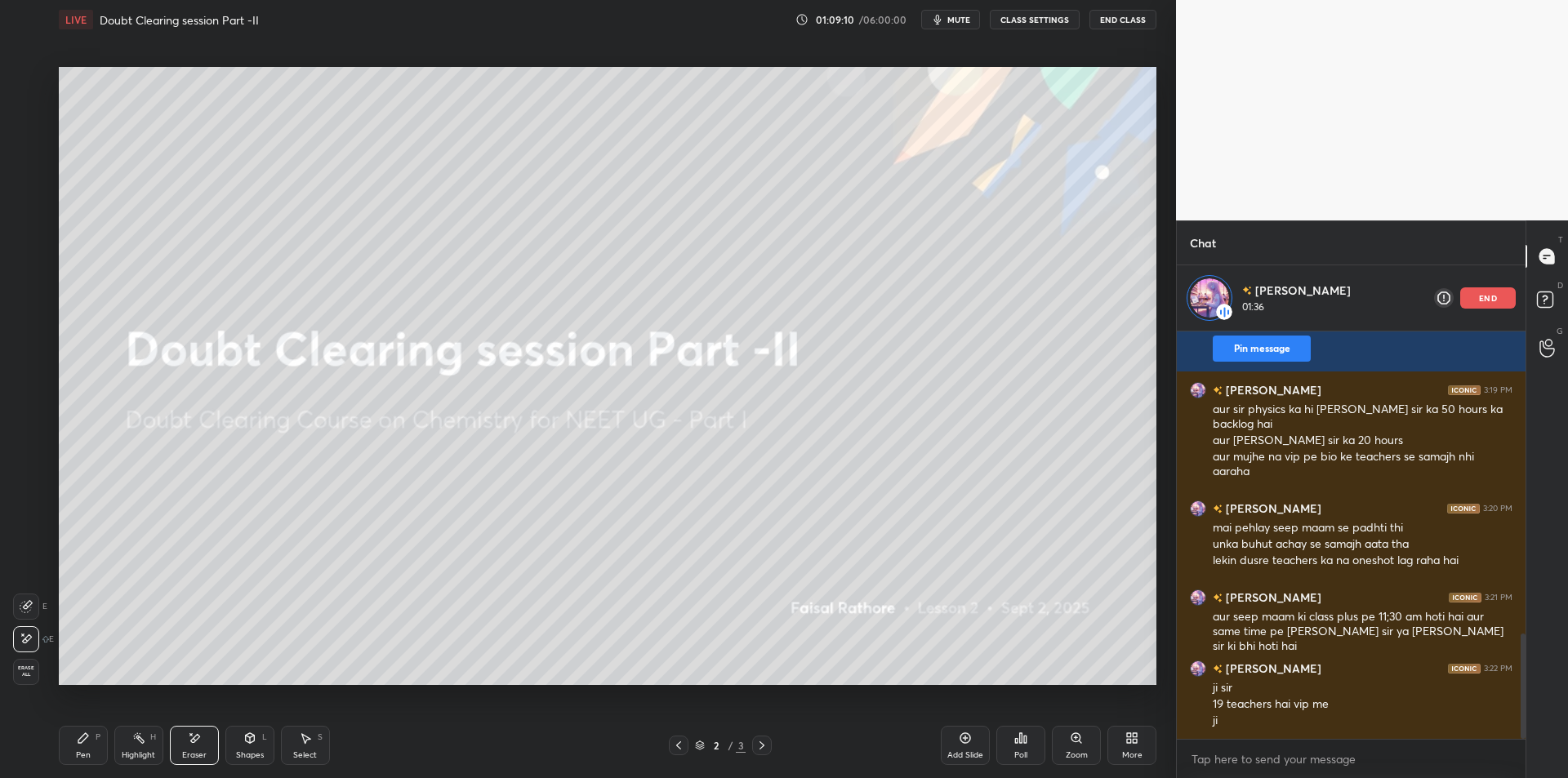
click at [142, 751] on div "Highlight" at bounding box center [138, 755] width 34 height 8
click at [199, 739] on icon at bounding box center [195, 738] width 13 height 14
click at [143, 744] on div "Highlight H" at bounding box center [139, 745] width 49 height 39
click at [176, 737] on div "Eraser" at bounding box center [195, 745] width 49 height 39
click at [141, 745] on div "Highlight H" at bounding box center [139, 745] width 49 height 39
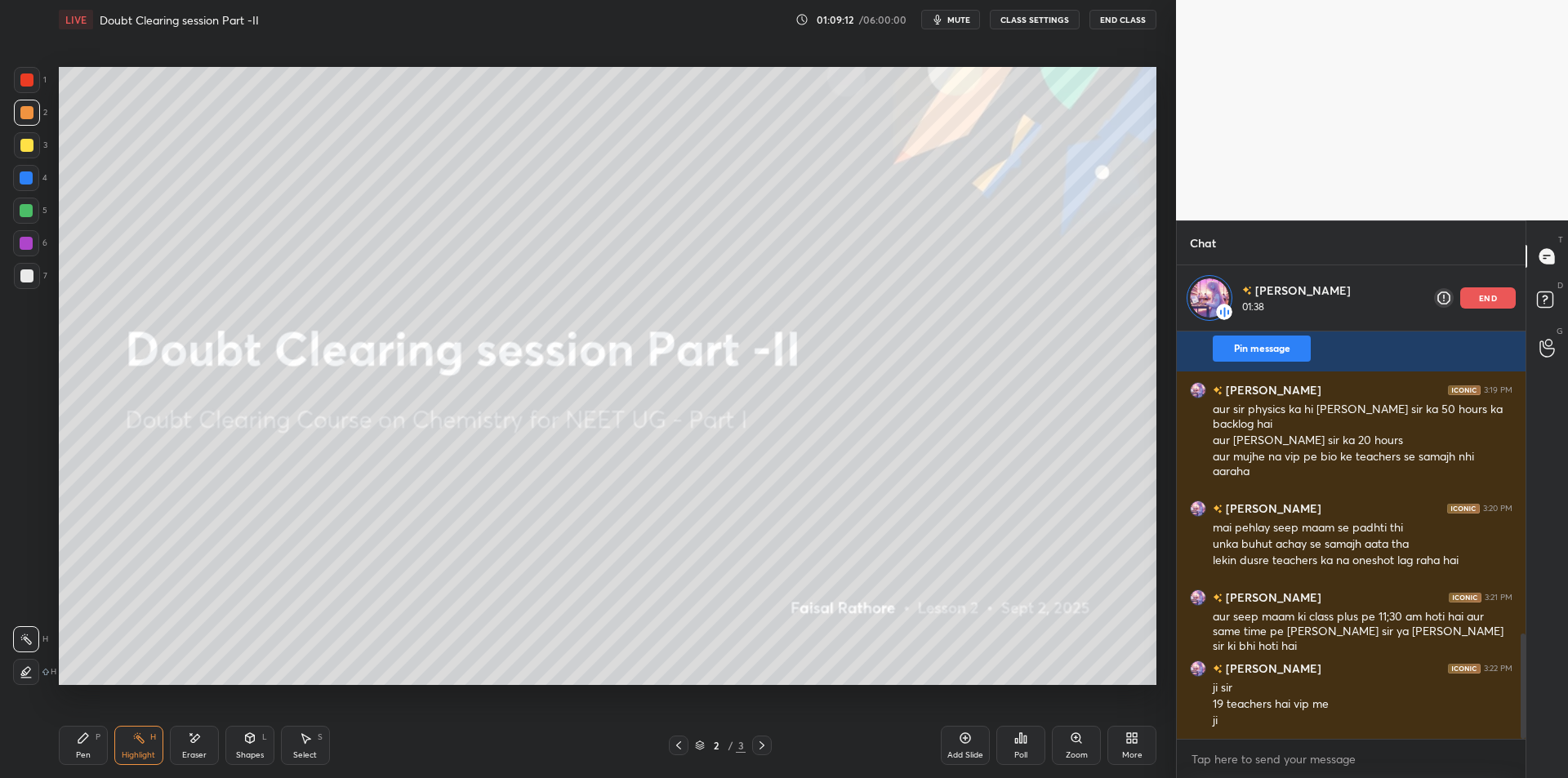
click at [88, 755] on div "Pen" at bounding box center [83, 755] width 15 height 8
click at [29, 136] on div at bounding box center [27, 145] width 26 height 26
click at [1227, 758] on textarea at bounding box center [1351, 759] width 323 height 26
type textarea "[DOMAIN_NAME][URL]"
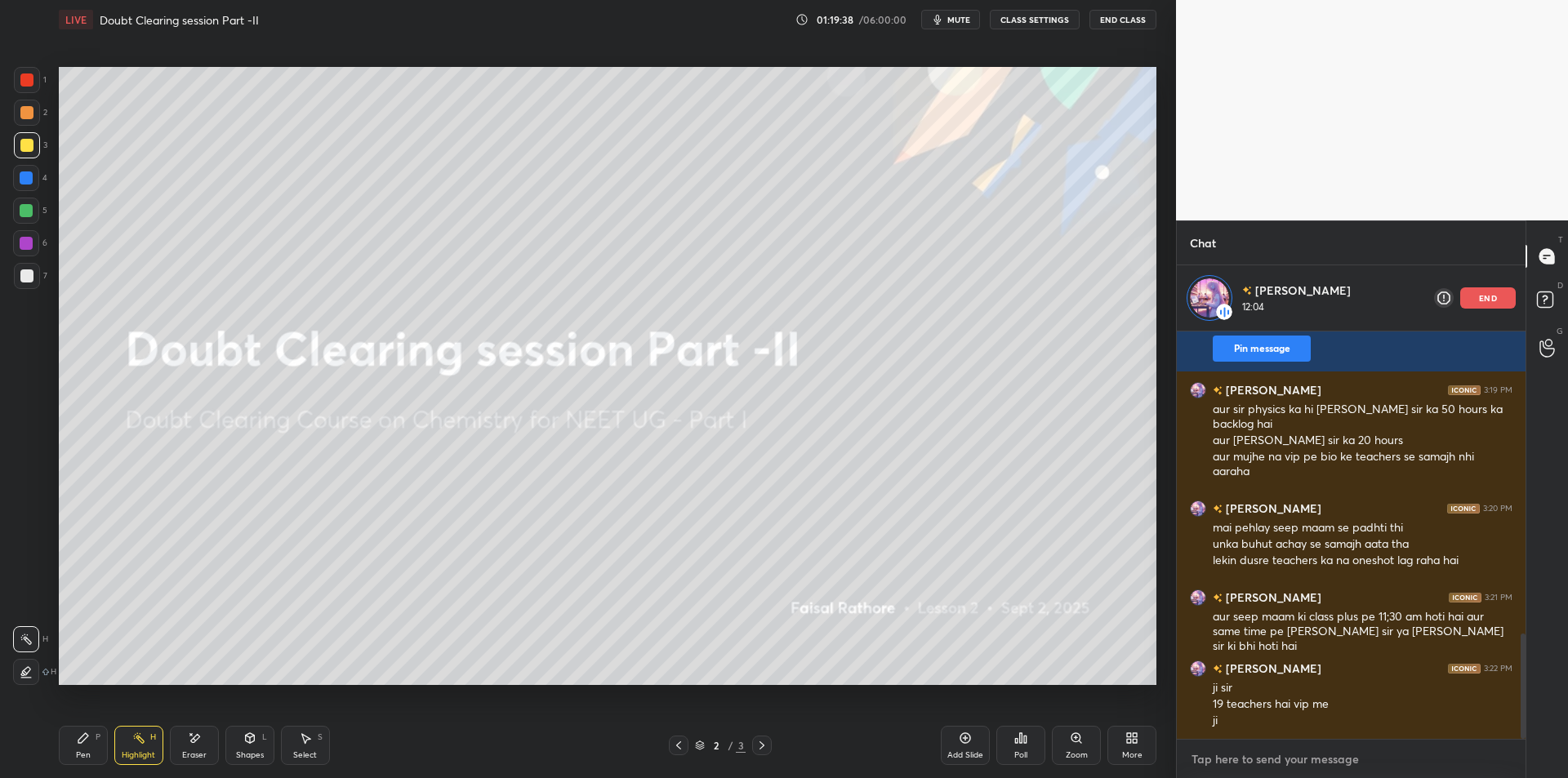
scroll to position [1266, 0]
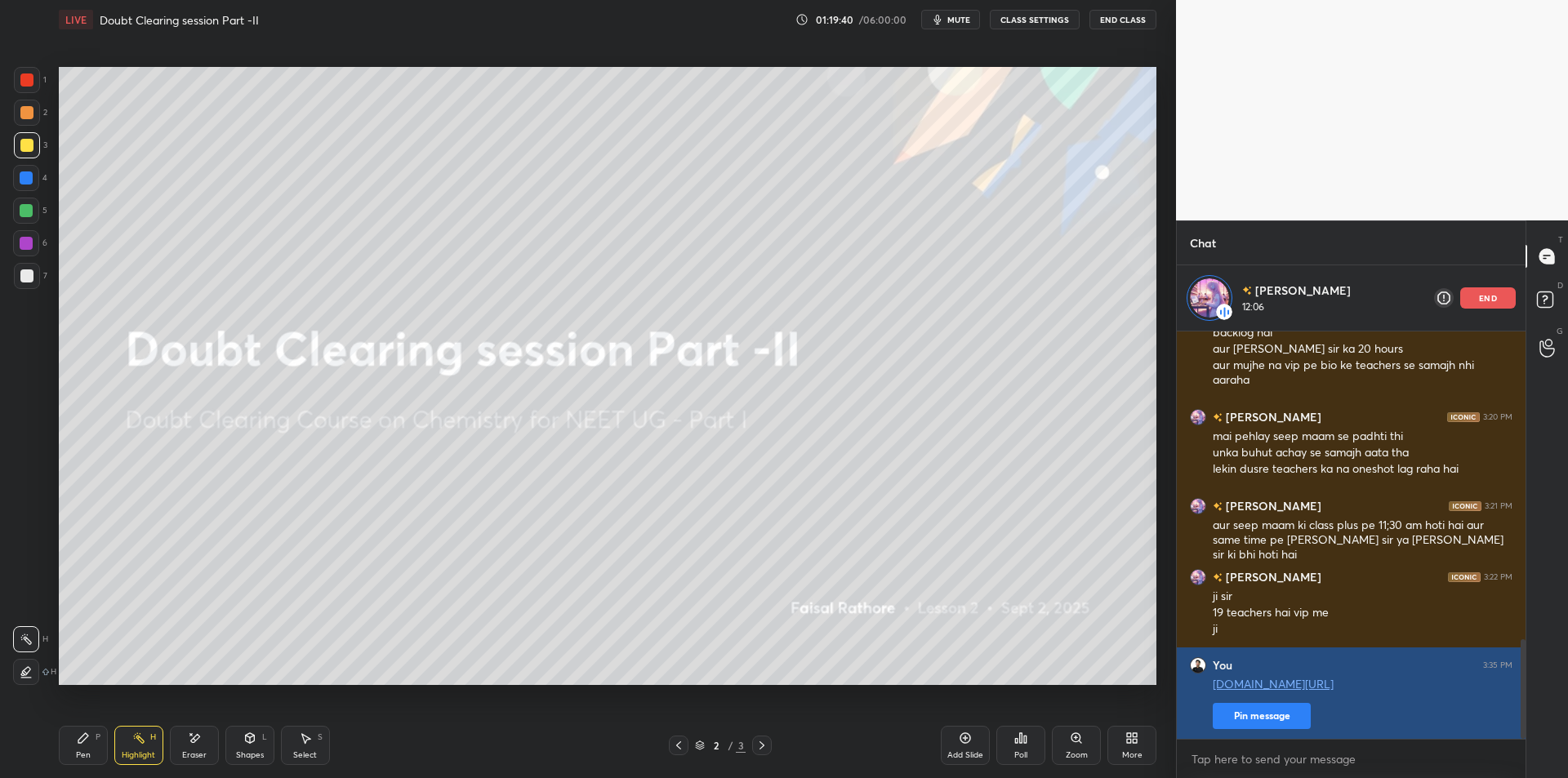
click at [1263, 715] on button "Pin message" at bounding box center [1261, 716] width 98 height 26
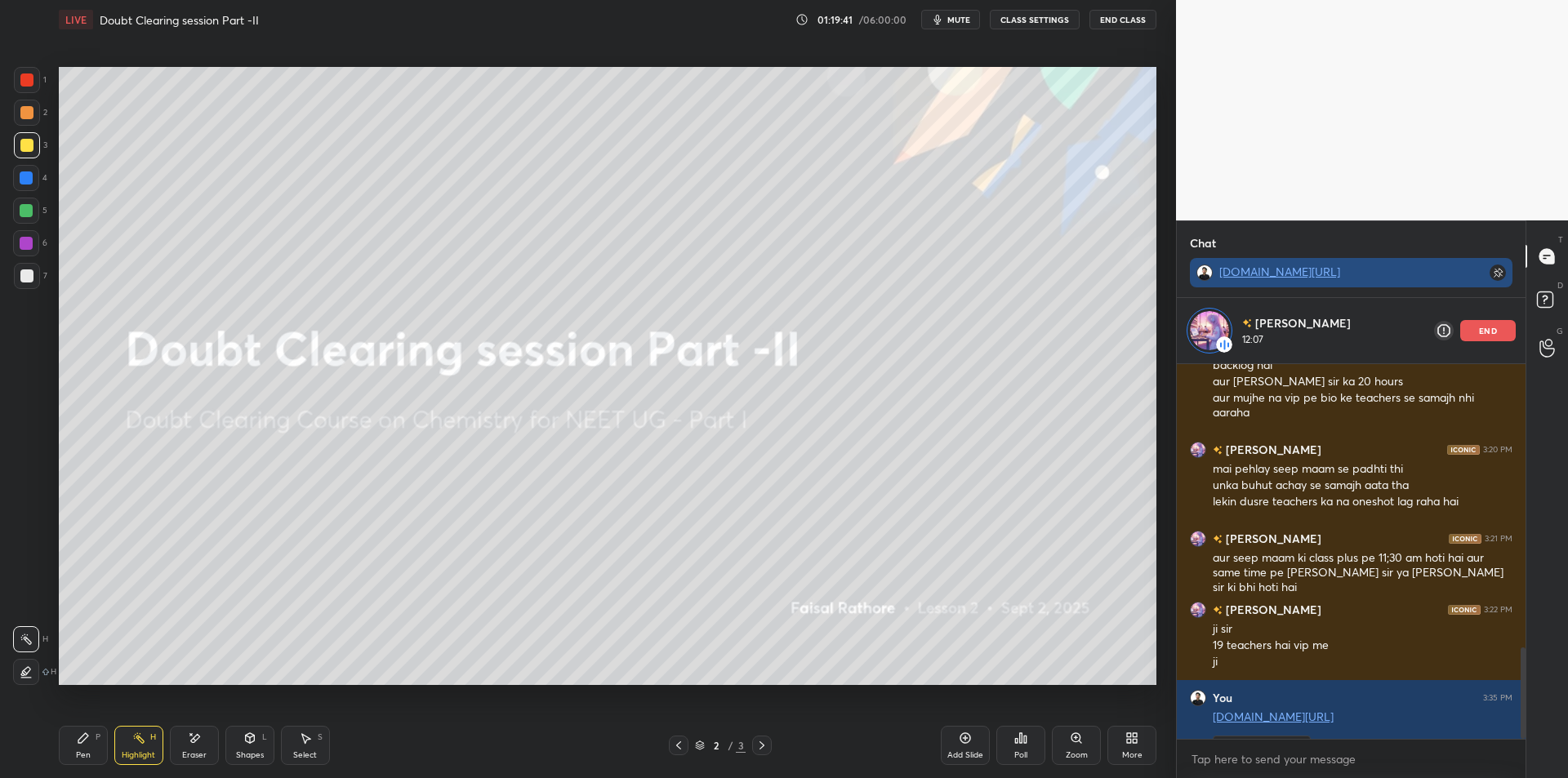
click at [1322, 269] on link "[DOMAIN_NAME][URL]" at bounding box center [1280, 271] width 121 height 16
click at [951, 26] on button "mute" at bounding box center [951, 20] width 59 height 20
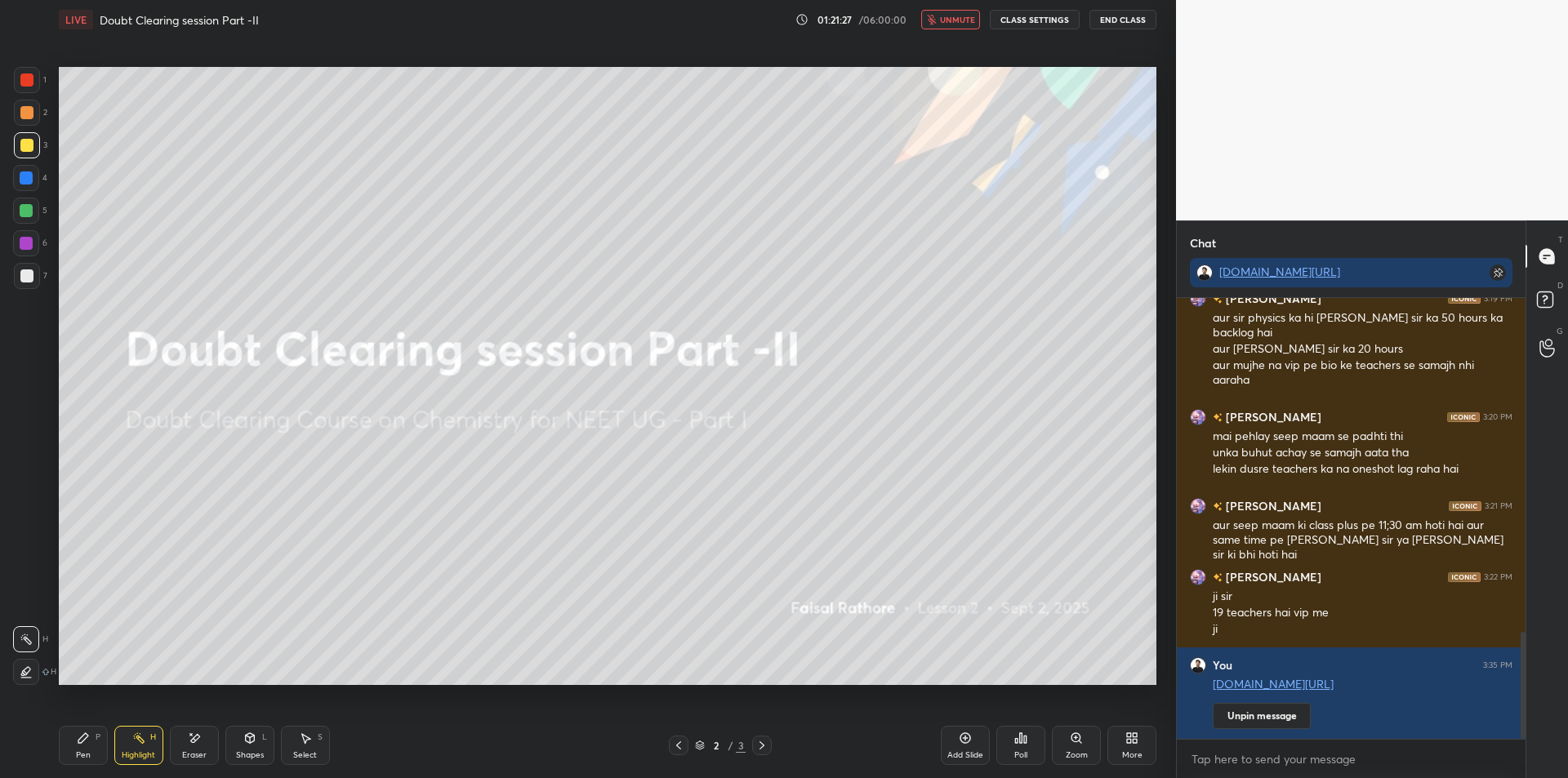
scroll to position [1233, 0]
click at [1035, 24] on button "CLASS SETTINGS" at bounding box center [1034, 20] width 90 height 20
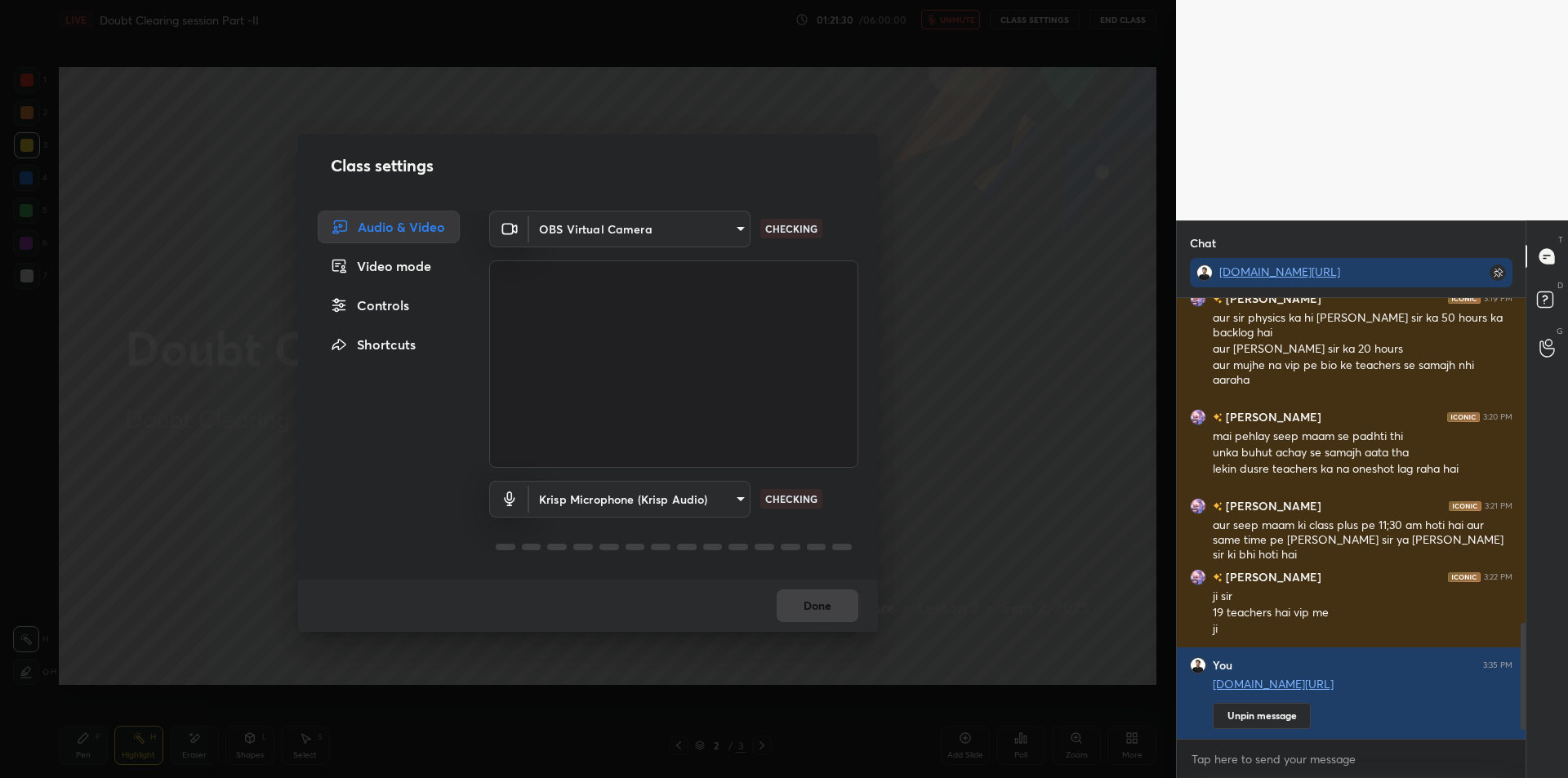
click at [614, 482] on body "1 2 3 4 5 6 7 C X Z E E Erase all H H LIVE Doubt Clearing session Part -II 01:2…" at bounding box center [784, 389] width 1568 height 778
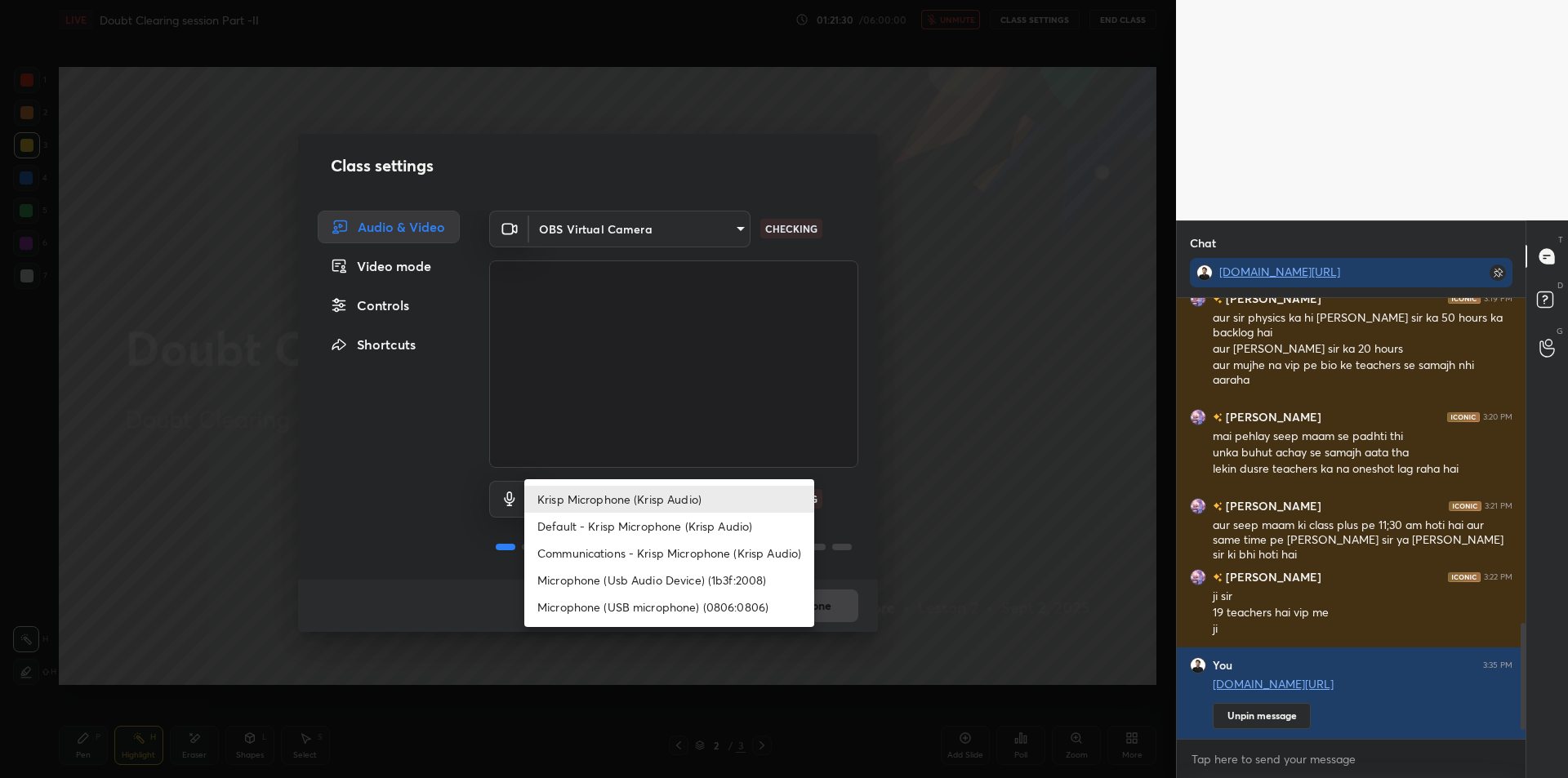
click at [649, 589] on li "Microphone (Usb Audio Device) (1b3f:2008)" at bounding box center [669, 580] width 290 height 27
type input "fde829080738fc3fb0167f80aaf6a609a4591a58cc93b04ec9dd4d9d5dd89f15"
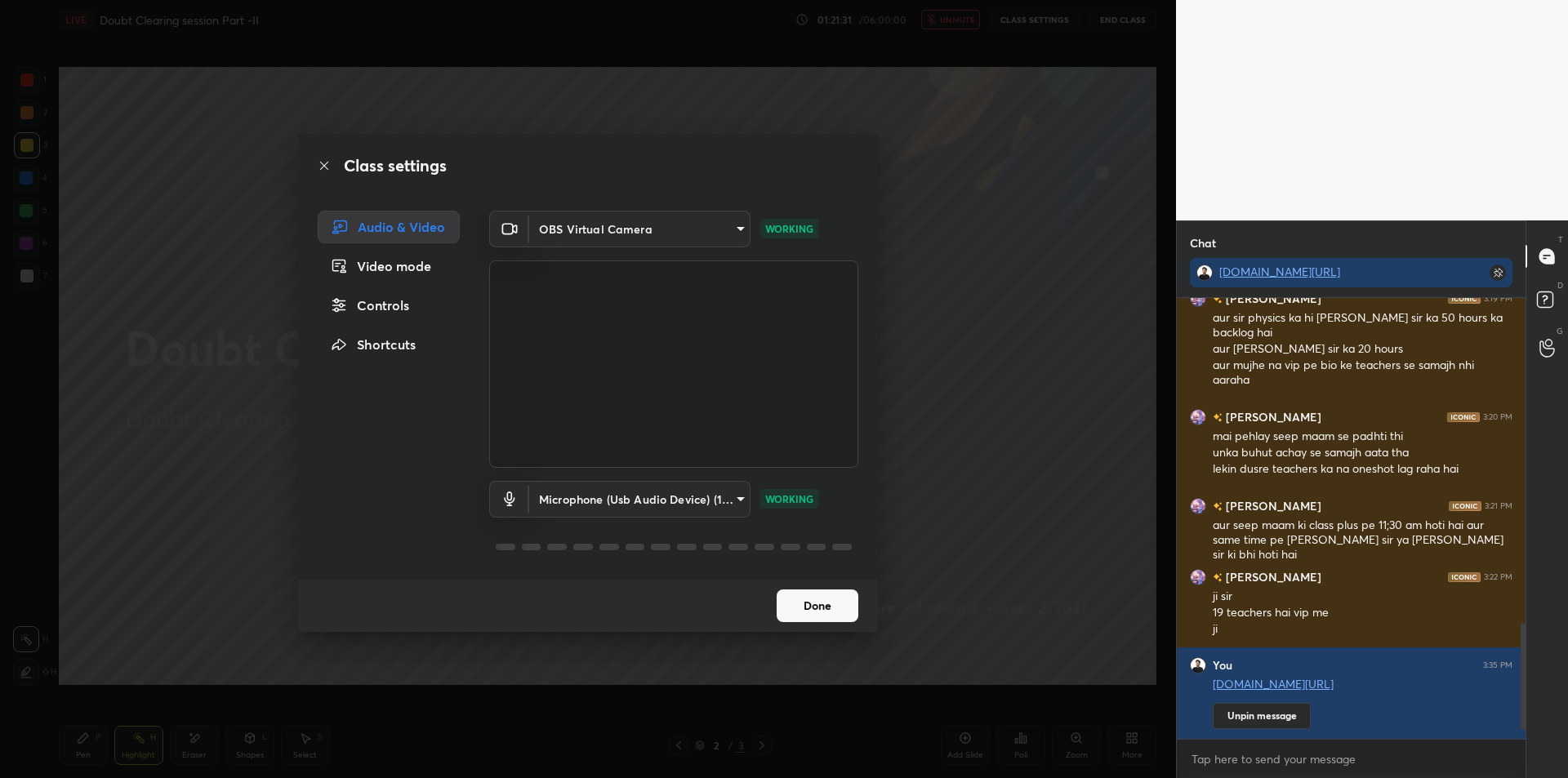
click at [1026, 296] on div "Class settings Audio & Video Video mode Controls Shortcuts OBS Virtual Camera 6…" at bounding box center [588, 389] width 1176 height 778
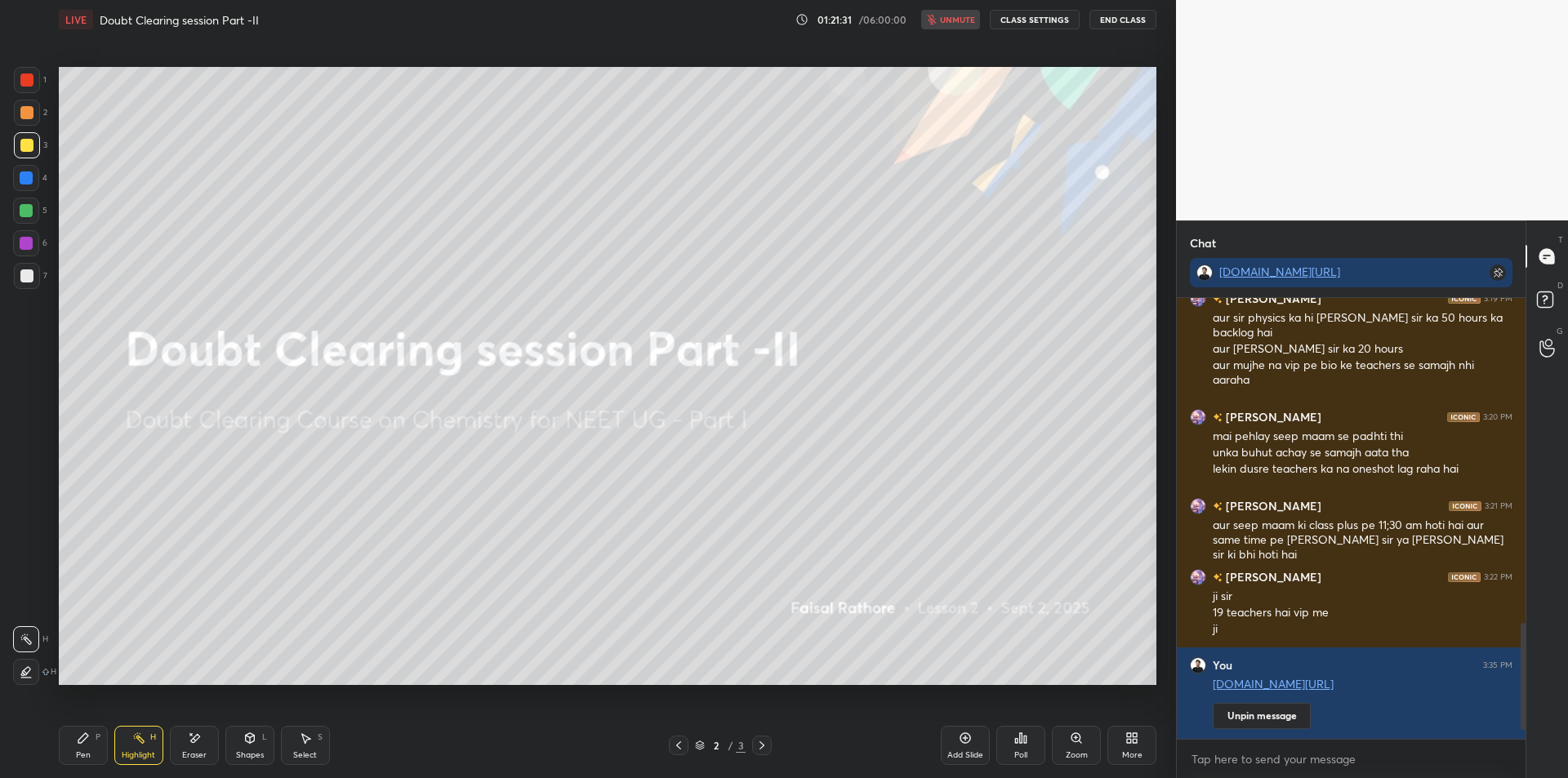
click at [1126, 24] on button "End Class" at bounding box center [1123, 20] width 67 height 20
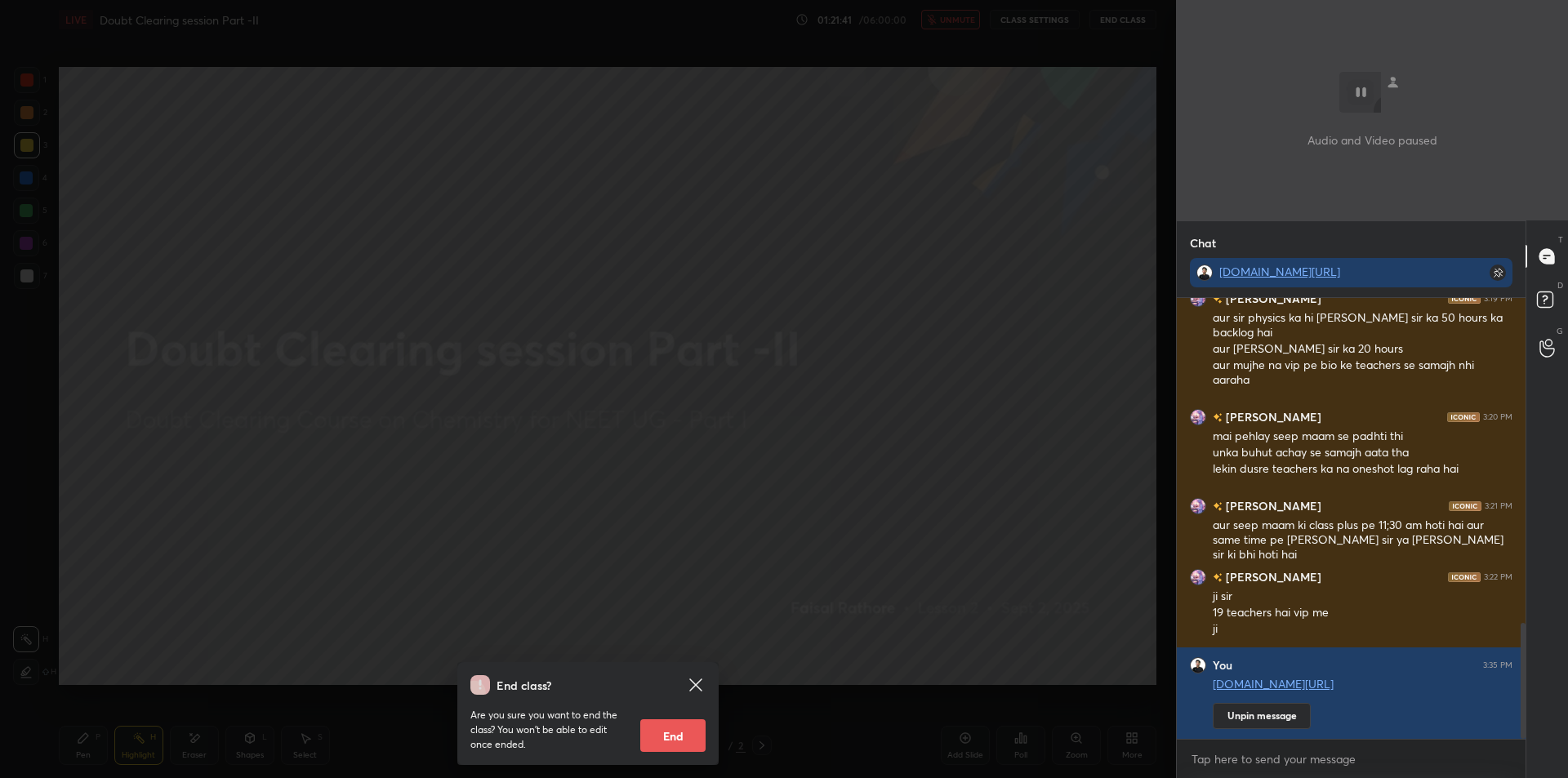
click at [344, 366] on div "End class? Are you sure you want to end the class? You won’t be able to edit on…" at bounding box center [588, 389] width 1176 height 778
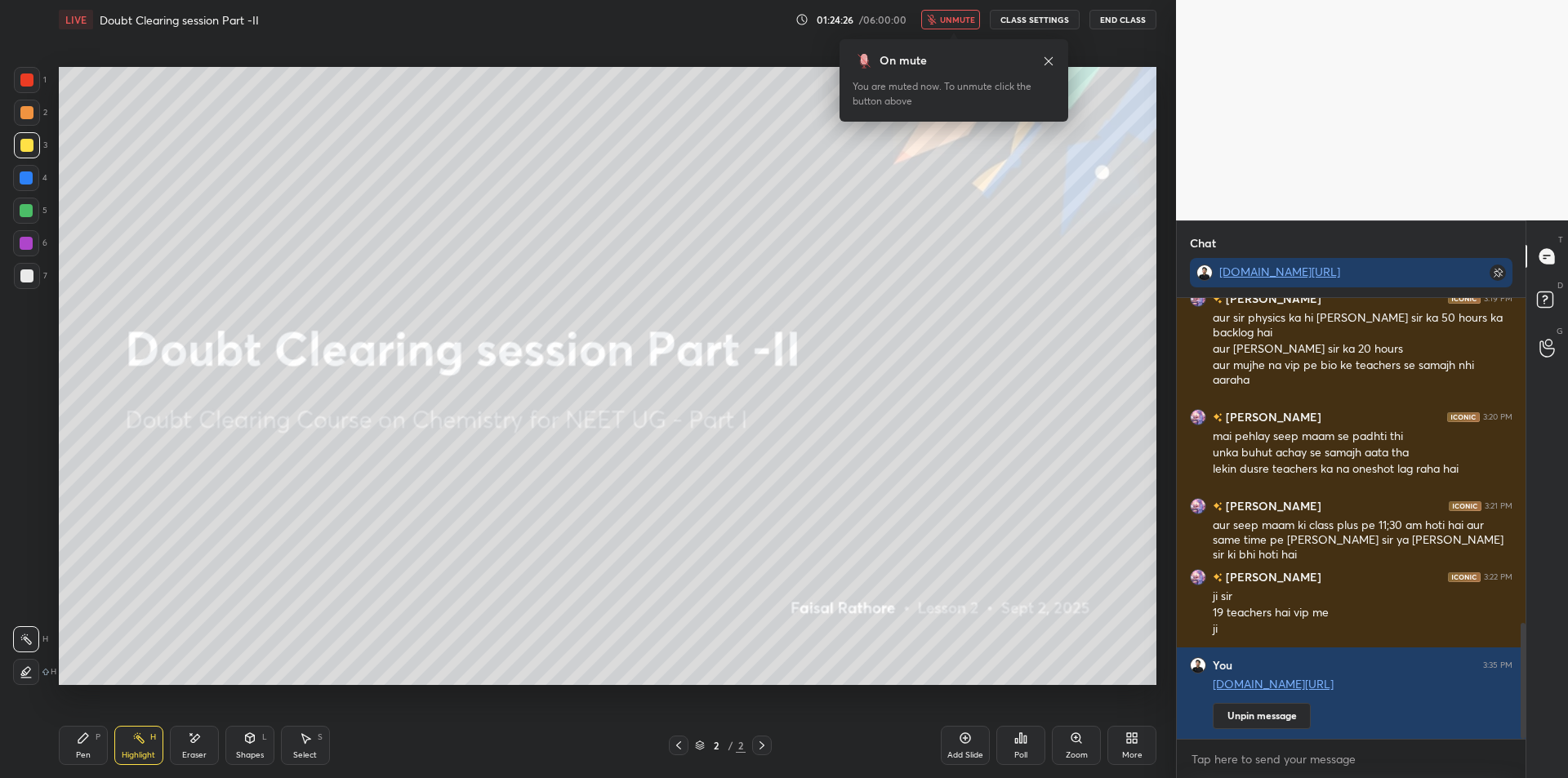
click at [1501, 274] on rect at bounding box center [1498, 273] width 16 height 16
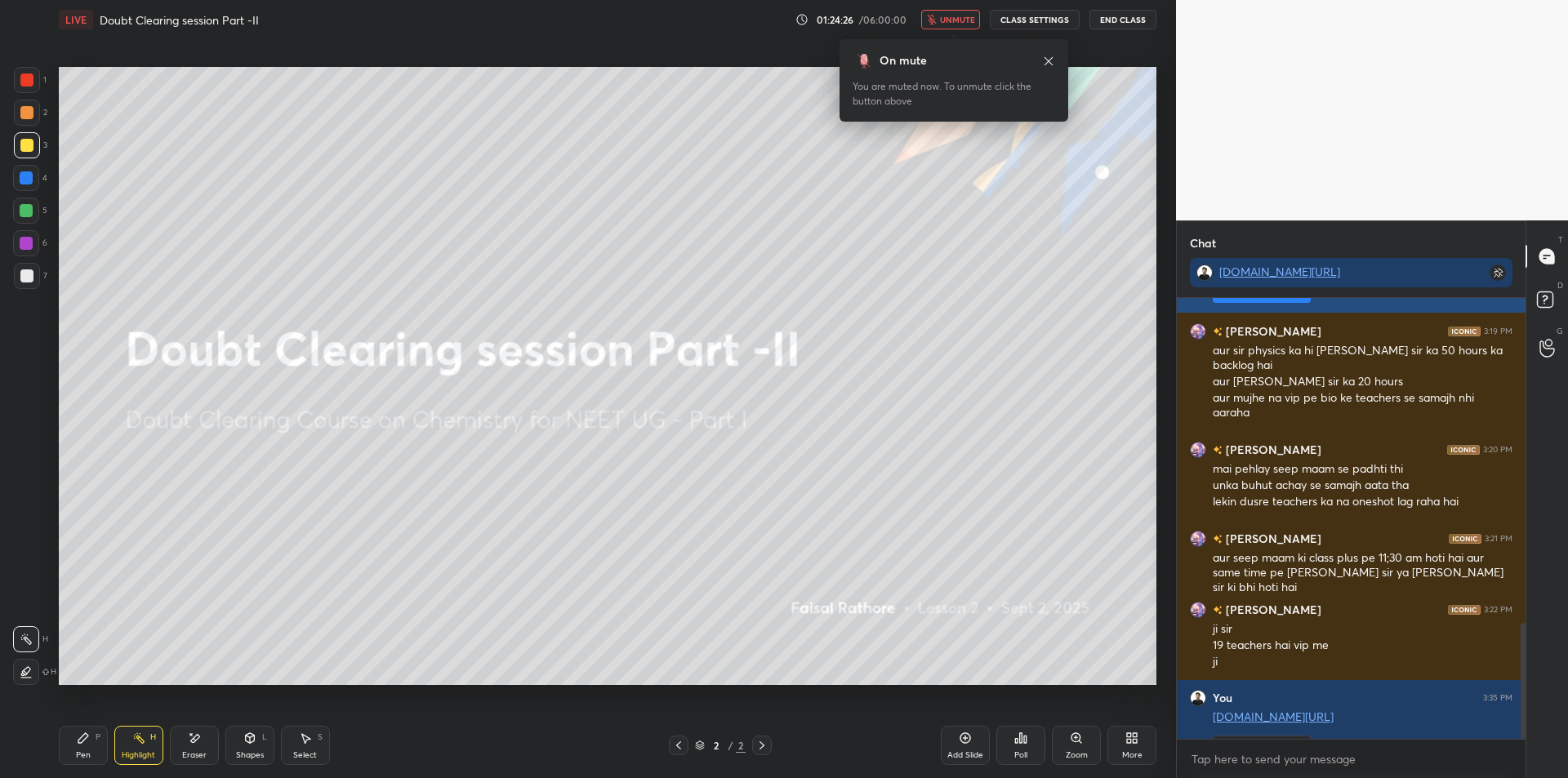
click at [1501, 298] on div "[PERSON_NAME] 3:13 PM aap dekh rahay hain na [PERSON_NAME][MEDICAL_DATA] 3:14 P…" at bounding box center [1351, 518] width 348 height 441
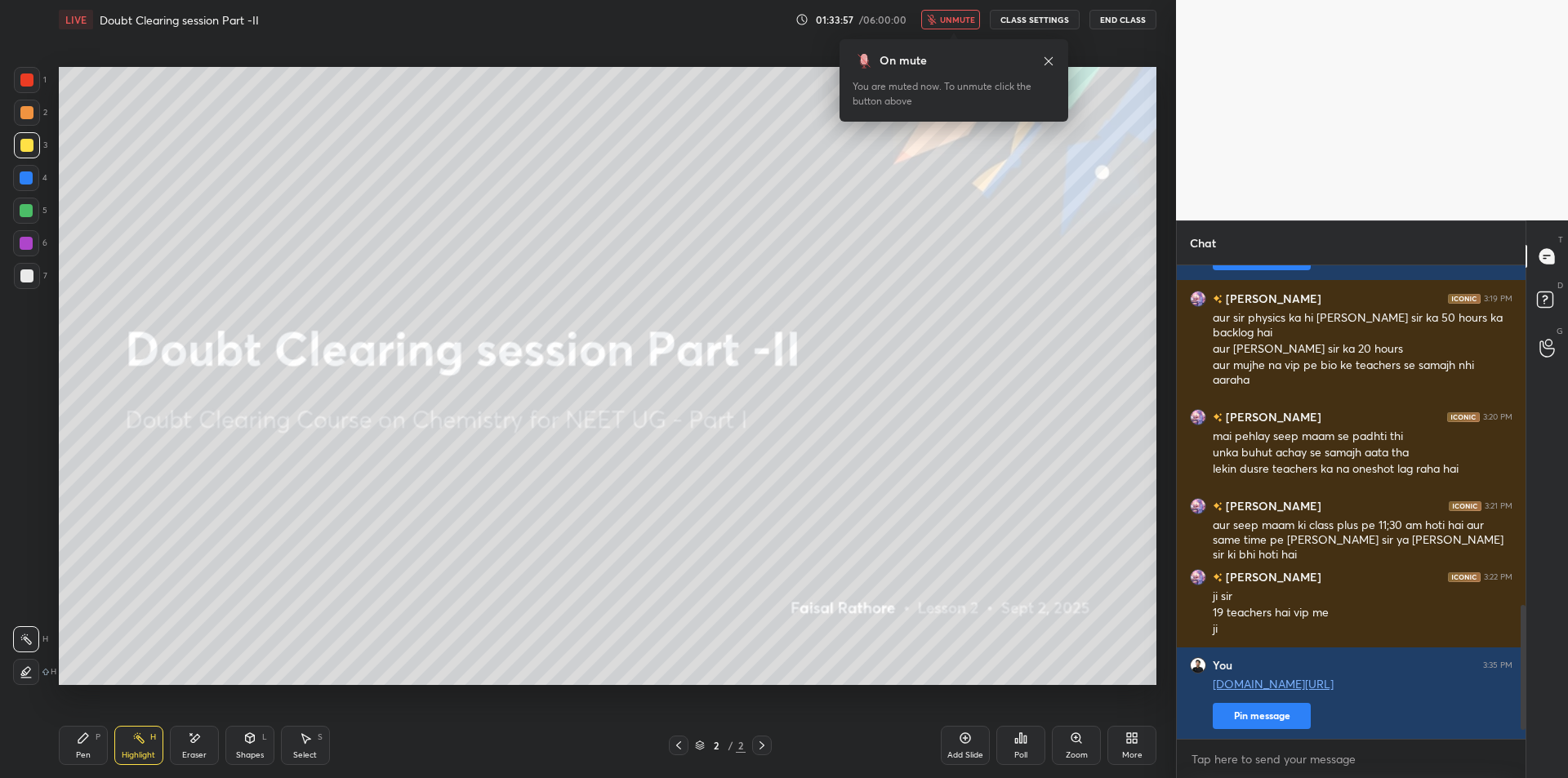
click at [1049, 63] on icon at bounding box center [1049, 62] width 13 height 13
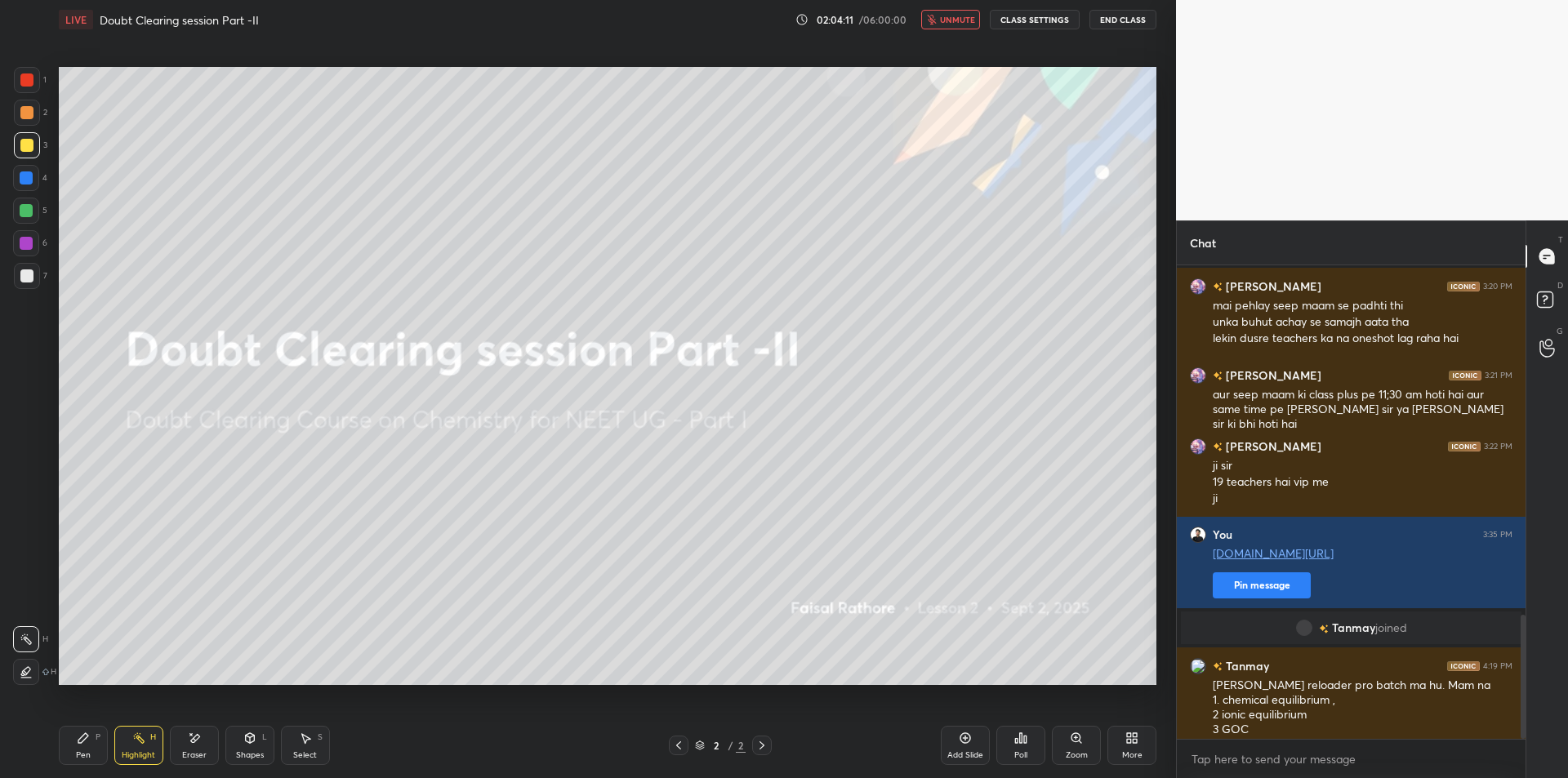
scroll to position [1337, 0]
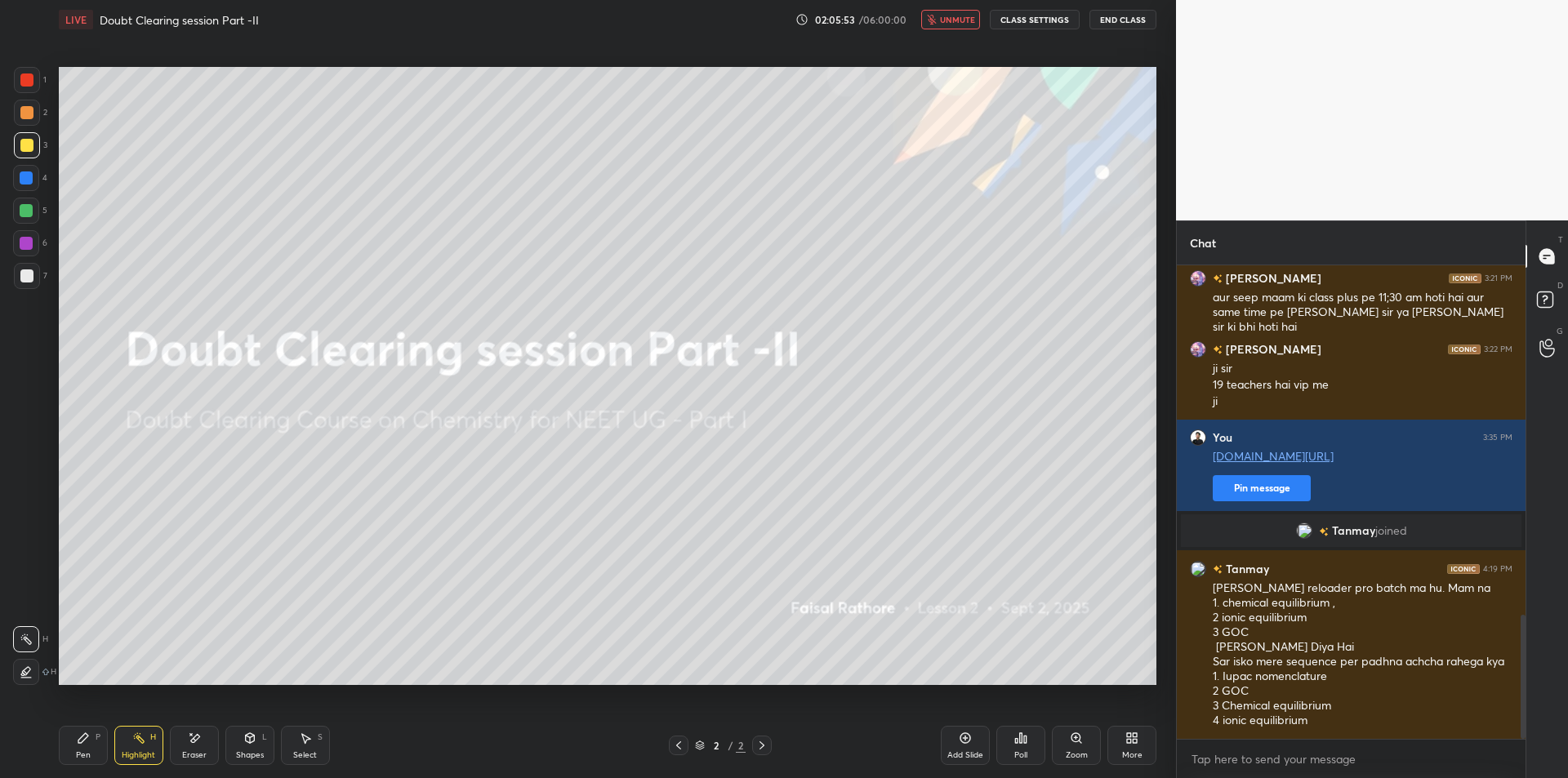
click at [1129, 21] on button "End Class" at bounding box center [1123, 20] width 67 height 20
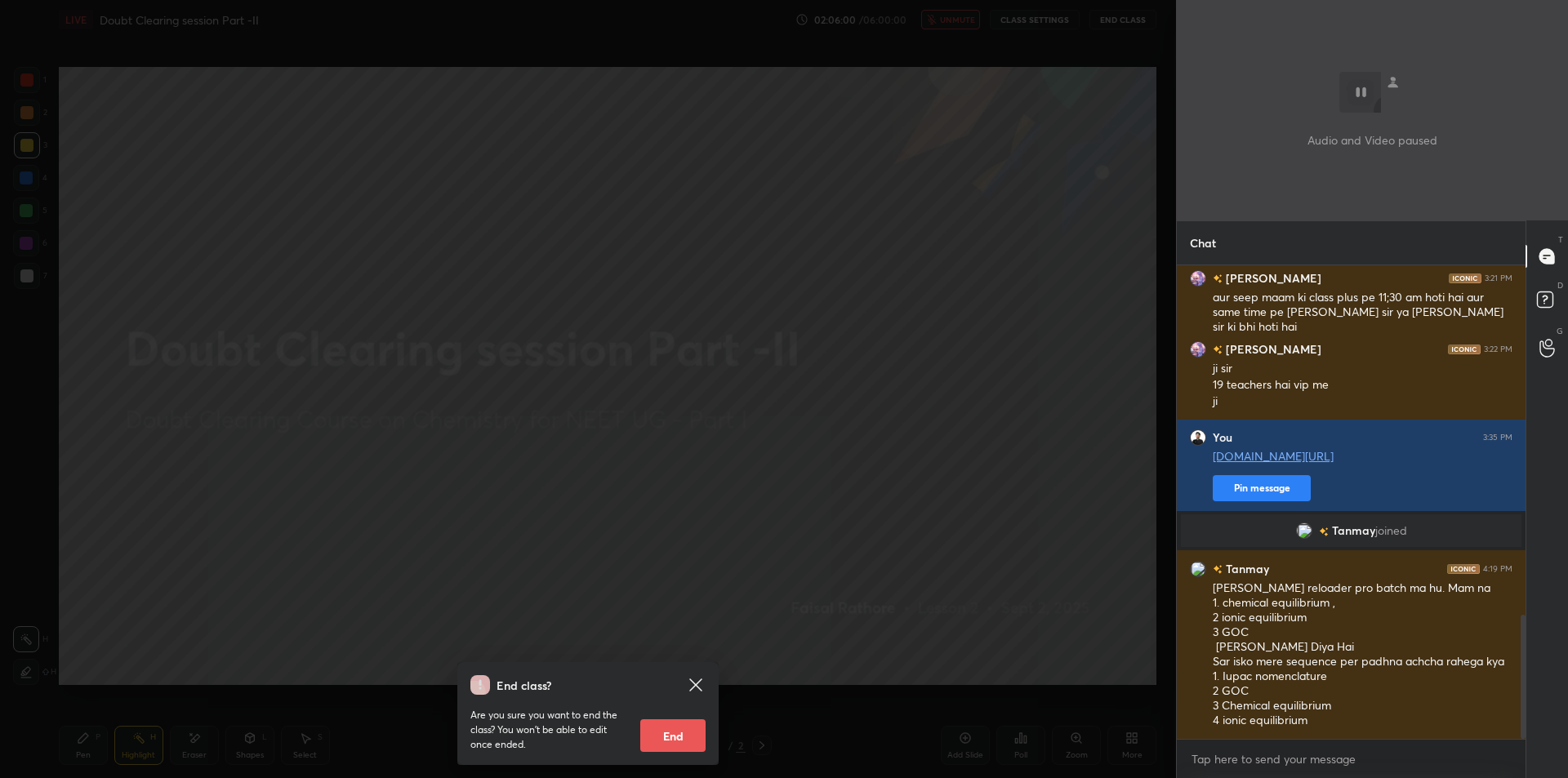
click at [875, 180] on div "End class? Are you sure you want to end the class? You won’t be able to edit on…" at bounding box center [588, 389] width 1176 height 778
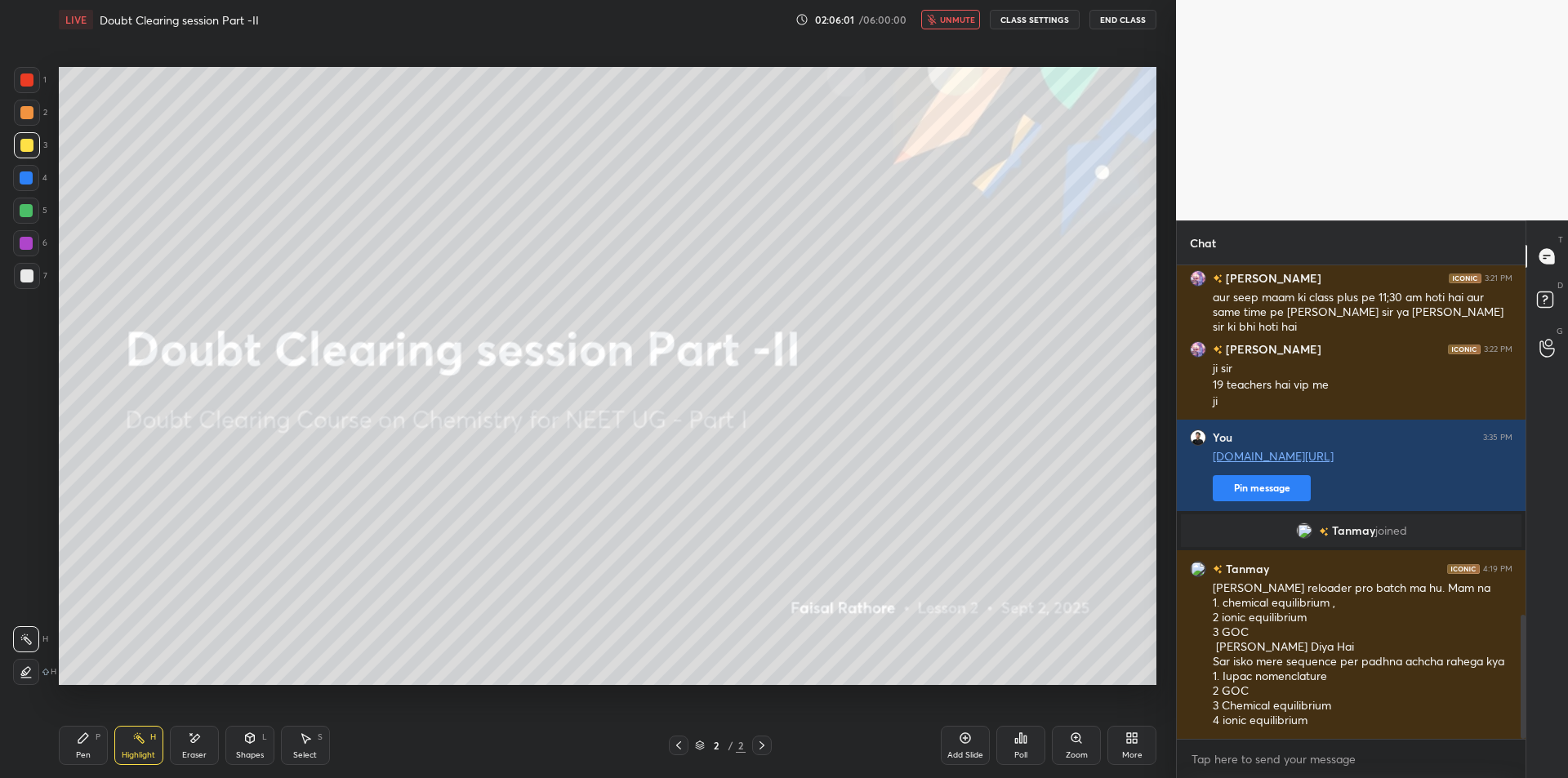
click at [957, 19] on span "unmute" at bounding box center [957, 20] width 35 height 12
click at [948, 7] on div "LIVE Doubt Clearing session Part -II 02:06:32 / 06:00:00 mute CLASS SETTINGS En…" at bounding box center [608, 20] width 1099 height 39
click at [949, 21] on button "mute" at bounding box center [951, 20] width 59 height 20
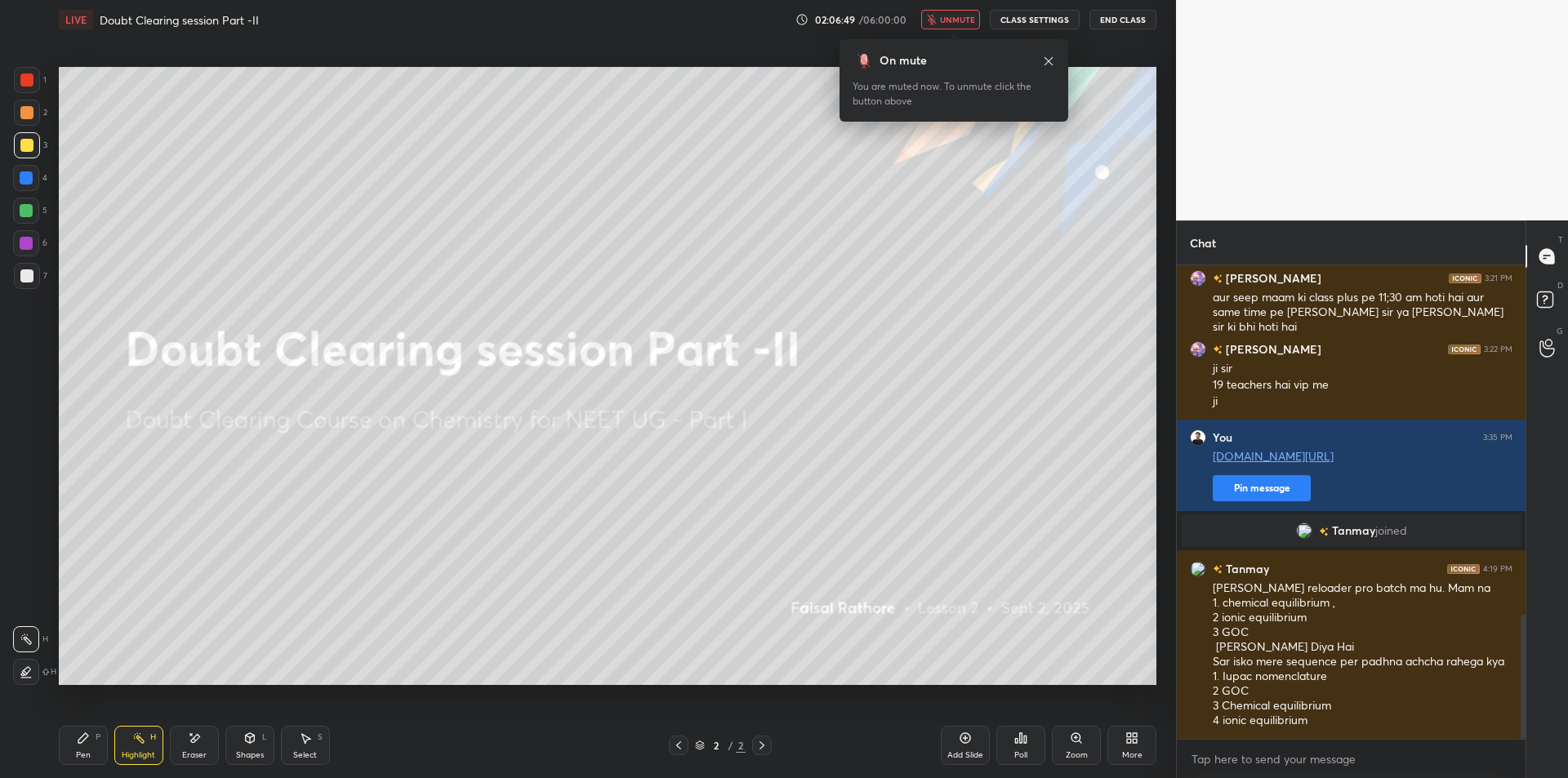
click at [1140, 20] on button "End Class" at bounding box center [1123, 20] width 67 height 20
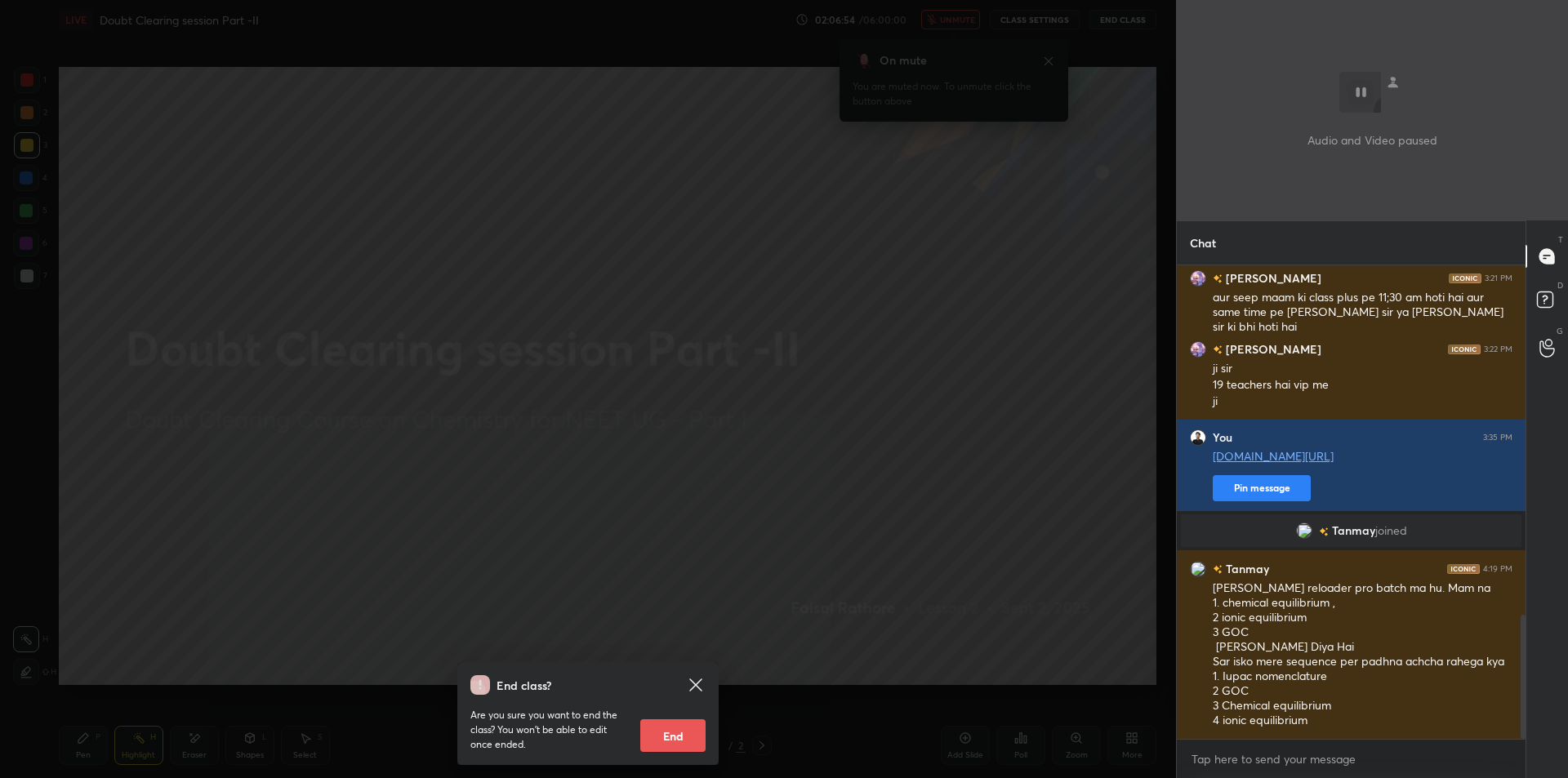
click at [749, 472] on div "End class? Are you sure you want to end the class? You won’t be able to edit on…" at bounding box center [588, 389] width 1176 height 778
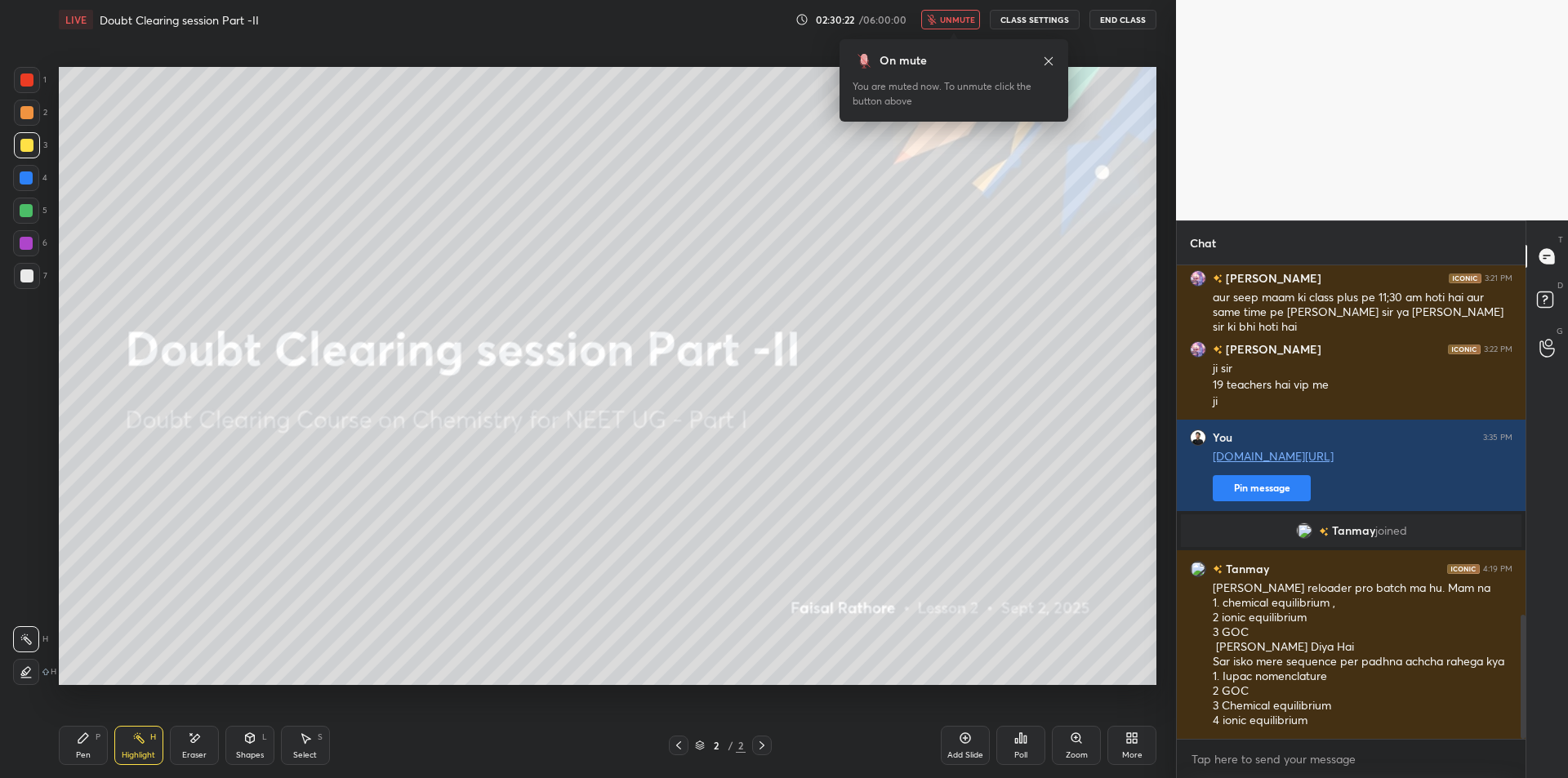
click at [1051, 61] on icon at bounding box center [1049, 62] width 13 height 13
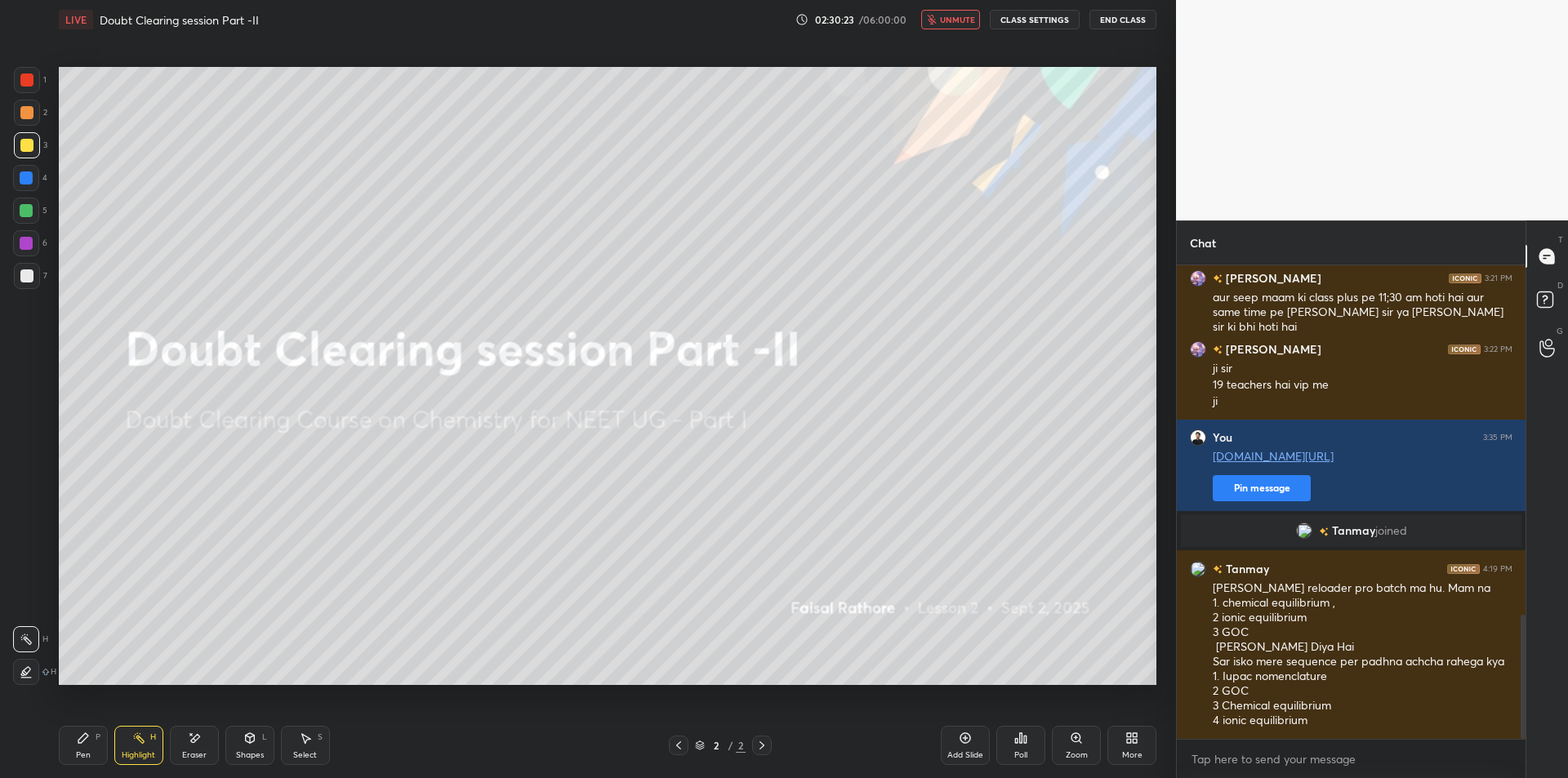
click at [210, 750] on div "Eraser" at bounding box center [195, 745] width 49 height 39
click at [241, 730] on div "Shapes L" at bounding box center [250, 745] width 49 height 39
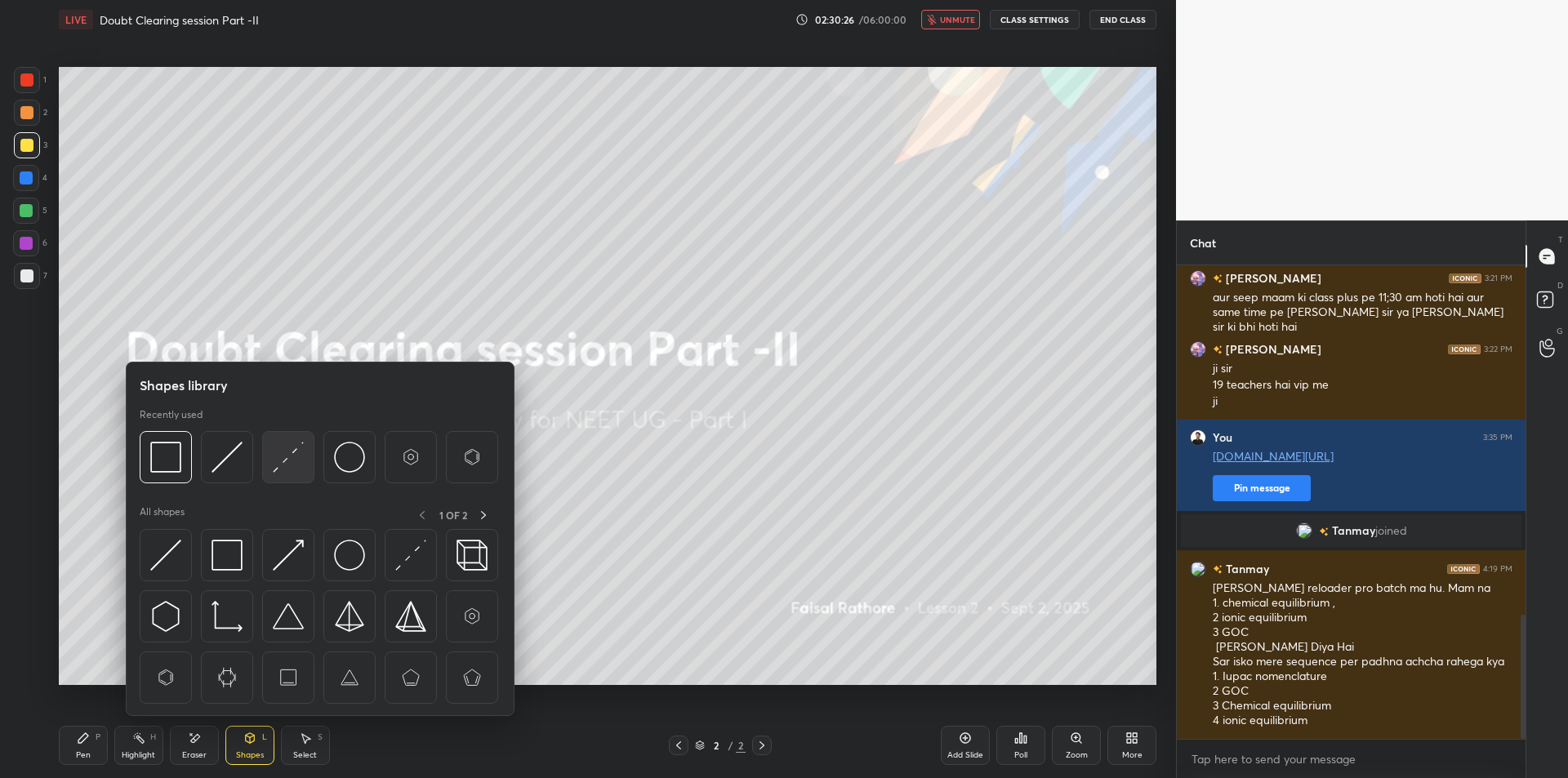
click at [274, 447] on img at bounding box center [288, 458] width 31 height 31
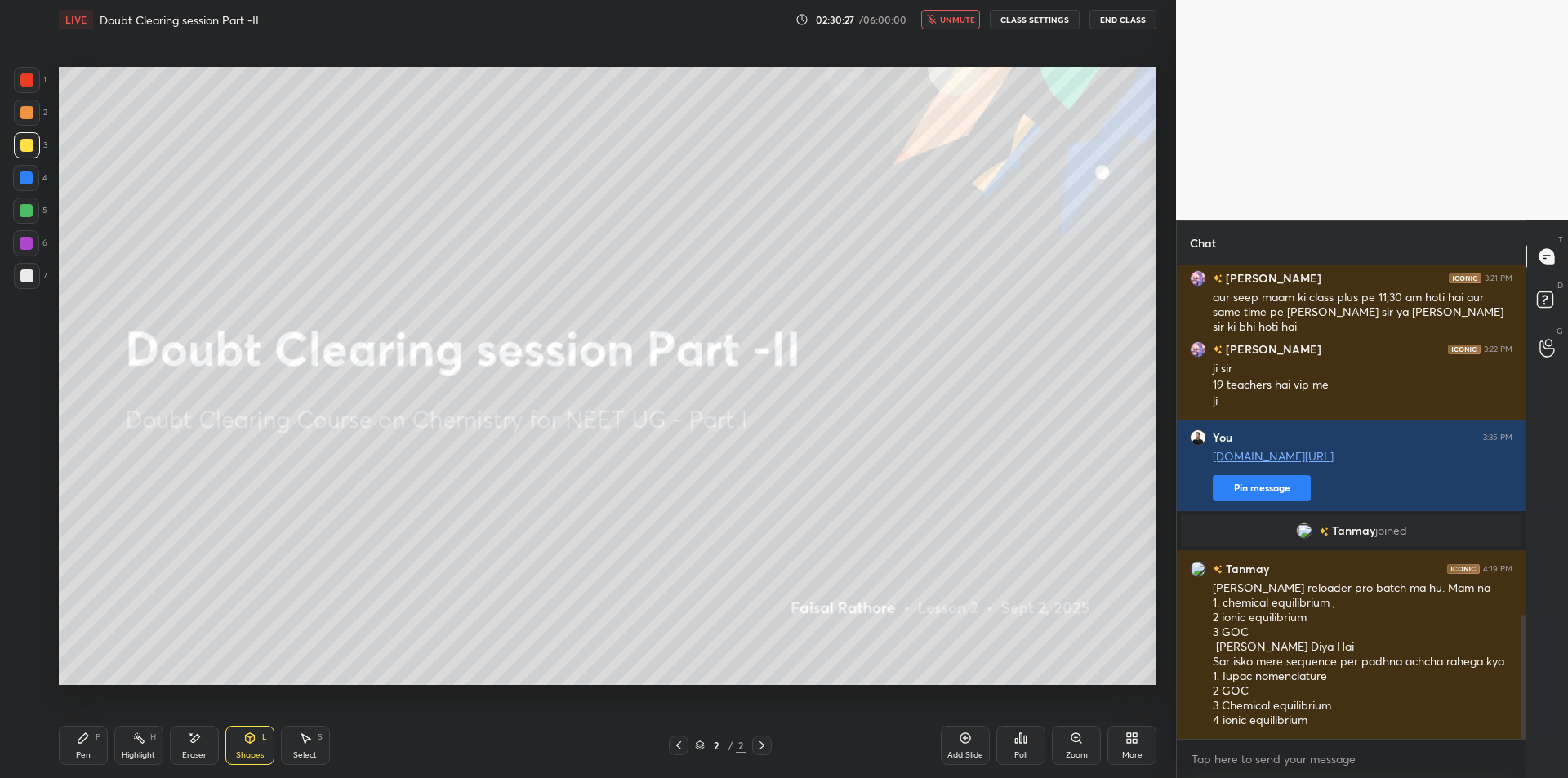
click at [26, 207] on div at bounding box center [26, 210] width 13 height 13
click at [35, 120] on div at bounding box center [27, 113] width 26 height 26
click at [40, 145] on div "3" at bounding box center [30, 145] width 34 height 26
click at [123, 746] on div "Highlight H" at bounding box center [139, 745] width 49 height 39
click at [198, 751] on div "Eraser" at bounding box center [195, 755] width 25 height 8
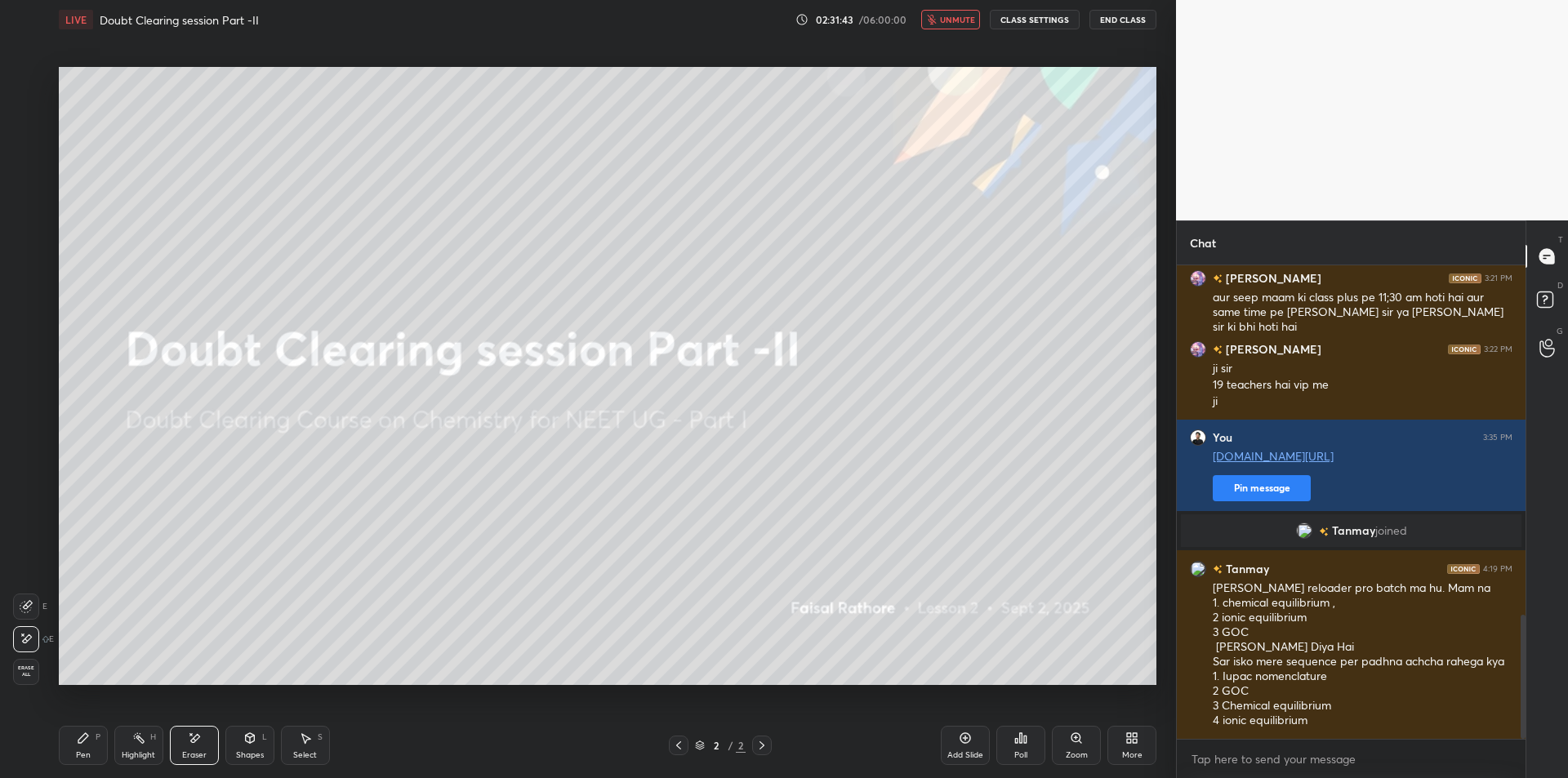
click at [26, 614] on div at bounding box center [26, 606] width 26 height 26
click at [132, 739] on icon at bounding box center [139, 738] width 13 height 13
click at [185, 731] on div "Eraser" at bounding box center [195, 745] width 49 height 39
click at [154, 743] on div "Highlight H" at bounding box center [139, 745] width 49 height 39
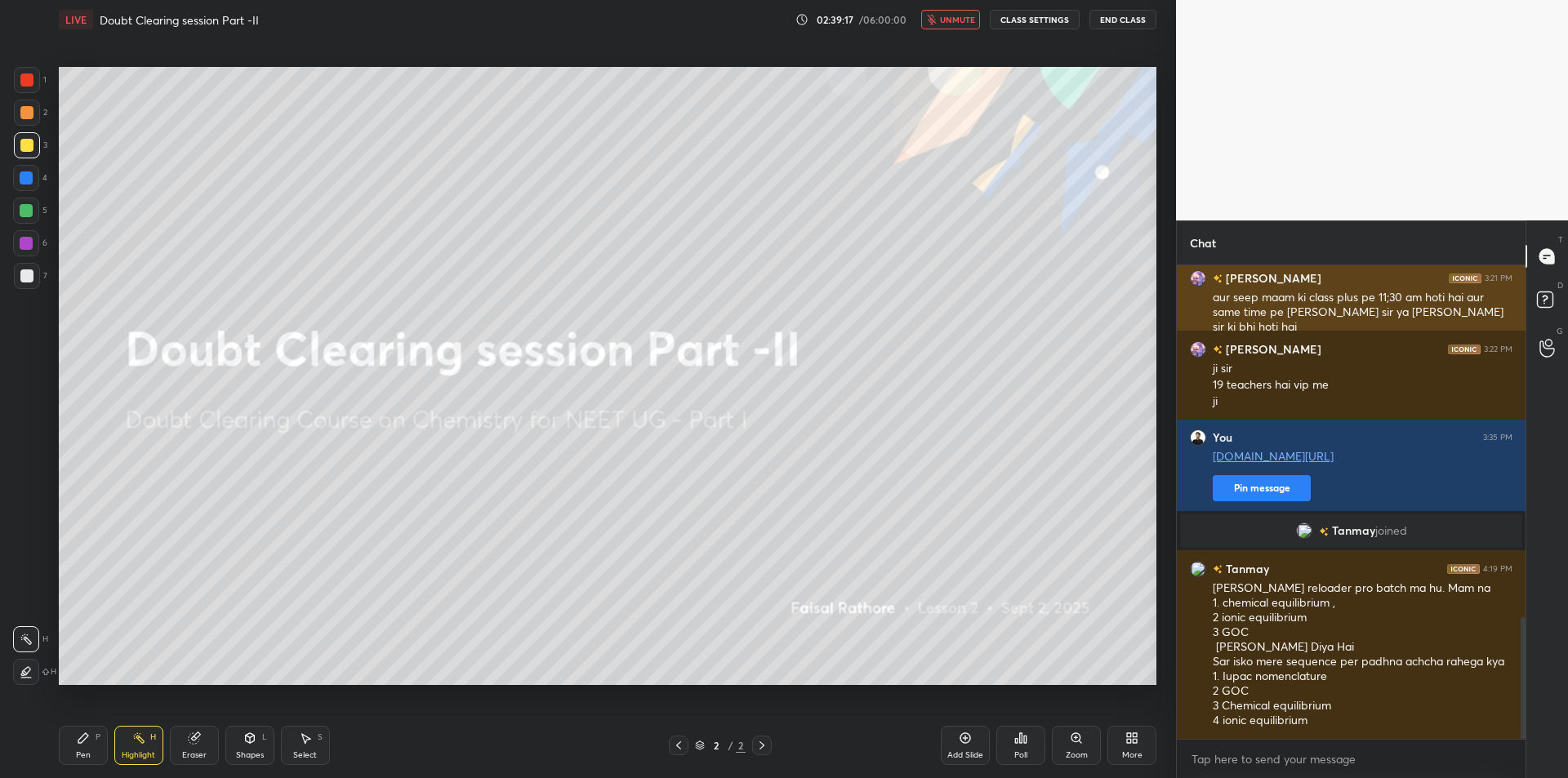
scroll to position [1375, 0]
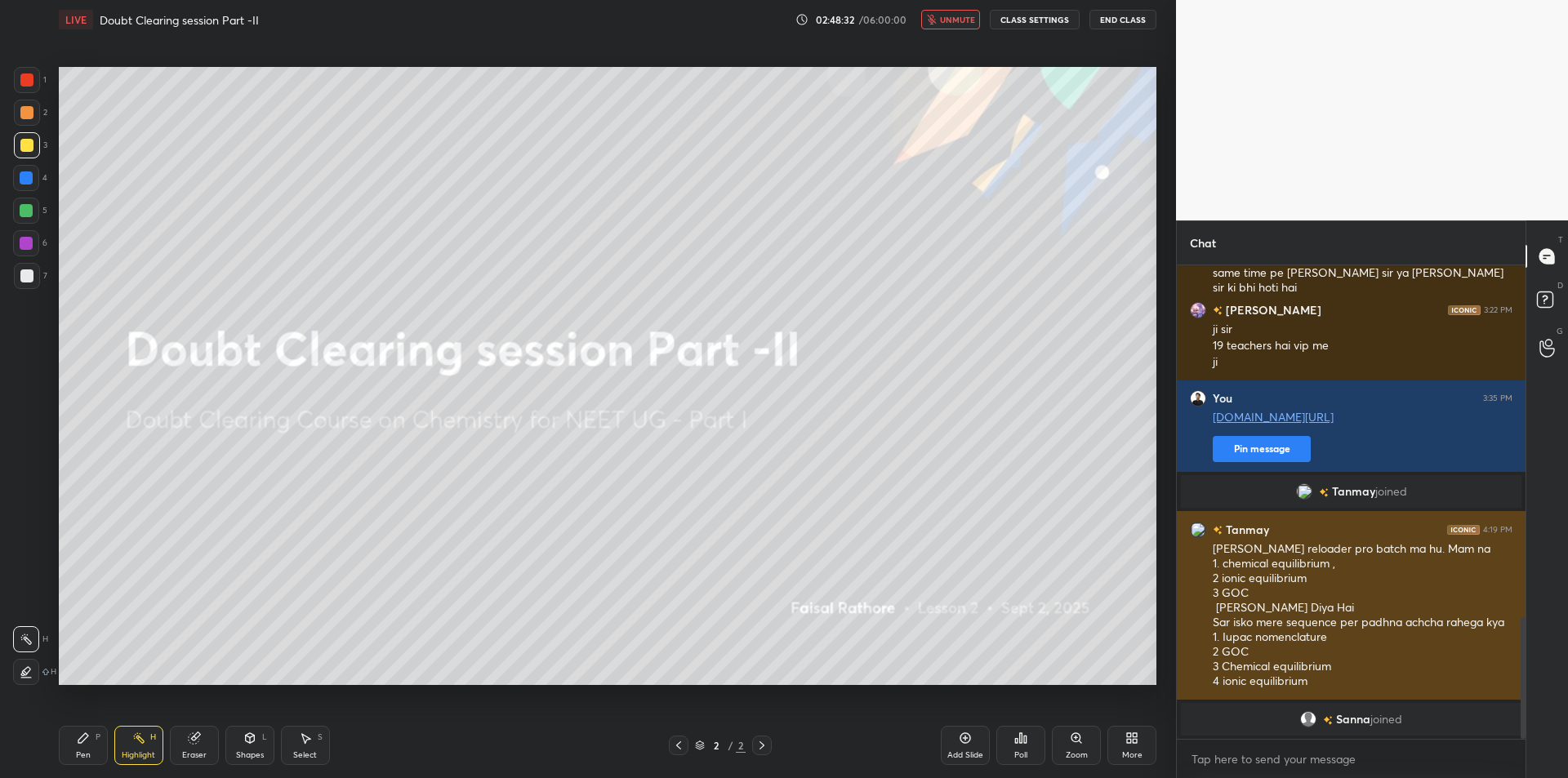
click at [1380, 568] on div "[PERSON_NAME] reloader pro batch ma hu. Mam na 1. chemical equilibrium , 2 ioni…" at bounding box center [1363, 615] width 300 height 149
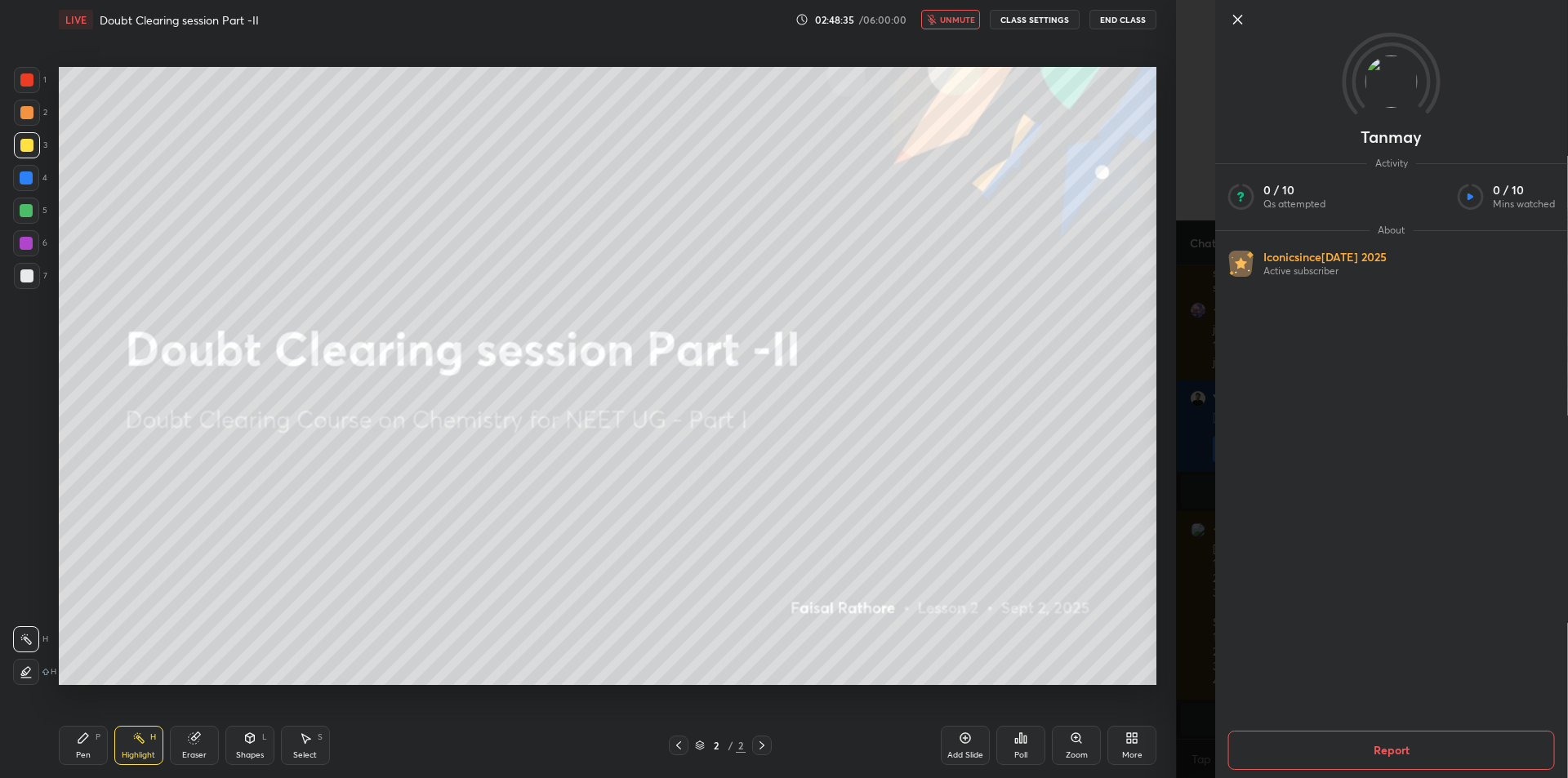
click at [1194, 559] on div "[PERSON_NAME] Activity 0 / 10 Qs attempted 0 / 10 Mins watched About Iconic sin…" at bounding box center [1372, 389] width 392 height 778
